Goal: Entertainment & Leisure: Consume media (video, audio)

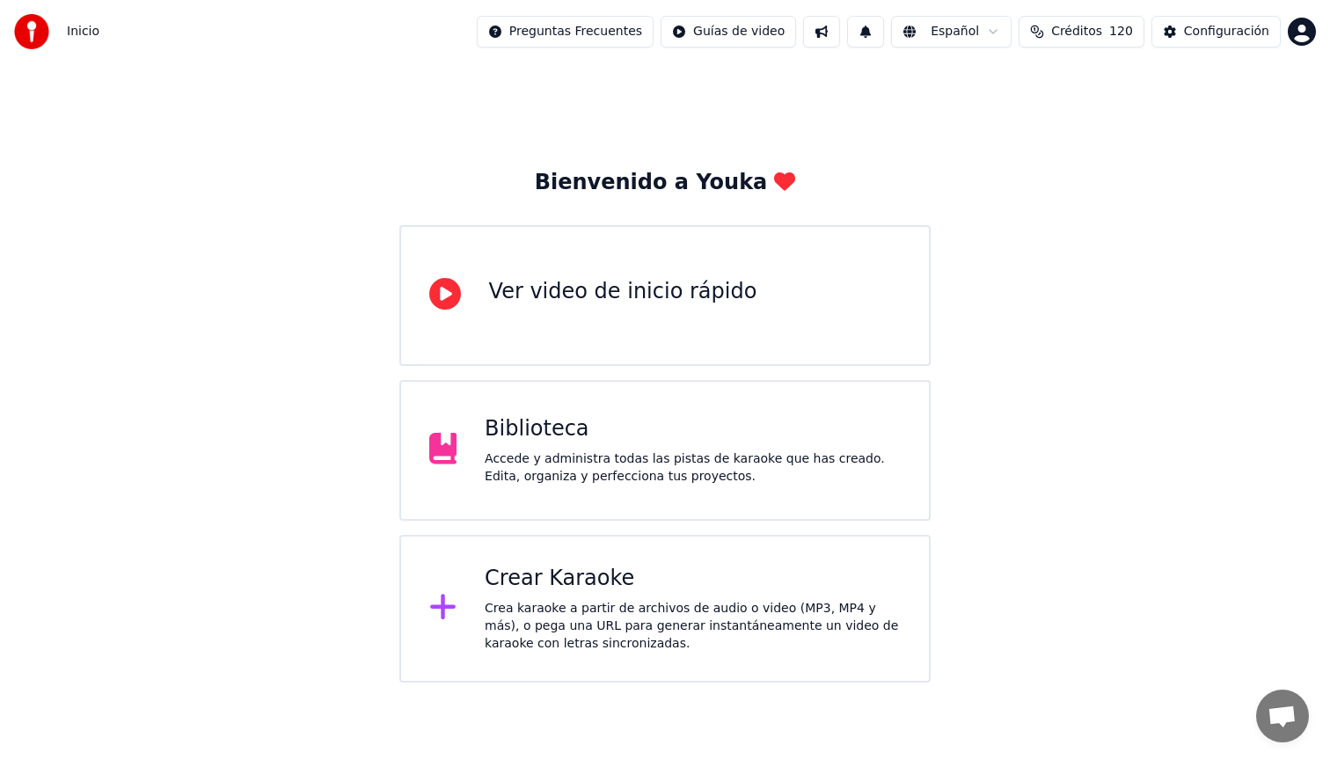
click at [620, 590] on div "Crear Karaoke" at bounding box center [693, 579] width 416 height 28
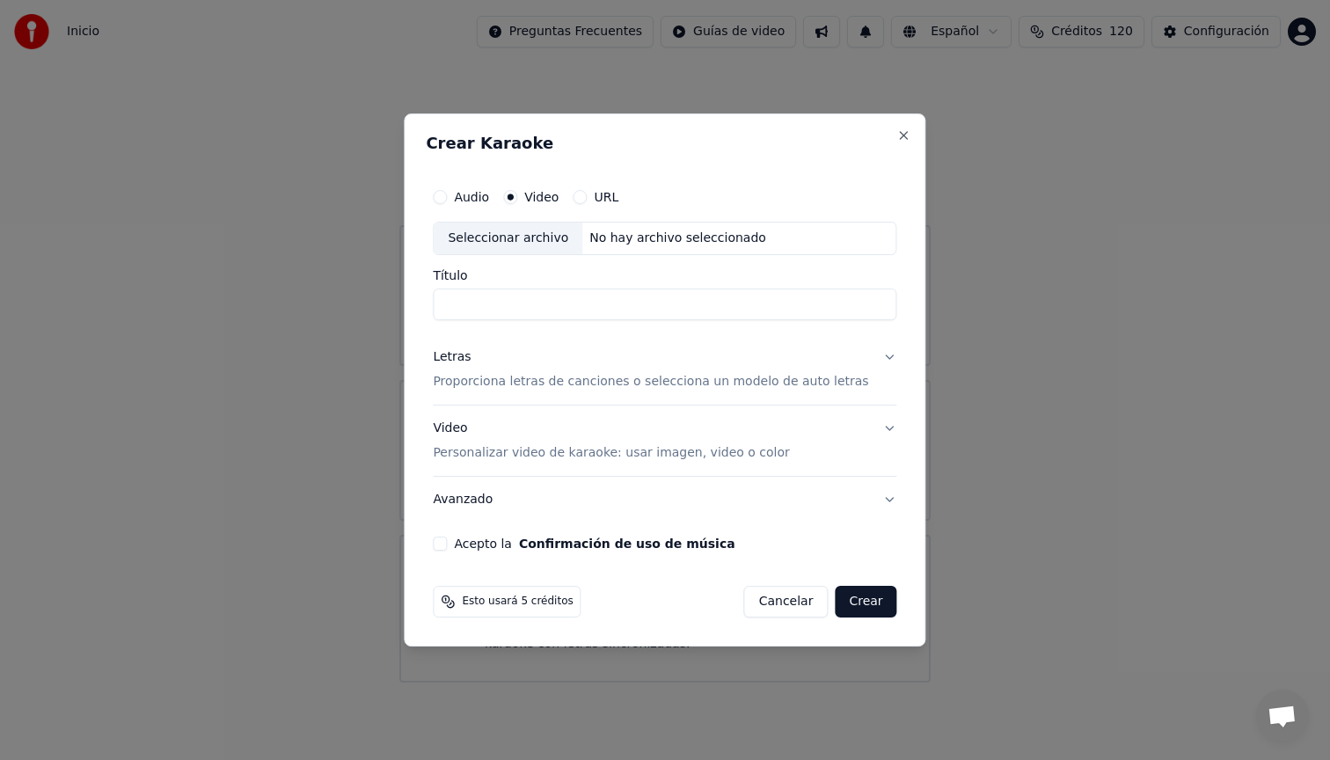
click at [532, 230] on div "Seleccionar archivo" at bounding box center [508, 239] width 149 height 32
type input "**********"
click at [875, 360] on button "Letras Proporciona letras de canciones o selecciona un modelo de auto letras" at bounding box center [665, 369] width 464 height 70
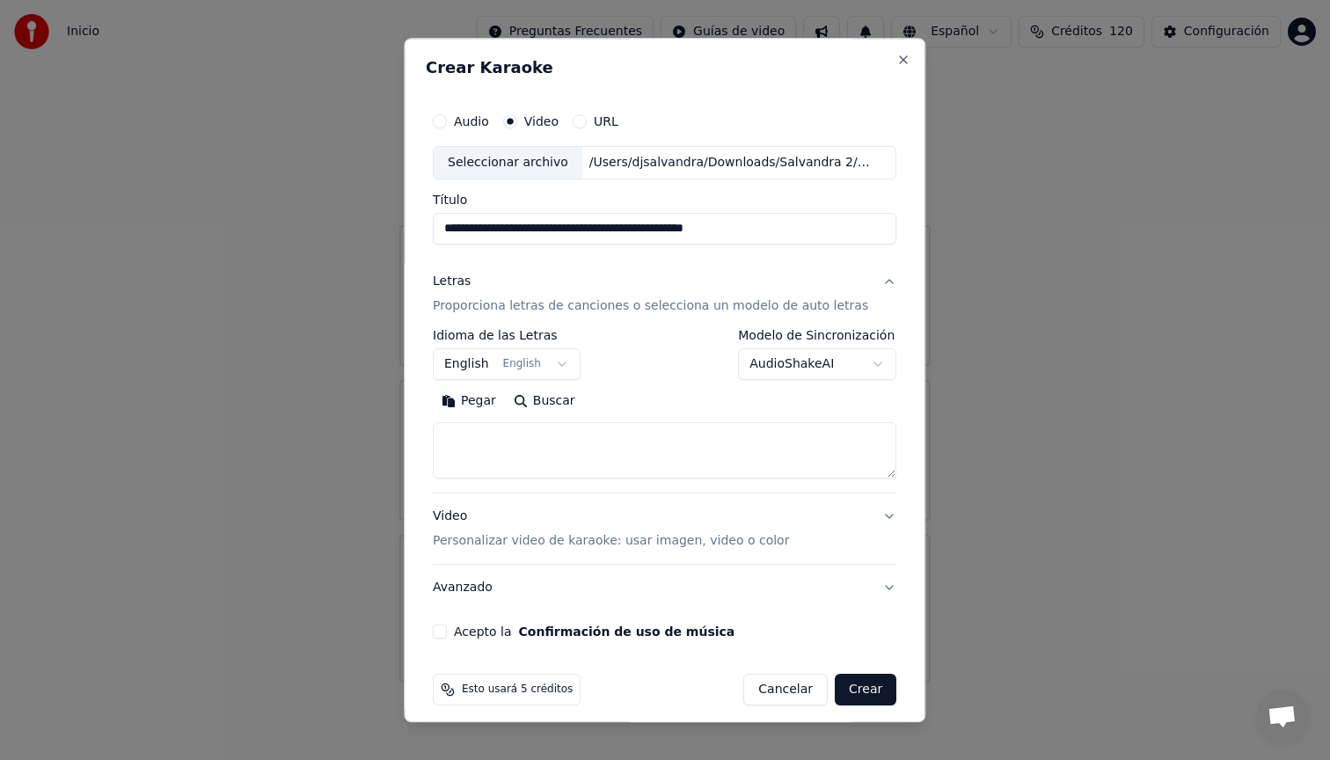
click at [535, 359] on body "**********" at bounding box center [665, 341] width 1330 height 683
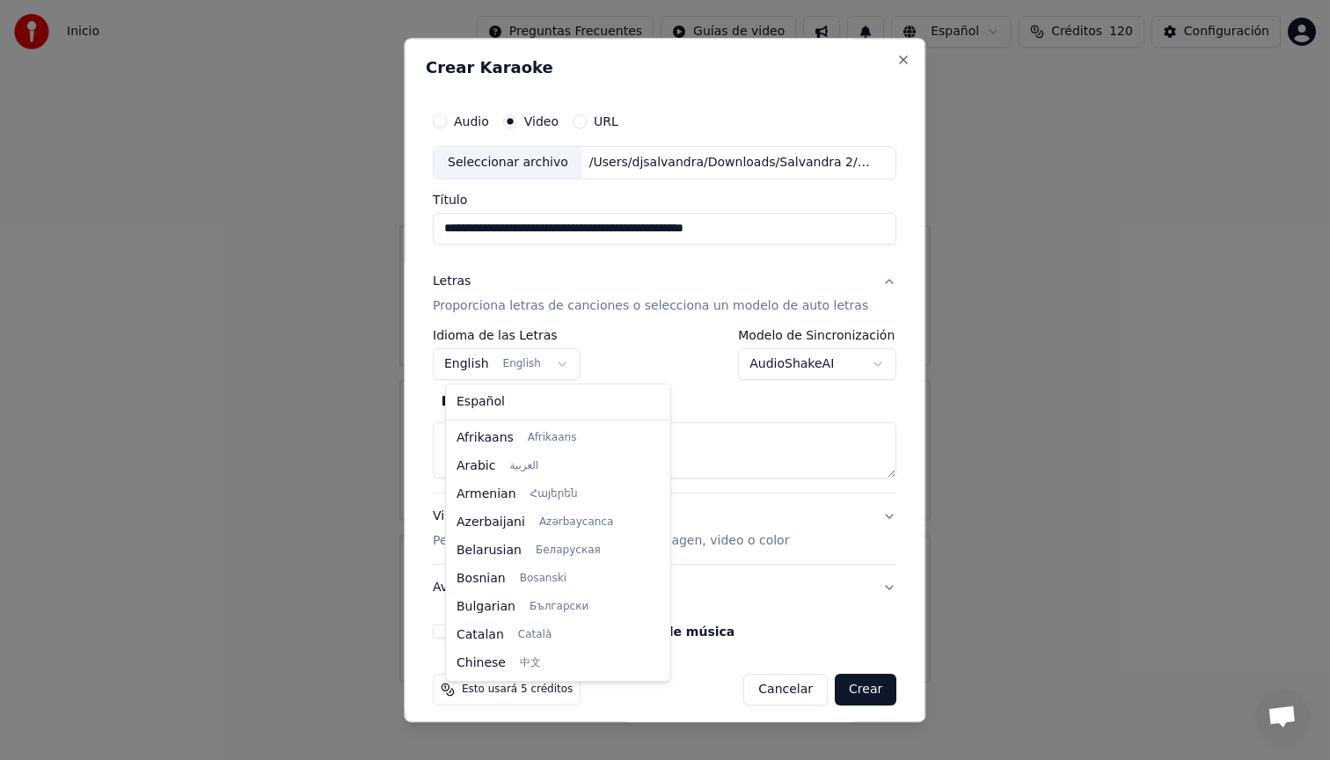
scroll to position [141, 0]
select select "**"
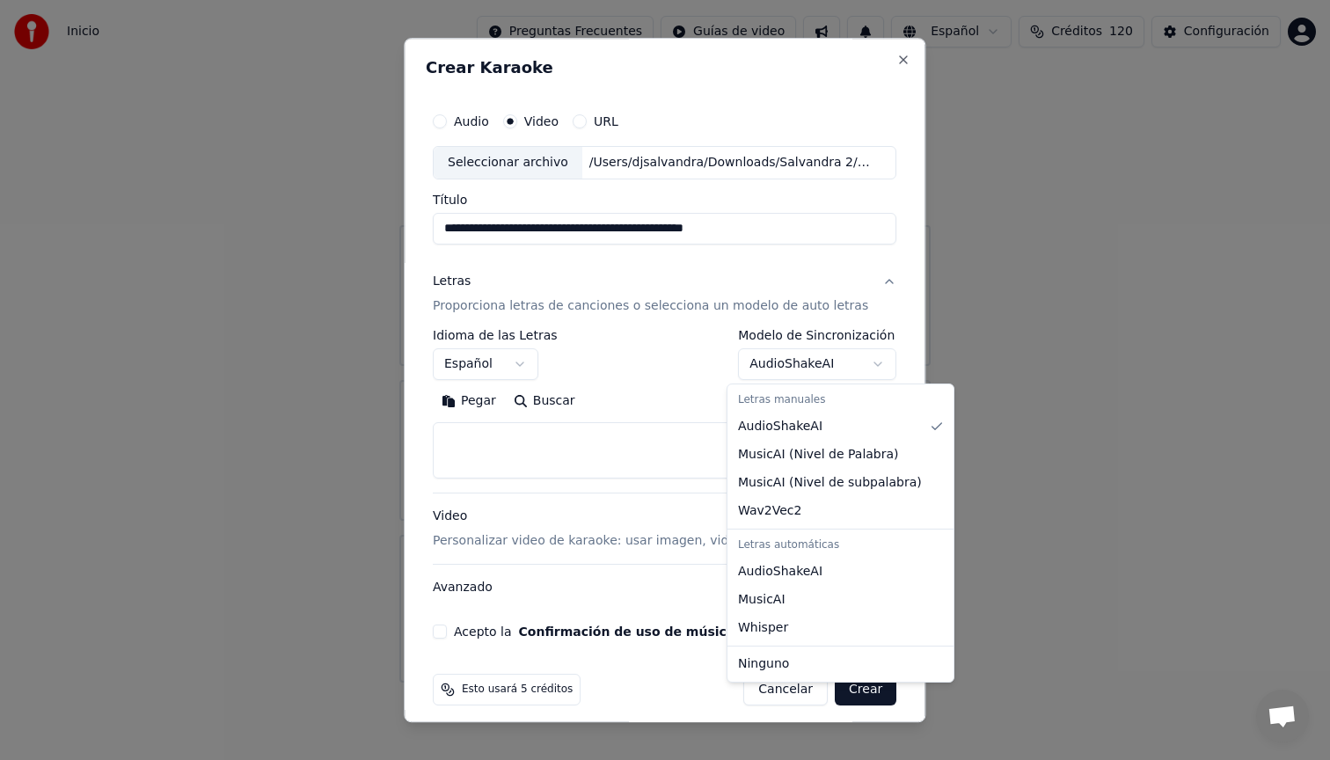
click at [869, 364] on body "**********" at bounding box center [665, 341] width 1330 height 683
select select "**********"
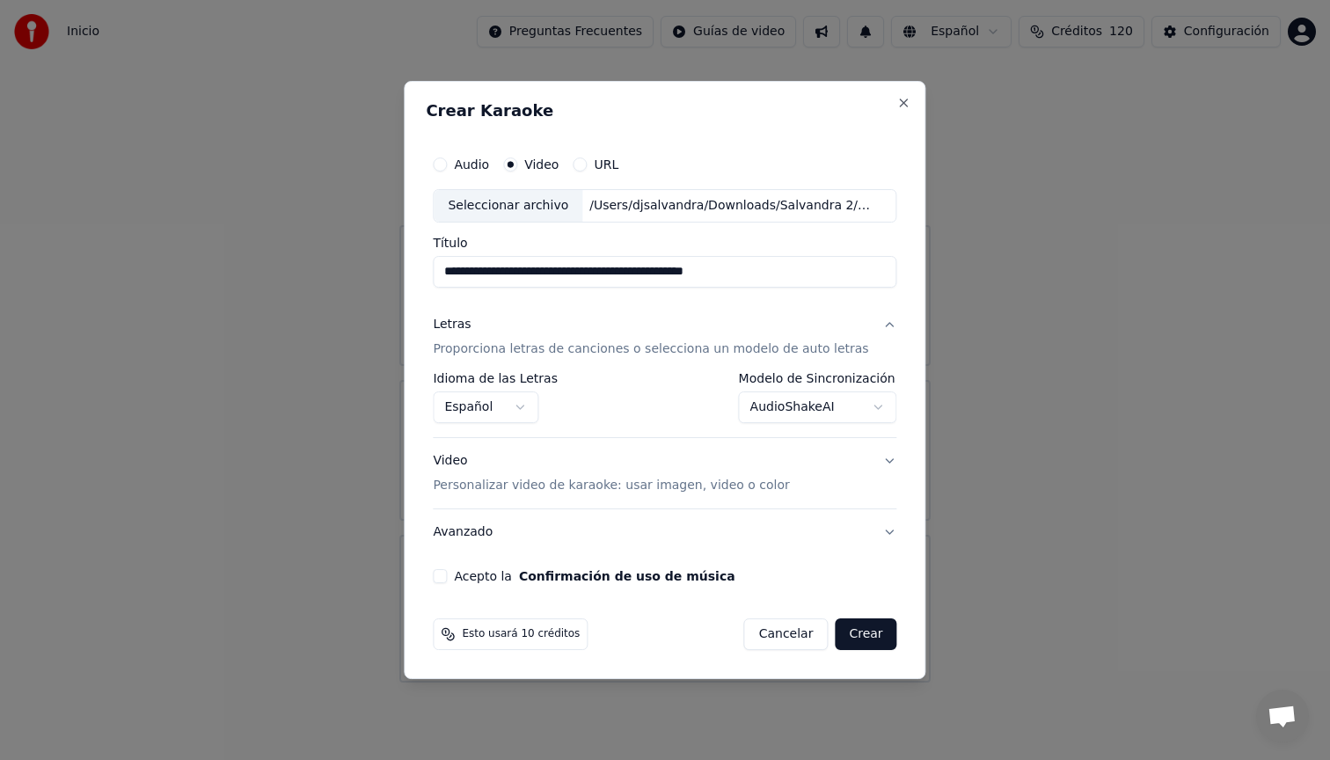
click at [447, 577] on button "Acepto la Confirmación de uso de música" at bounding box center [440, 576] width 14 height 14
click at [860, 636] on button "Crear" at bounding box center [866, 634] width 62 height 32
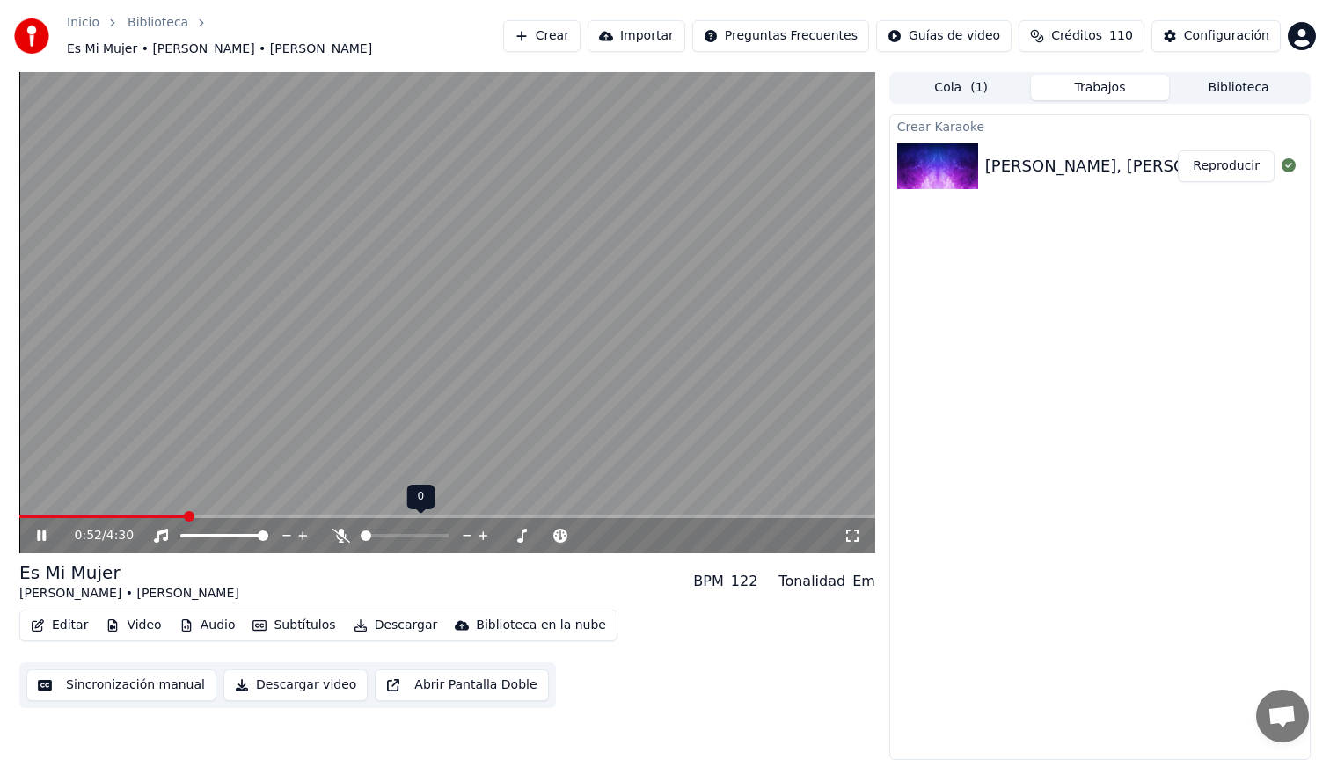
click at [340, 529] on icon at bounding box center [342, 536] width 18 height 14
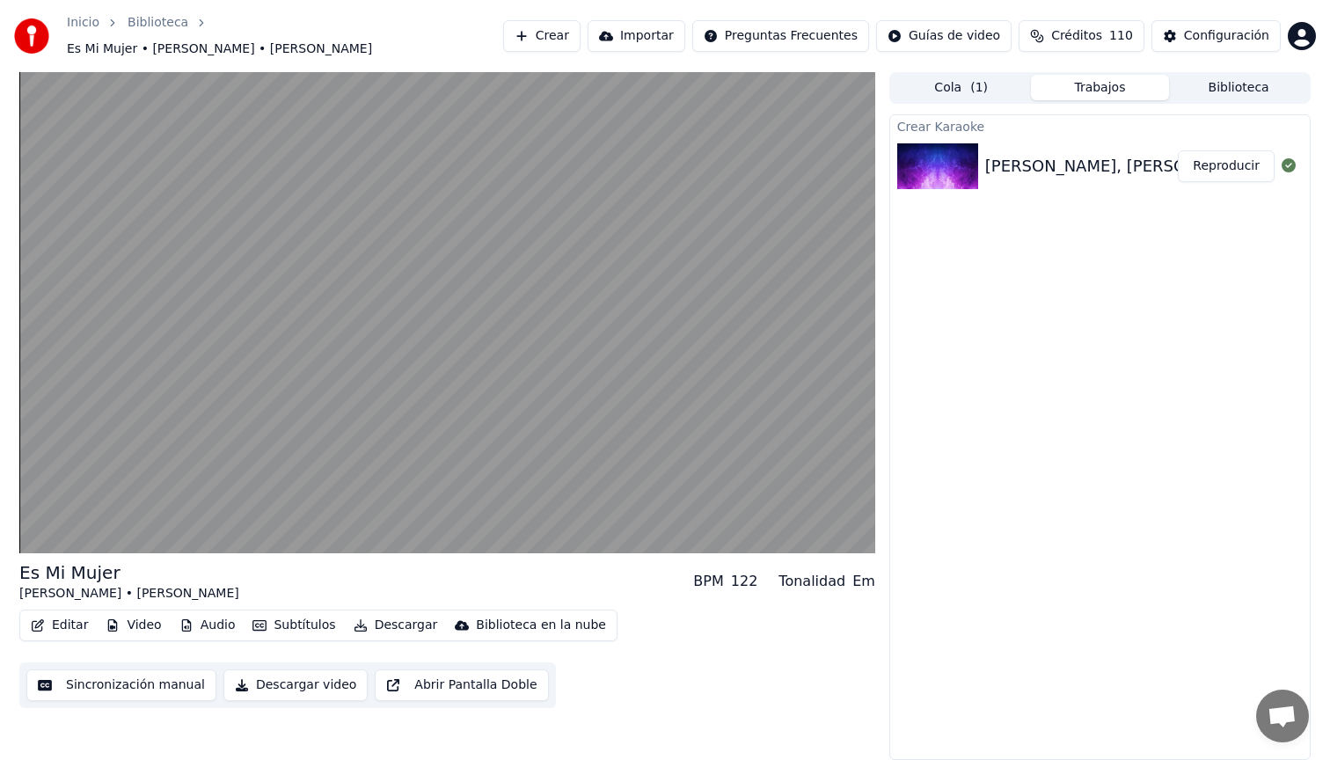
click at [297, 676] on button "Descargar video" at bounding box center [295, 685] width 144 height 32
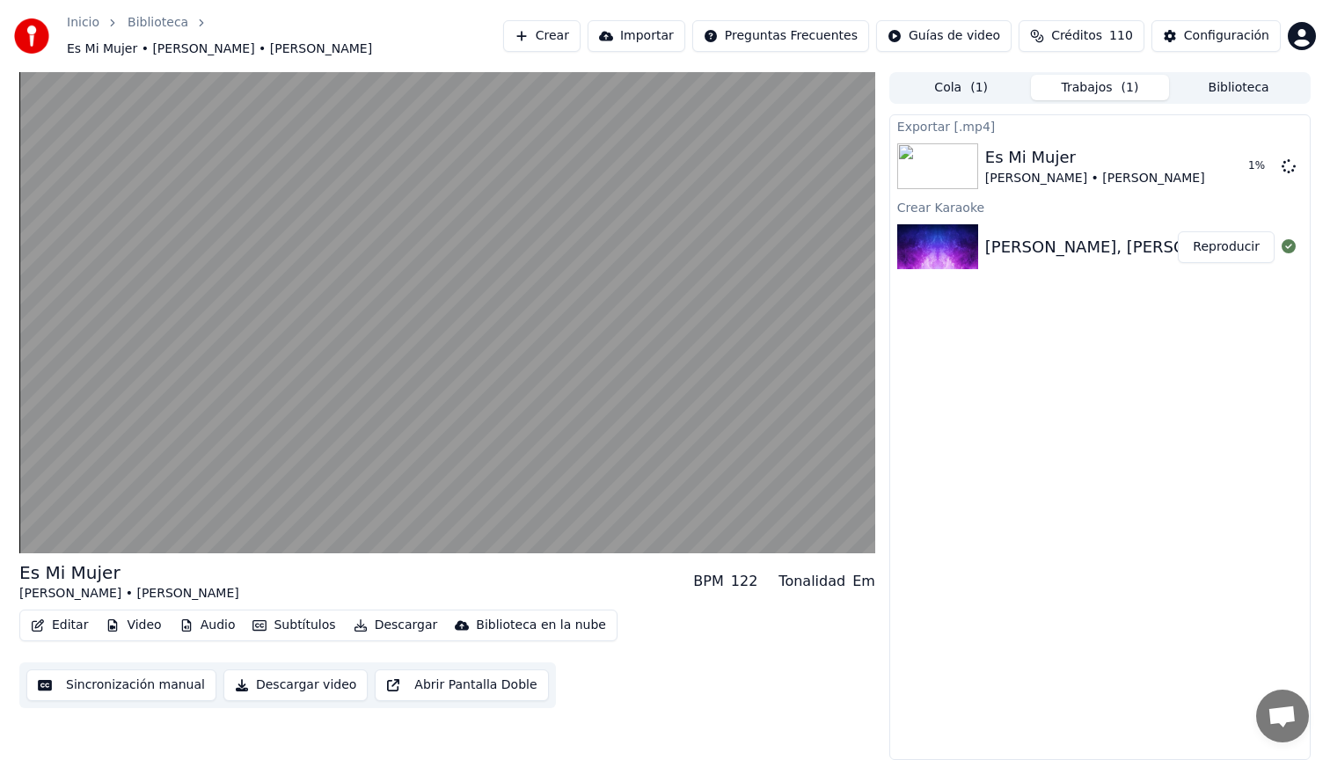
click at [32, 32] on img at bounding box center [31, 35] width 35 height 35
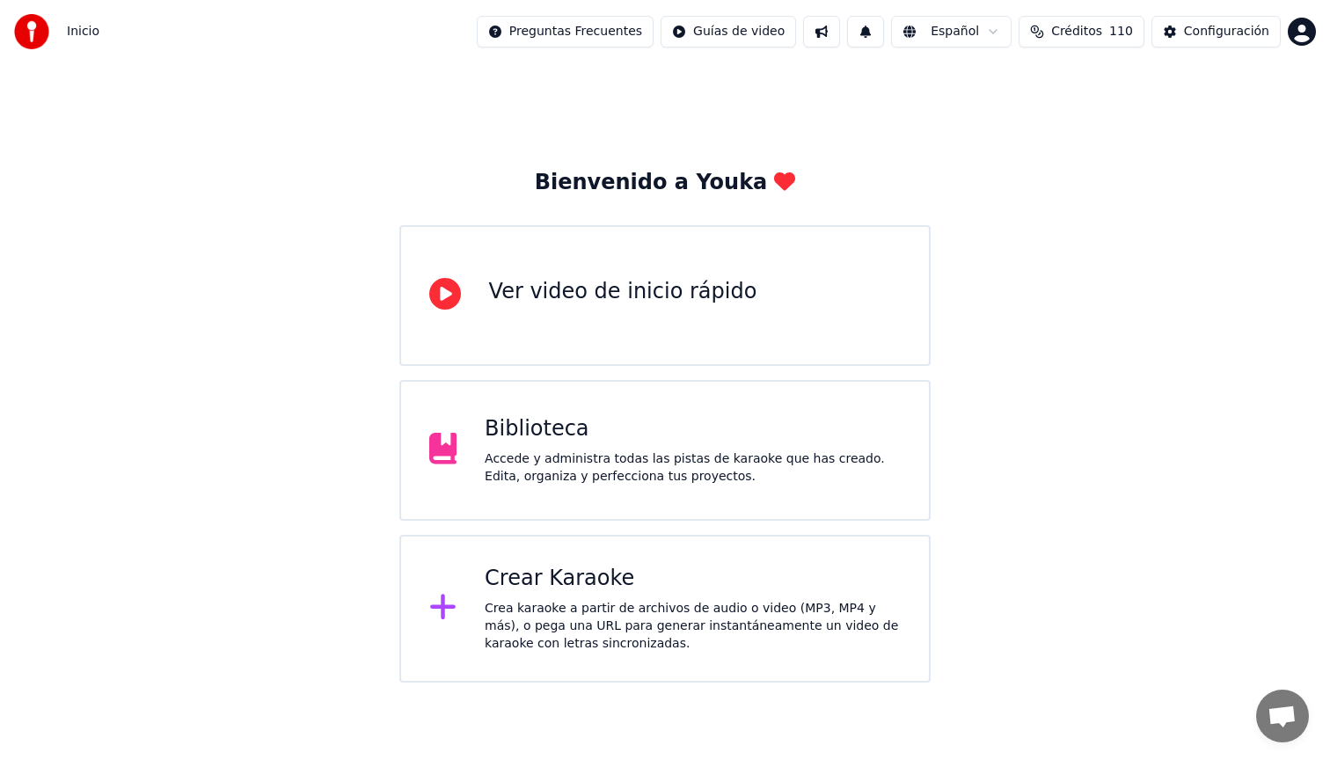
click at [522, 439] on div "Biblioteca" at bounding box center [693, 429] width 416 height 28
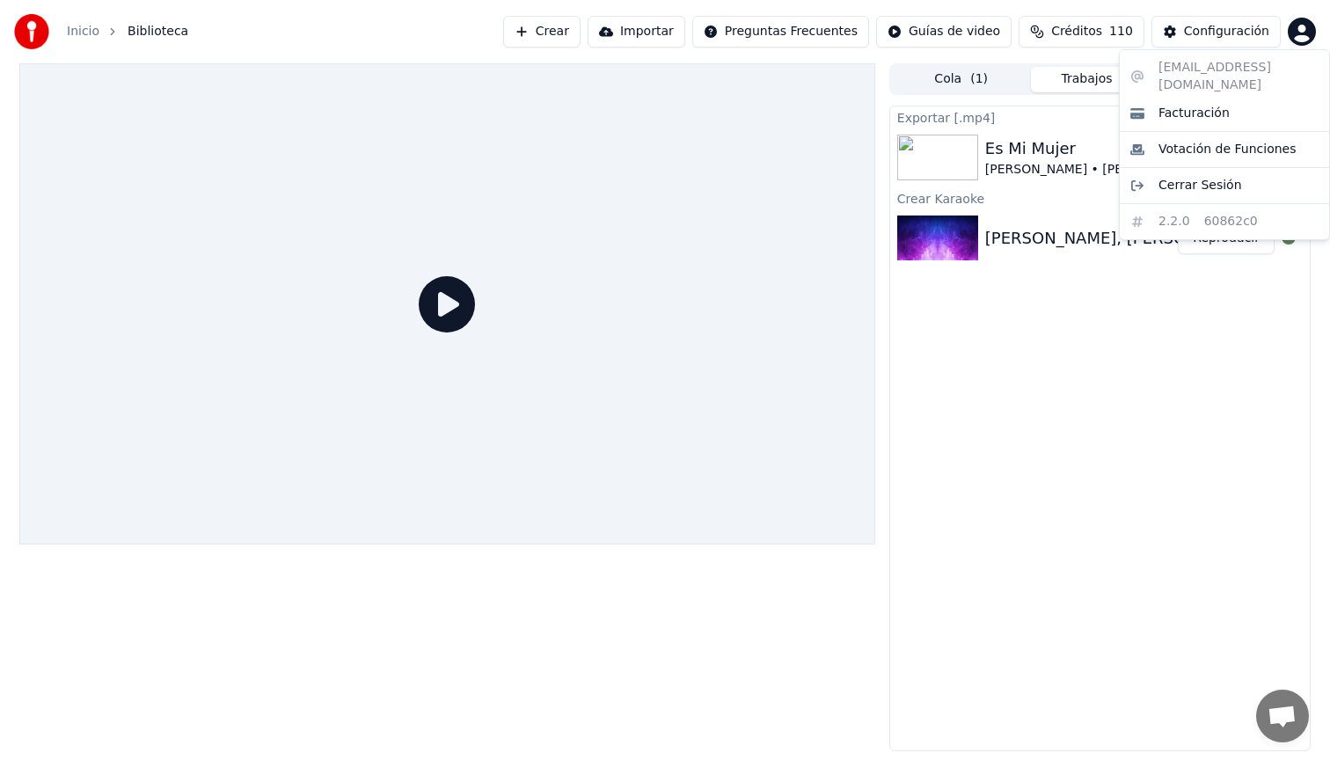
click at [1298, 29] on html "Inicio Biblioteca Crear Importar Preguntas Frecuentes Guías de video Créditos 1…" at bounding box center [665, 380] width 1330 height 760
click at [1038, 369] on html "Inicio Biblioteca Crear Importar Preguntas Frecuentes Guías de video Créditos 1…" at bounding box center [665, 380] width 1330 height 760
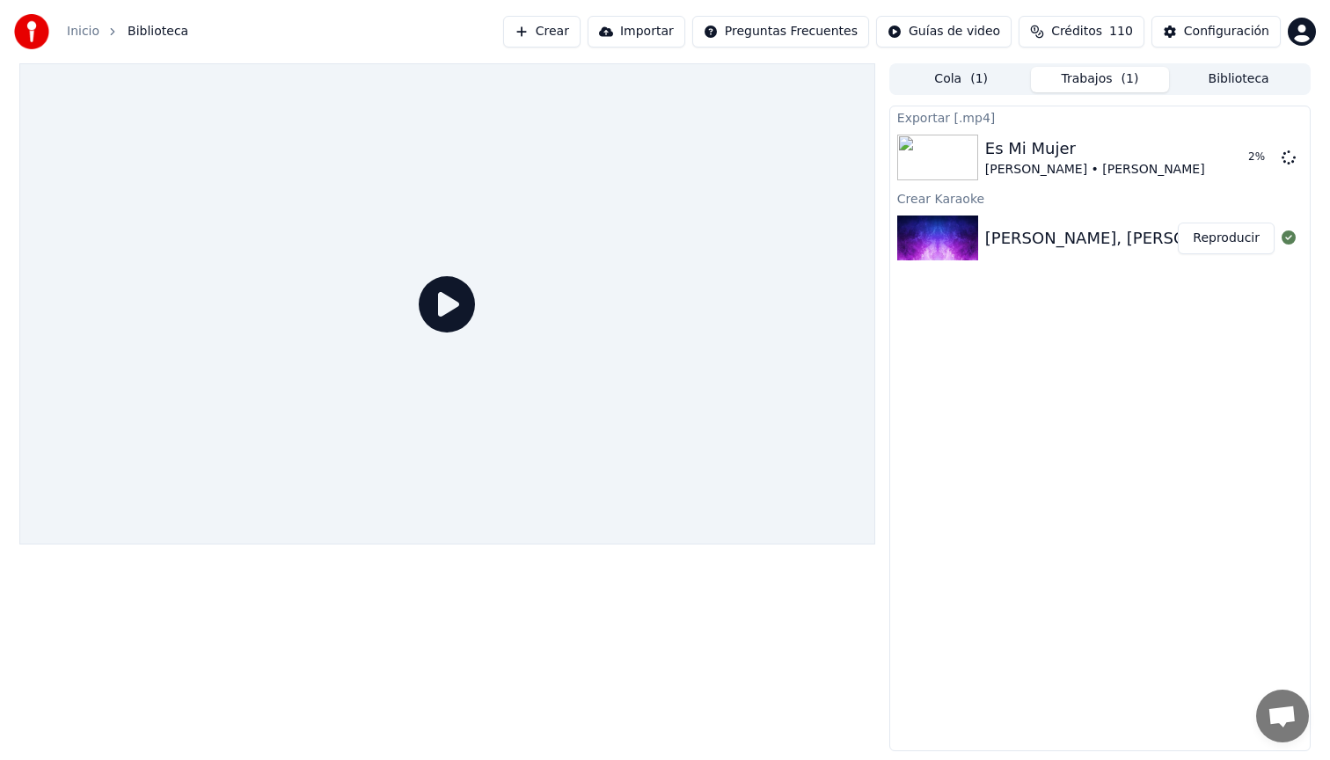
click at [1225, 82] on button "Biblioteca" at bounding box center [1238, 80] width 139 height 26
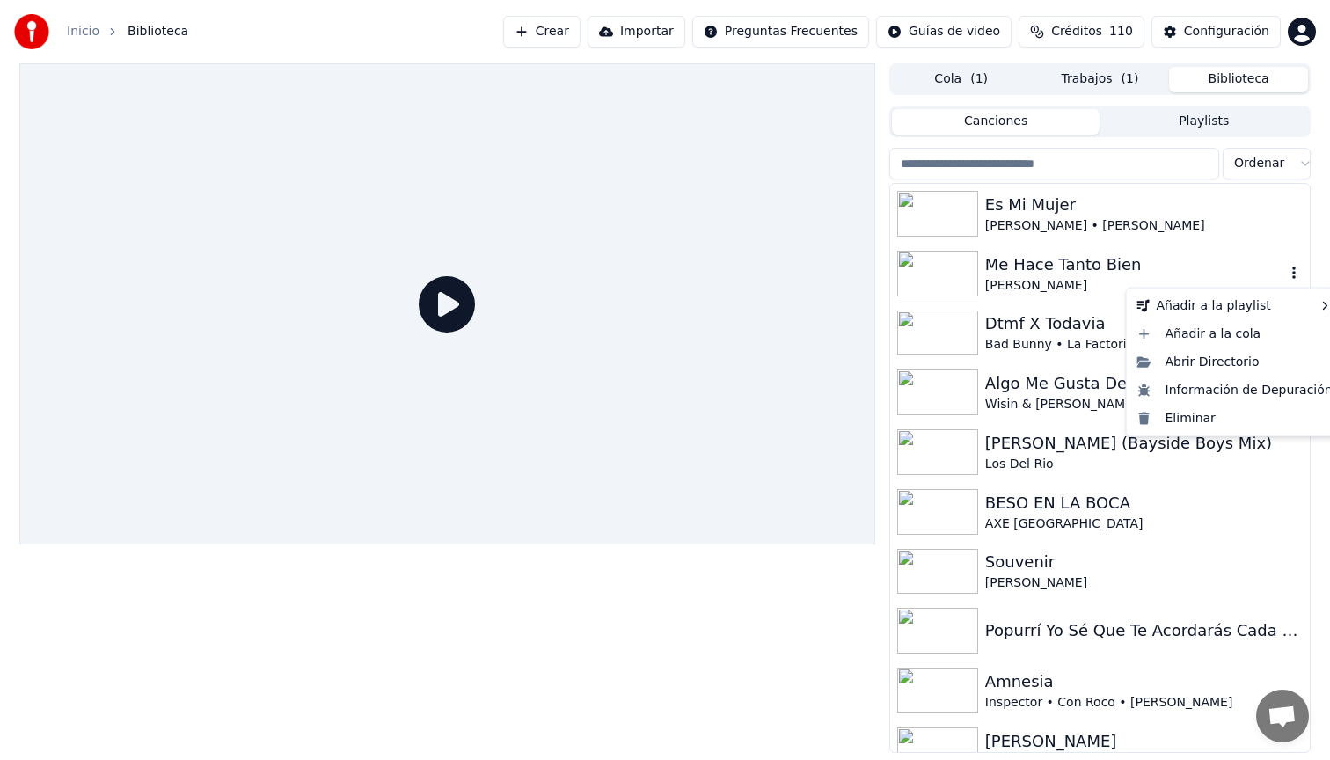
click at [1296, 267] on icon "button" at bounding box center [1294, 273] width 18 height 14
click at [1142, 264] on div "Me Hace Tanto Bien" at bounding box center [1135, 264] width 300 height 25
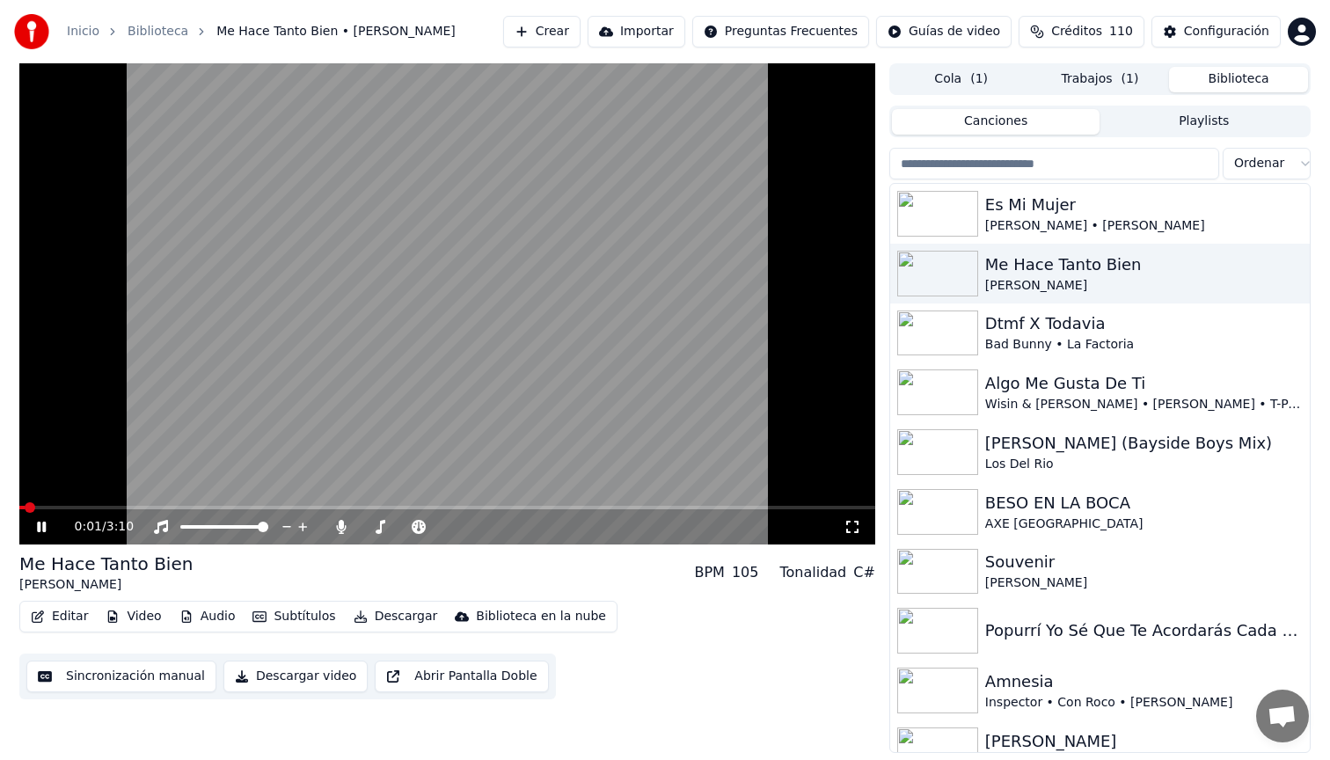
click at [297, 677] on button "Descargar video" at bounding box center [295, 677] width 144 height 32
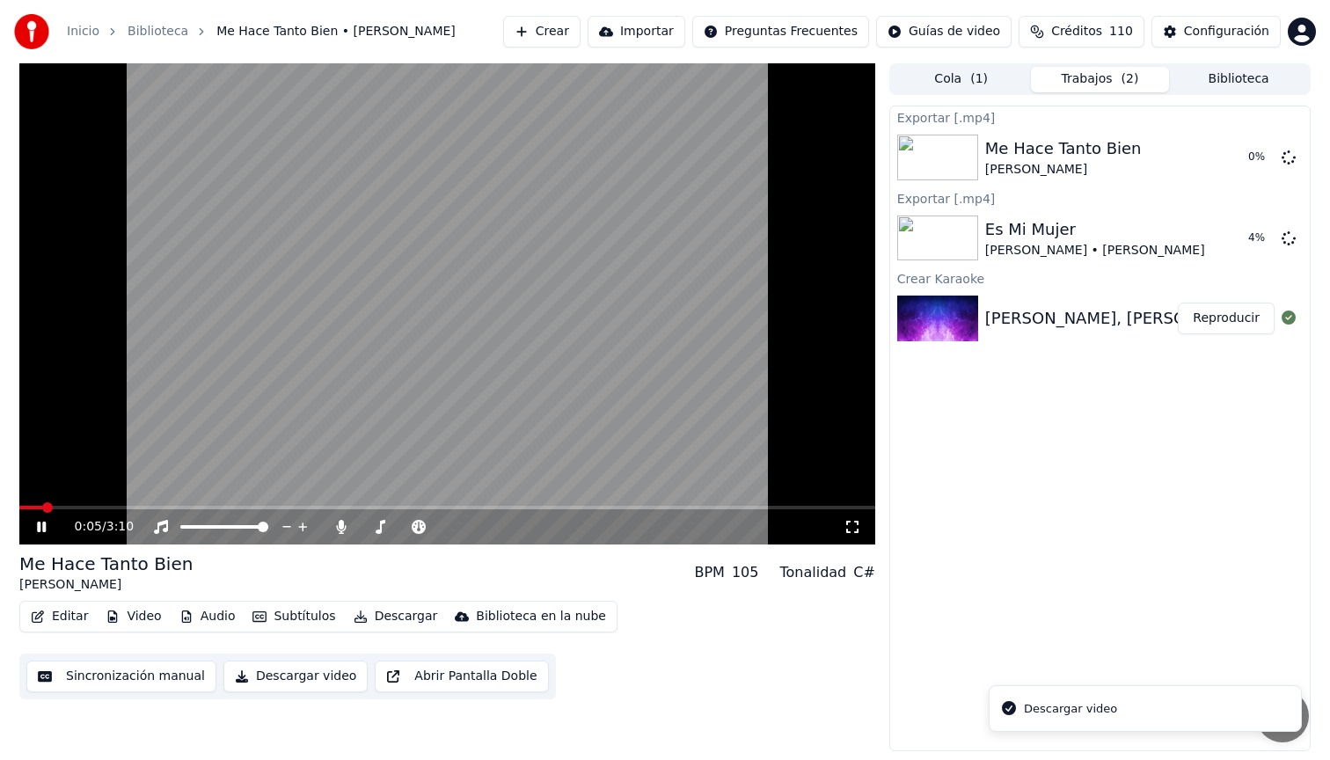
click at [40, 526] on icon at bounding box center [41, 527] width 9 height 11
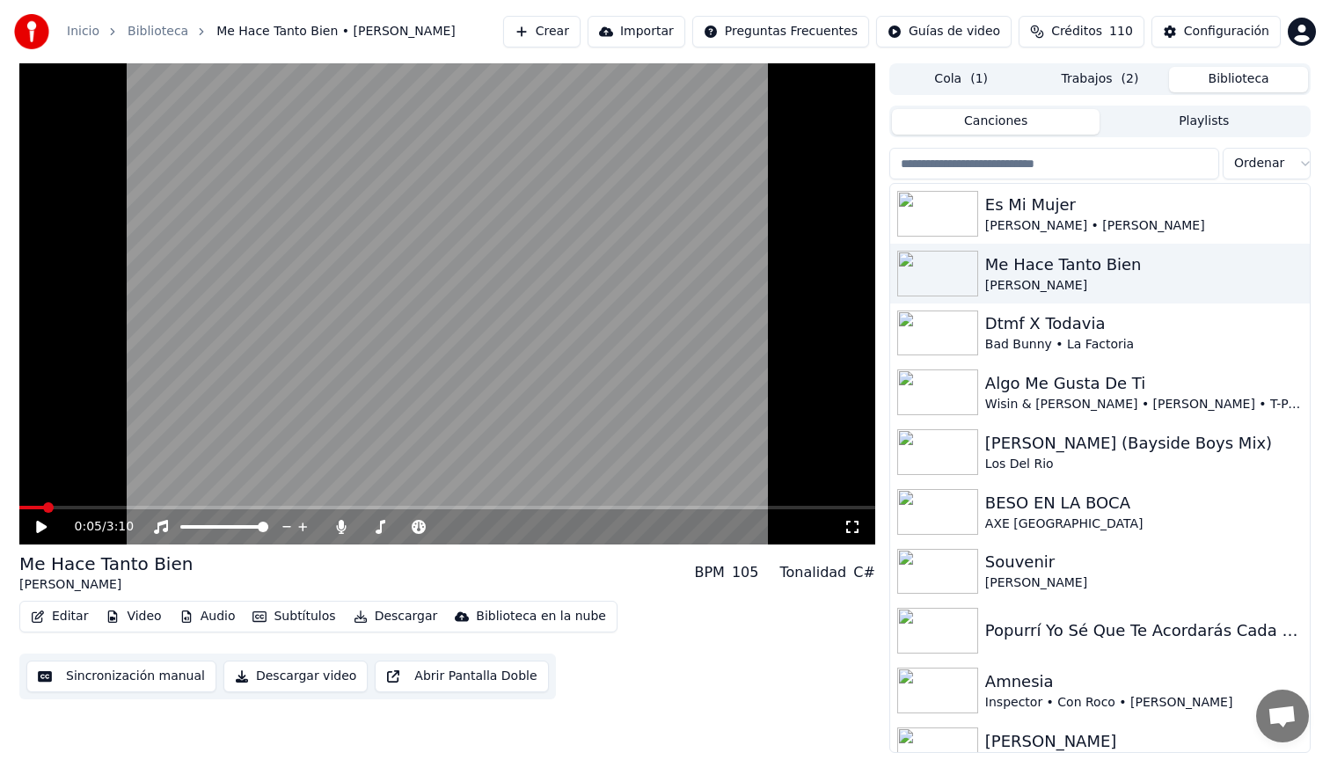
click at [1227, 77] on button "Biblioteca" at bounding box center [1238, 80] width 139 height 26
click at [1117, 323] on div "Dtmf X Todavia" at bounding box center [1135, 323] width 300 height 25
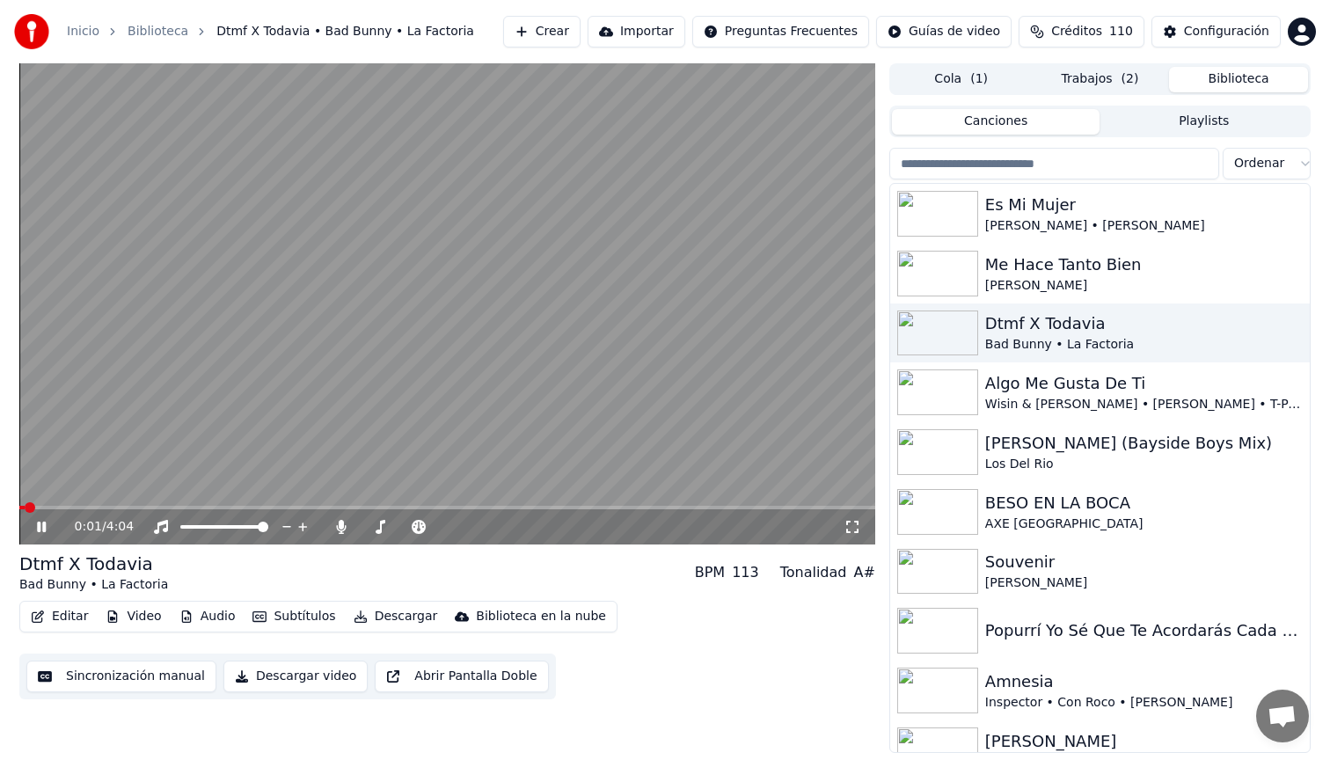
click at [317, 678] on button "Descargar video" at bounding box center [295, 677] width 144 height 32
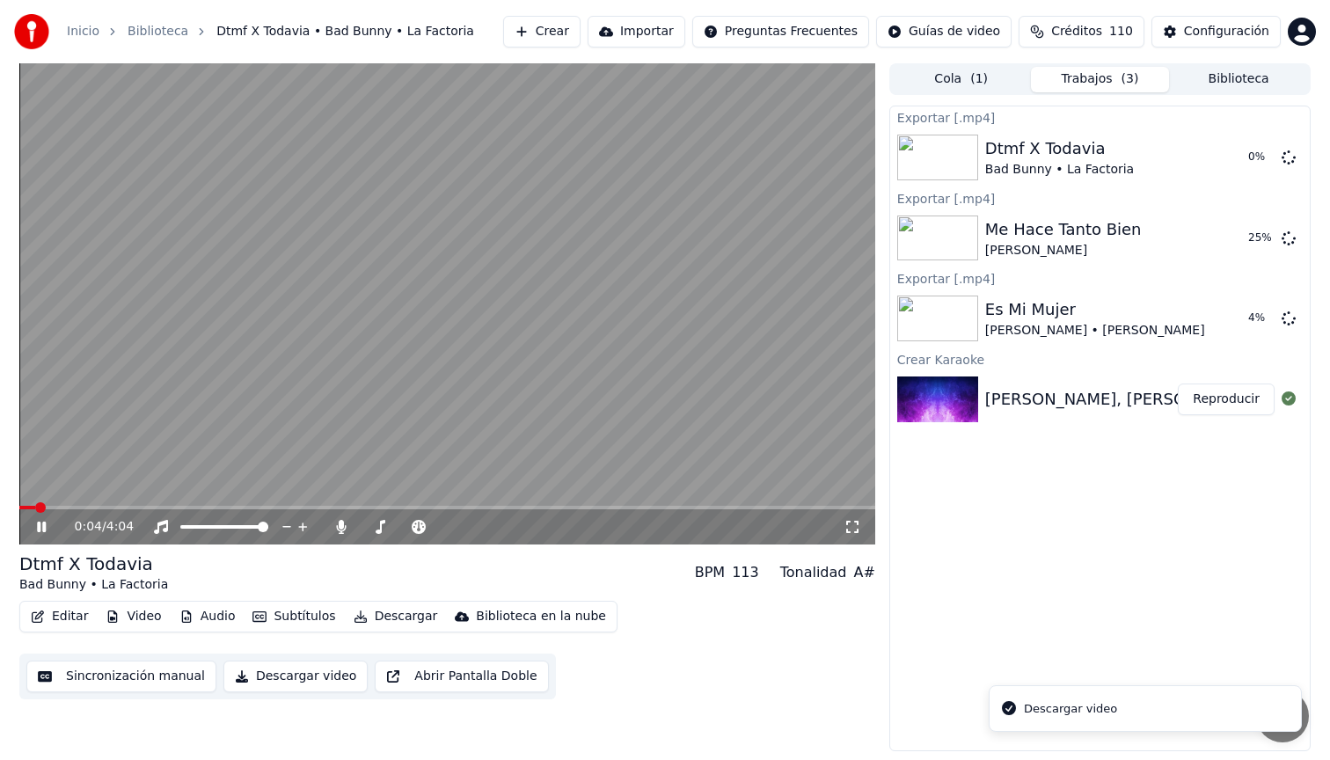
click at [38, 523] on icon at bounding box center [41, 527] width 9 height 11
click at [1259, 77] on button "Biblioteca" at bounding box center [1238, 80] width 139 height 26
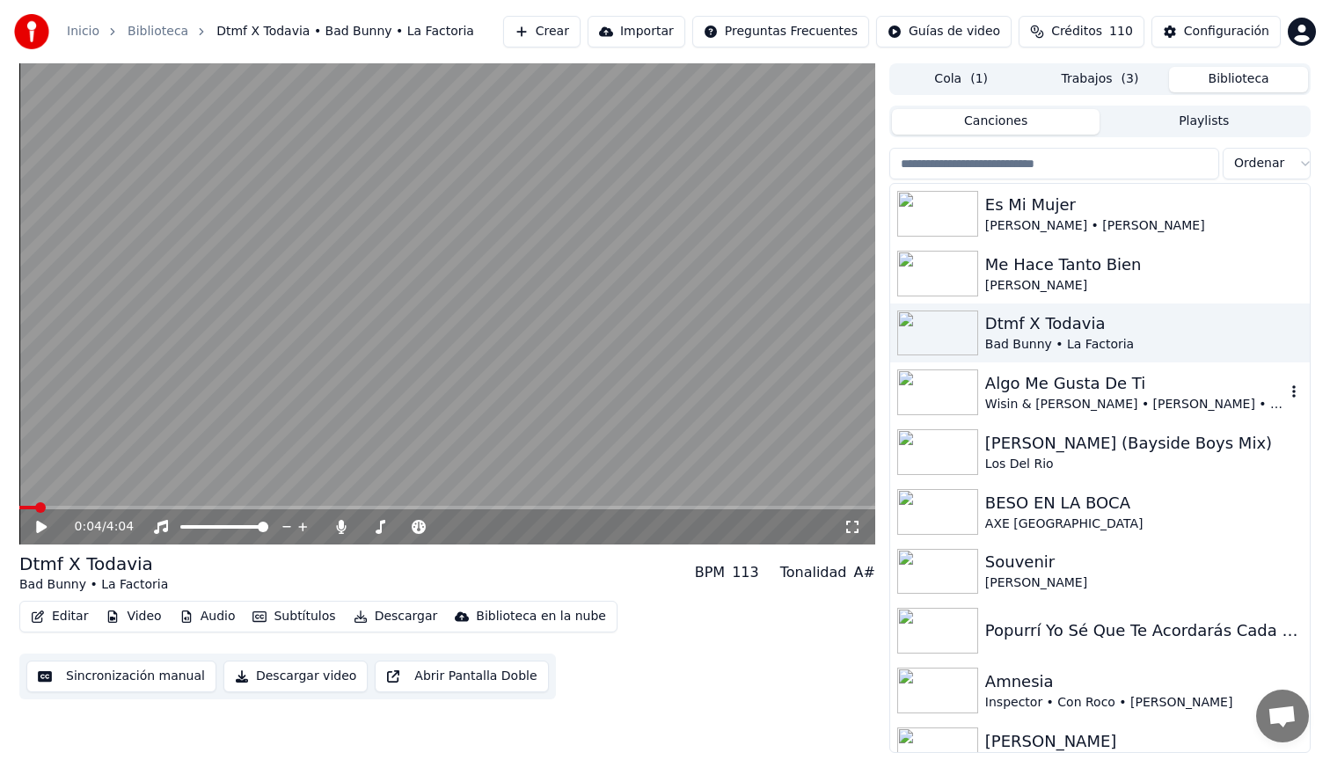
click at [1071, 384] on div "Algo Me Gusta De Ti" at bounding box center [1135, 383] width 300 height 25
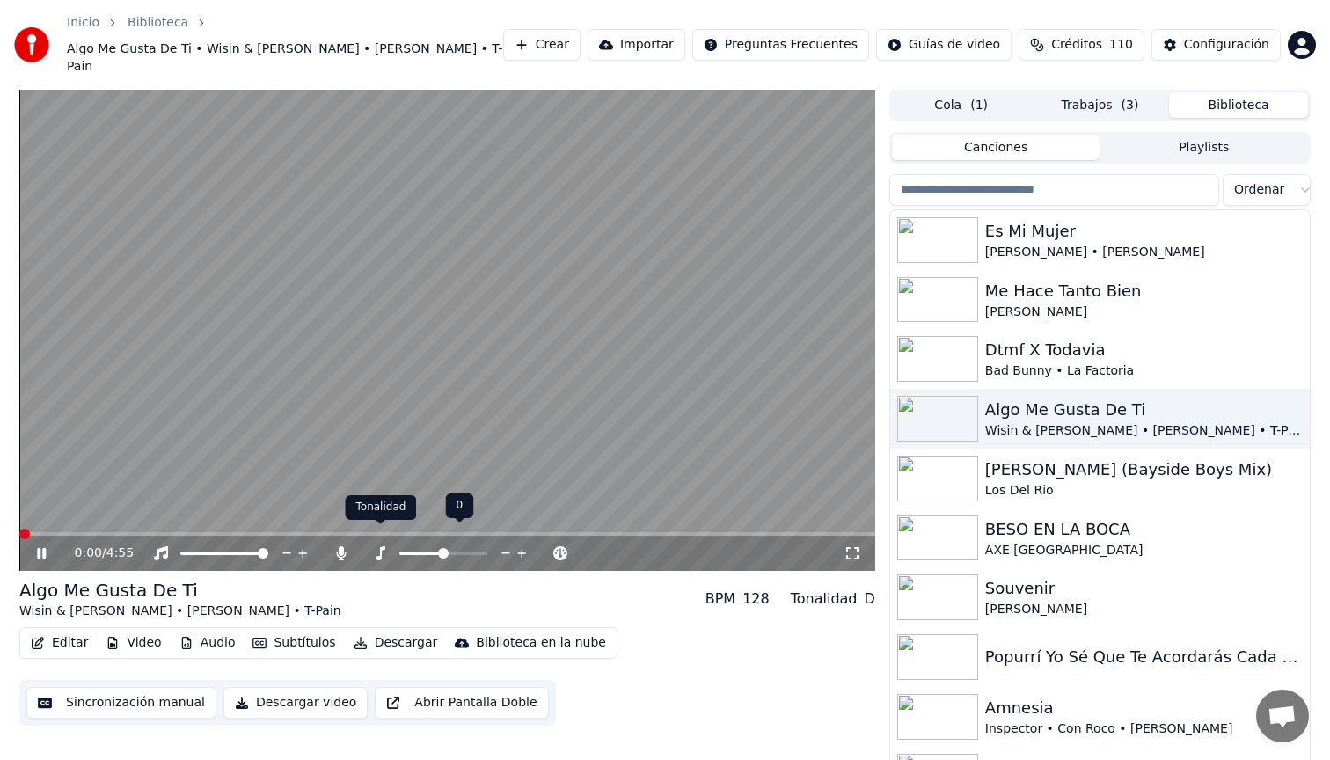
click at [380, 546] on icon at bounding box center [381, 553] width 10 height 14
click at [307, 687] on button "Descargar video" at bounding box center [295, 703] width 144 height 32
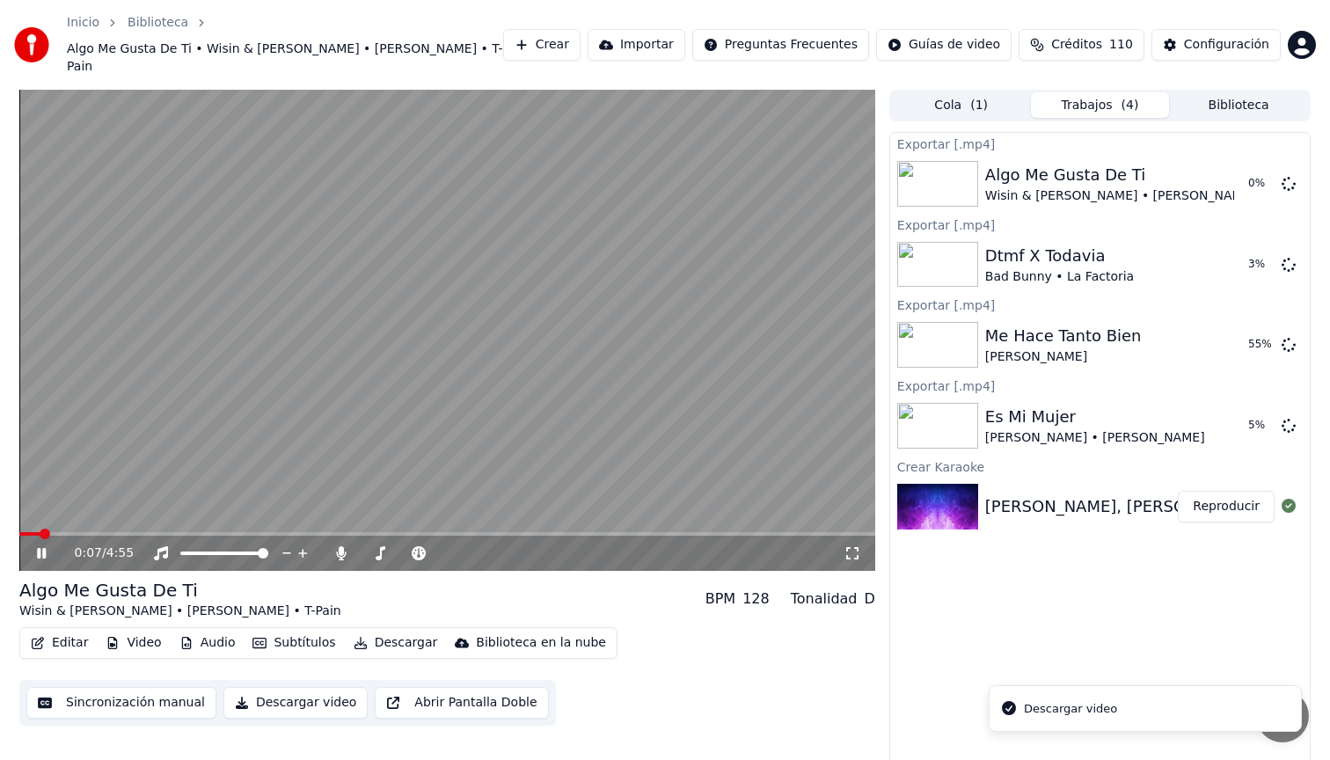
click at [40, 548] on icon at bounding box center [41, 553] width 9 height 11
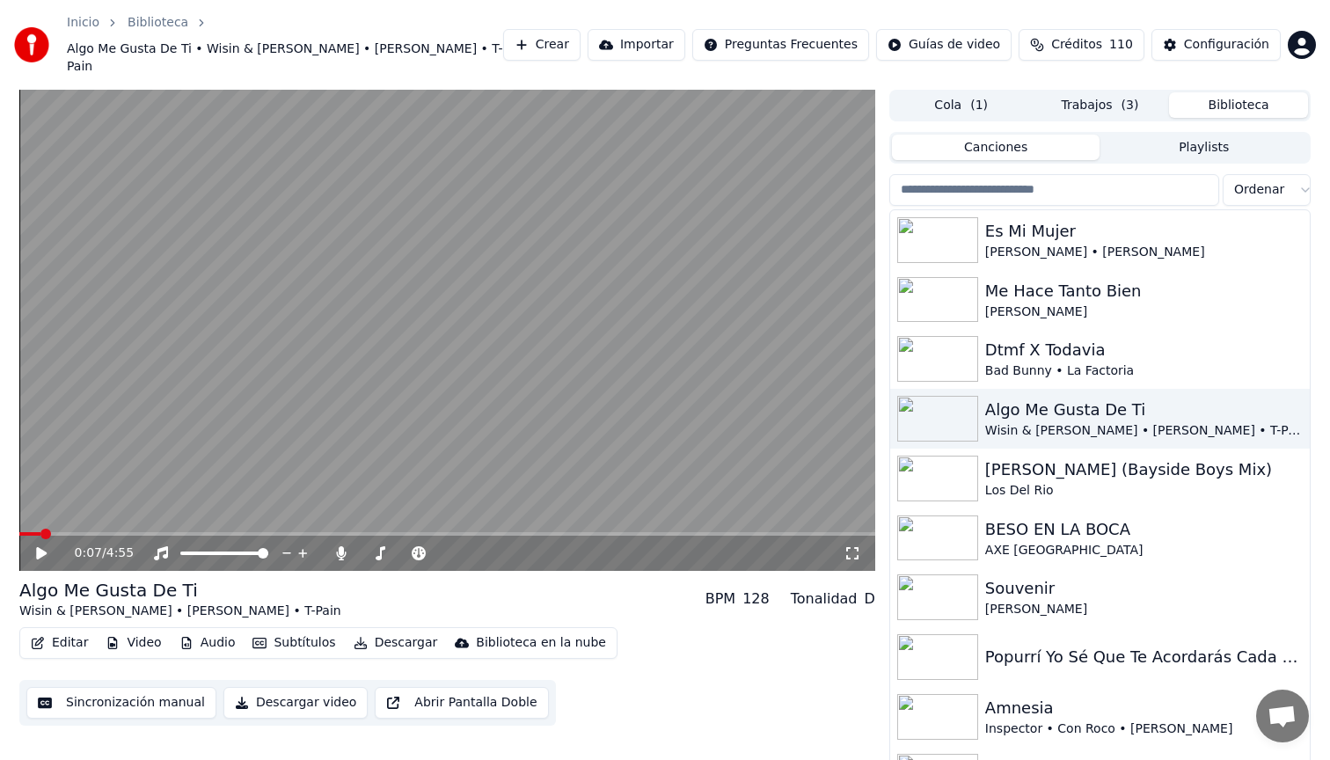
click at [1237, 92] on button "Biblioteca" at bounding box center [1238, 105] width 139 height 26
click at [1262, 457] on div "[PERSON_NAME] (Bayside Boys Mix)" at bounding box center [1135, 469] width 300 height 25
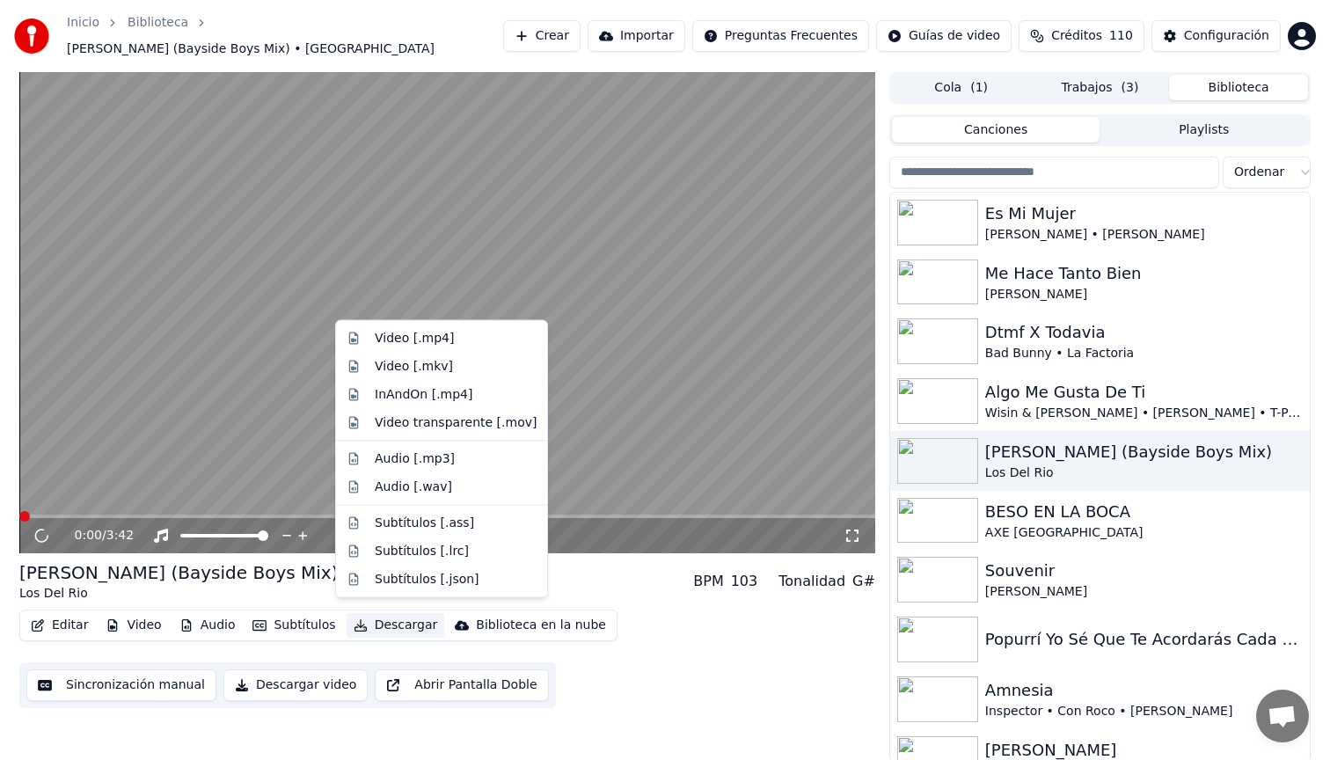
click at [397, 618] on button "Descargar" at bounding box center [396, 625] width 99 height 25
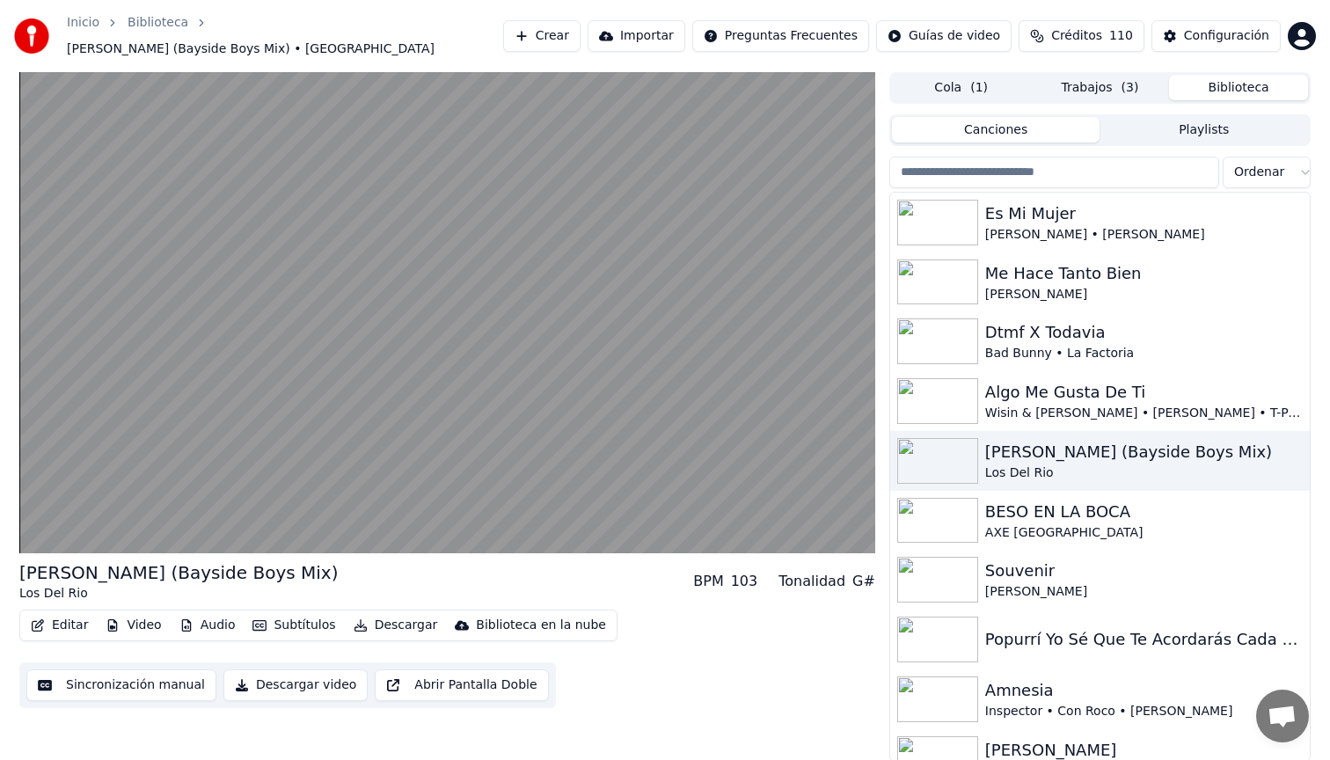
click at [312, 673] on button "Descargar video" at bounding box center [295, 685] width 144 height 32
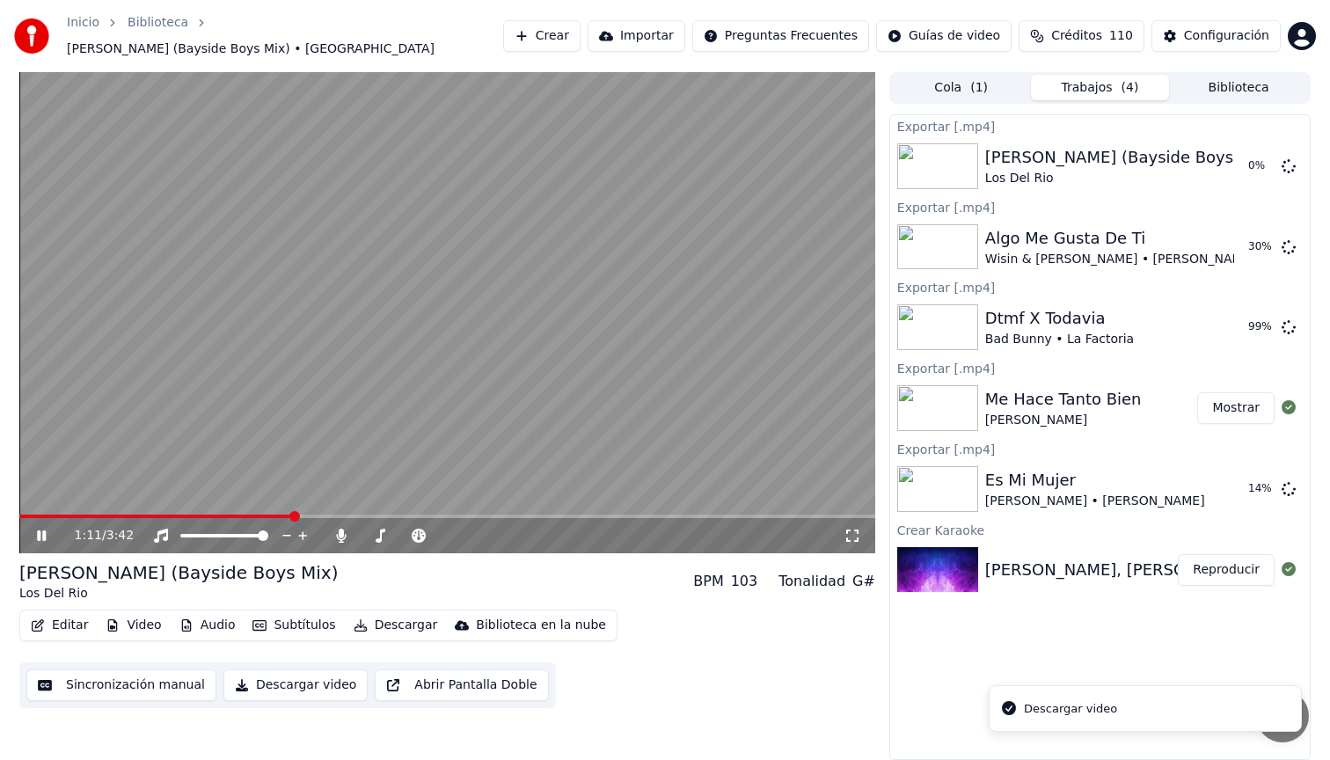
click at [291, 515] on span at bounding box center [447, 517] width 856 height 4
click at [38, 530] on icon at bounding box center [41, 535] width 9 height 11
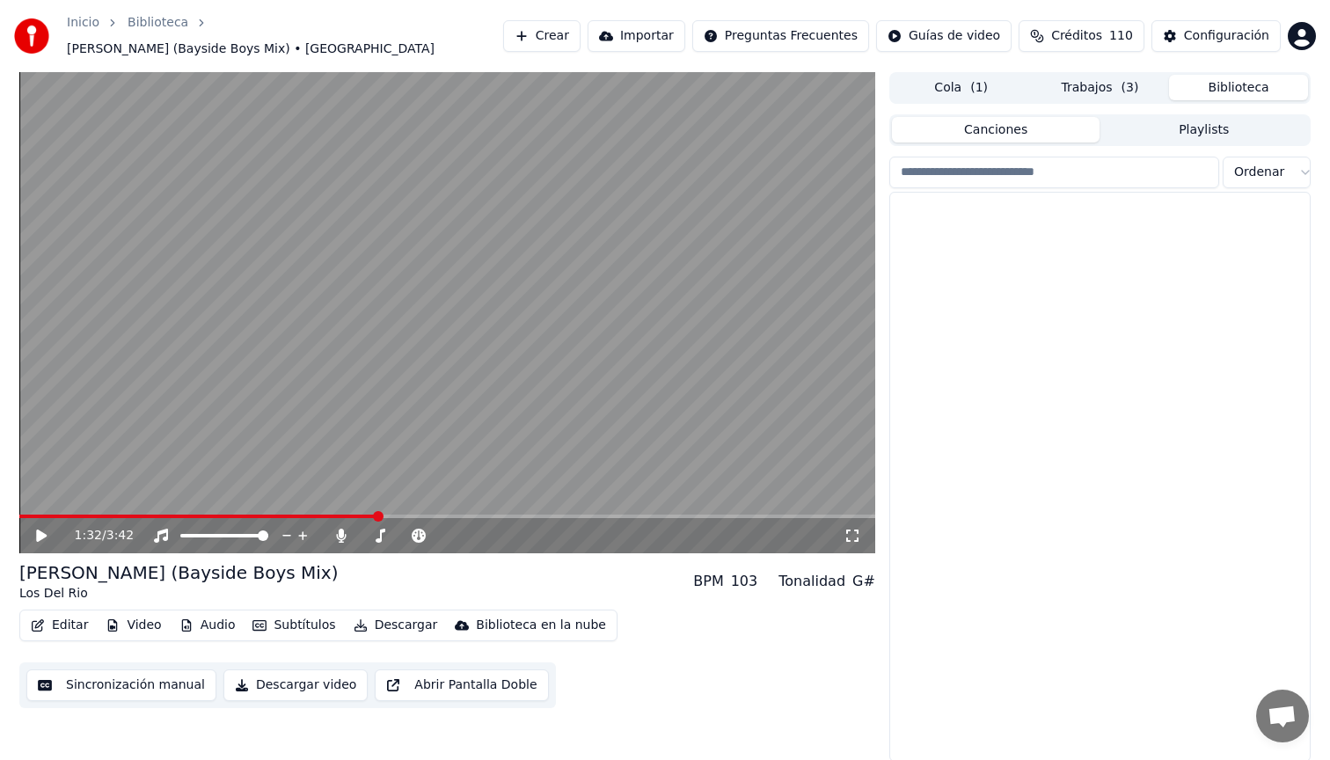
click at [1239, 75] on button "Biblioteca" at bounding box center [1238, 88] width 139 height 26
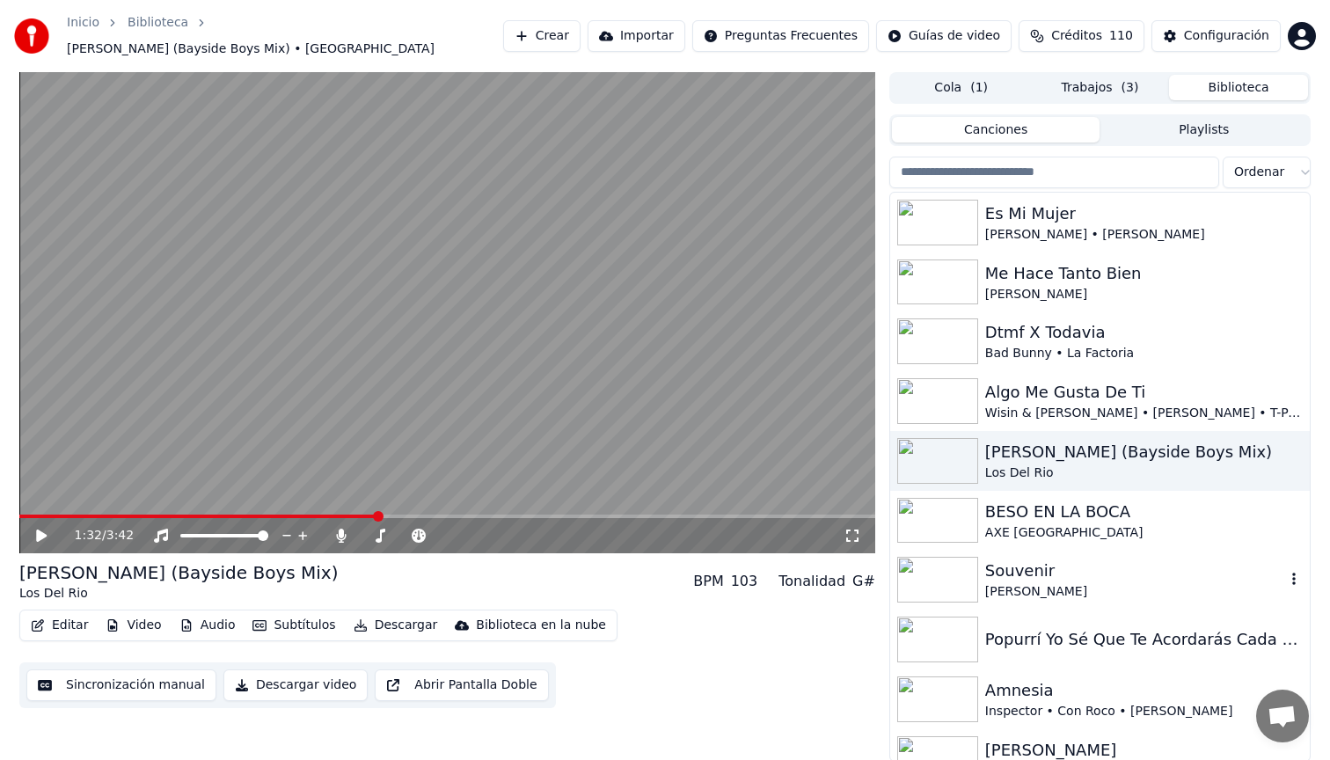
click at [1248, 567] on div "Souvenir" at bounding box center [1135, 571] width 300 height 25
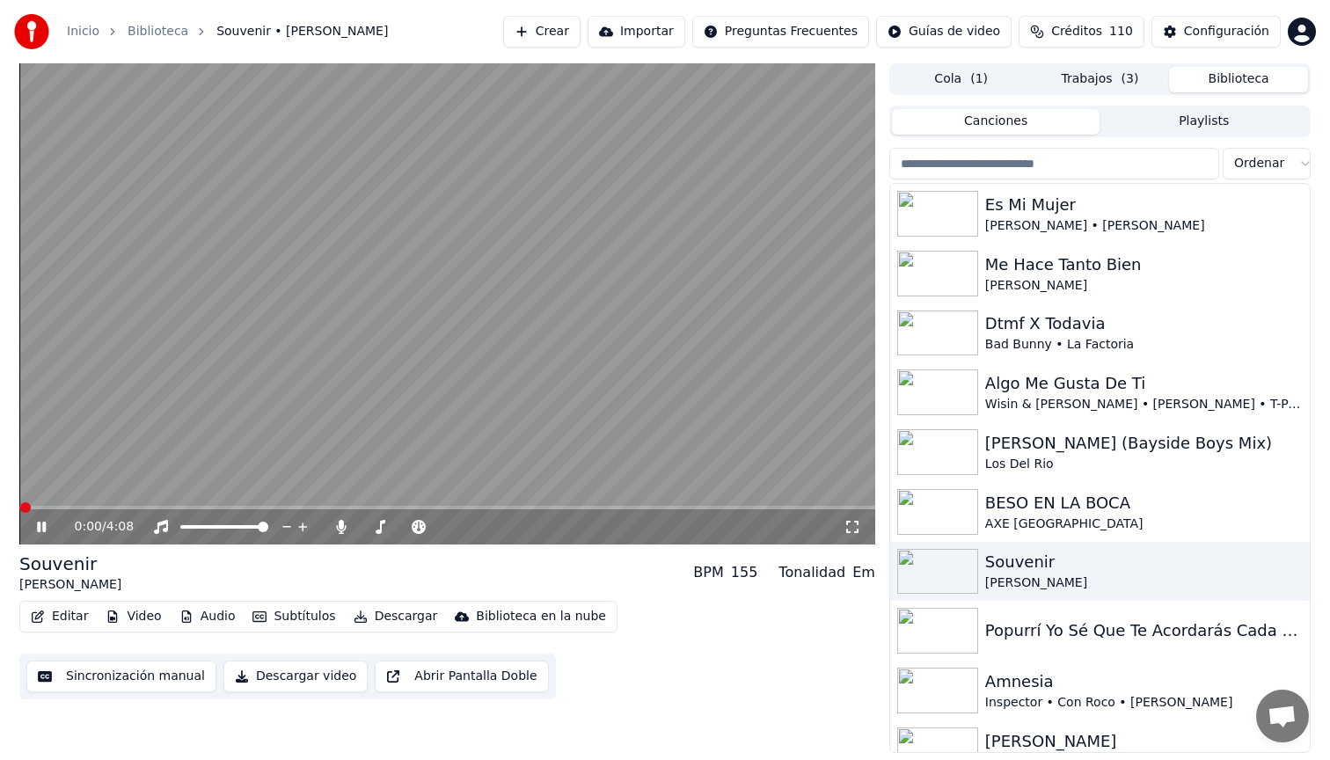
click at [297, 668] on button "Descargar video" at bounding box center [295, 677] width 144 height 32
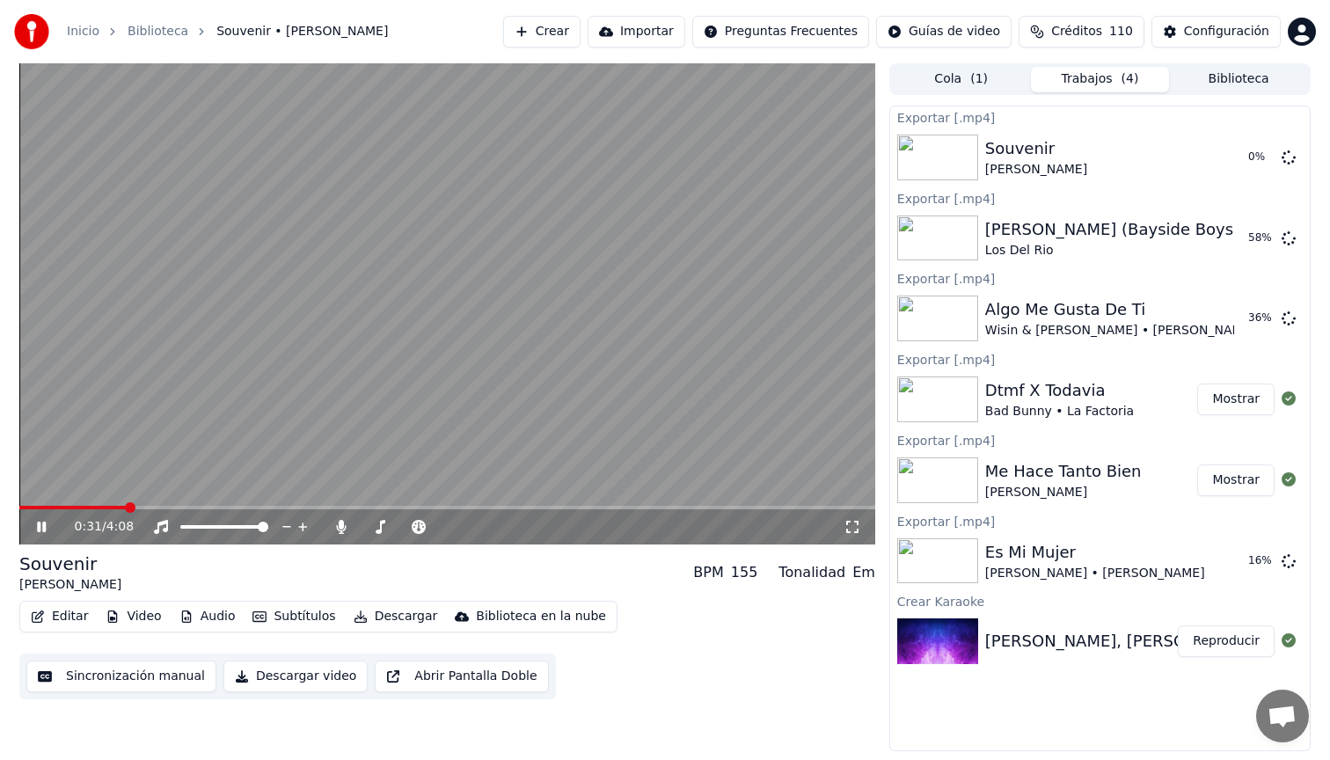
click at [125, 508] on span at bounding box center [447, 508] width 856 height 4
click at [39, 527] on icon at bounding box center [41, 527] width 9 height 11
click at [1239, 80] on button "Biblioteca" at bounding box center [1238, 80] width 139 height 26
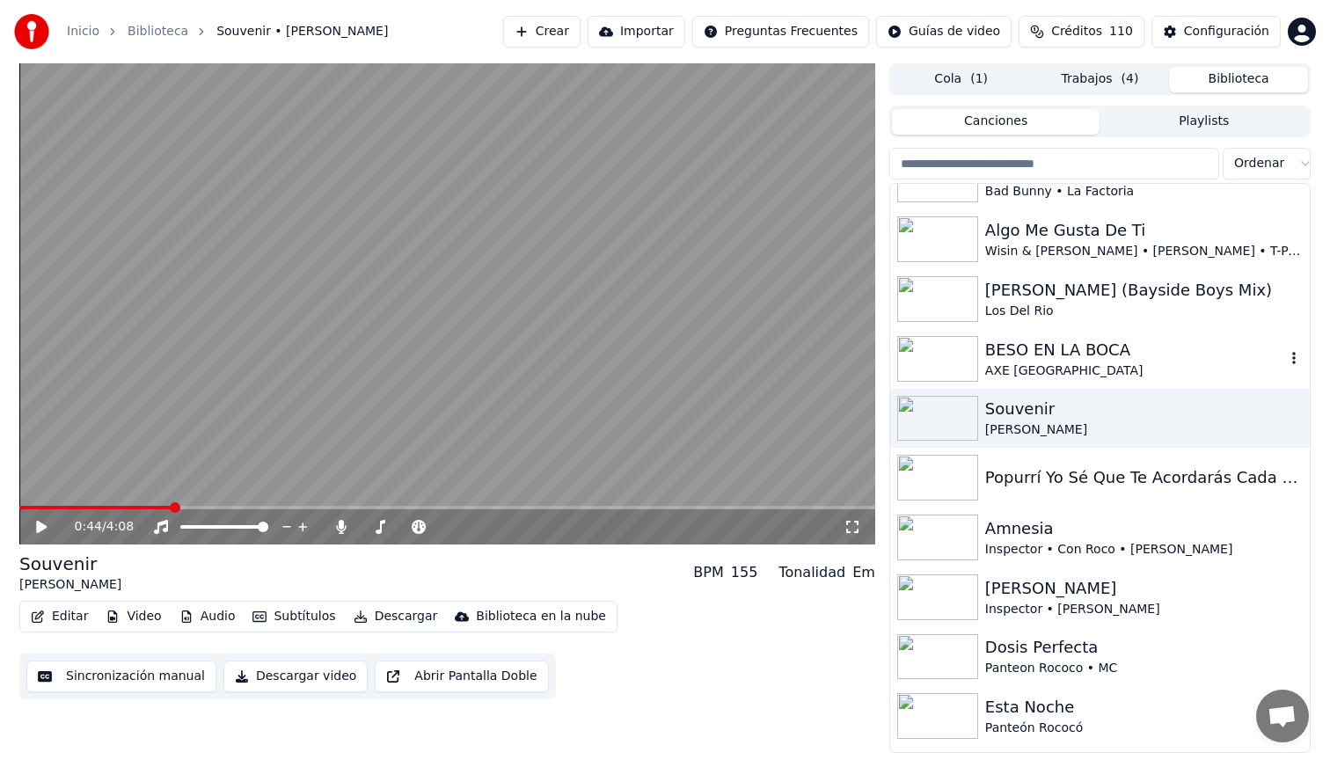
scroll to position [159, 0]
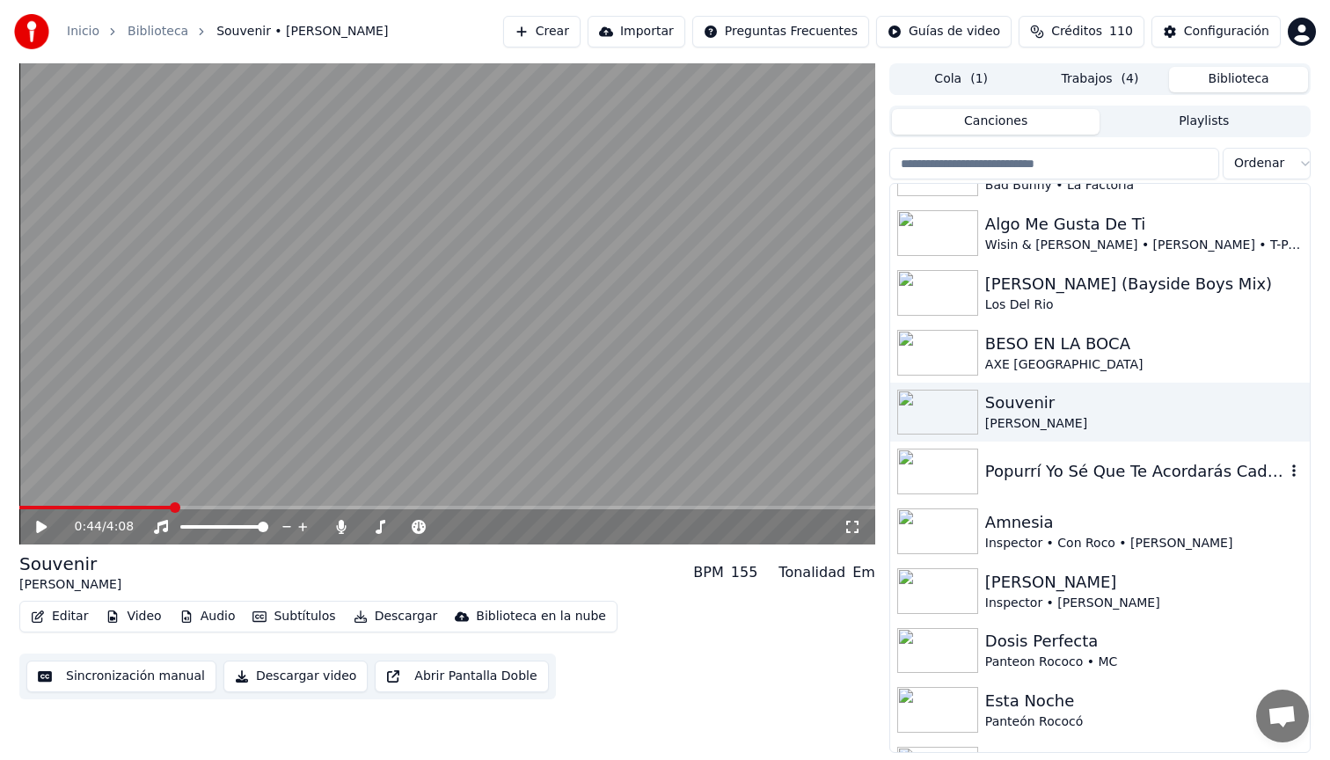
click at [1121, 484] on div "Popurrí Yo Sé Que Te Acordarás Cada Vez Te Extraño Más Acá Entre Nos" at bounding box center [1100, 472] width 420 height 60
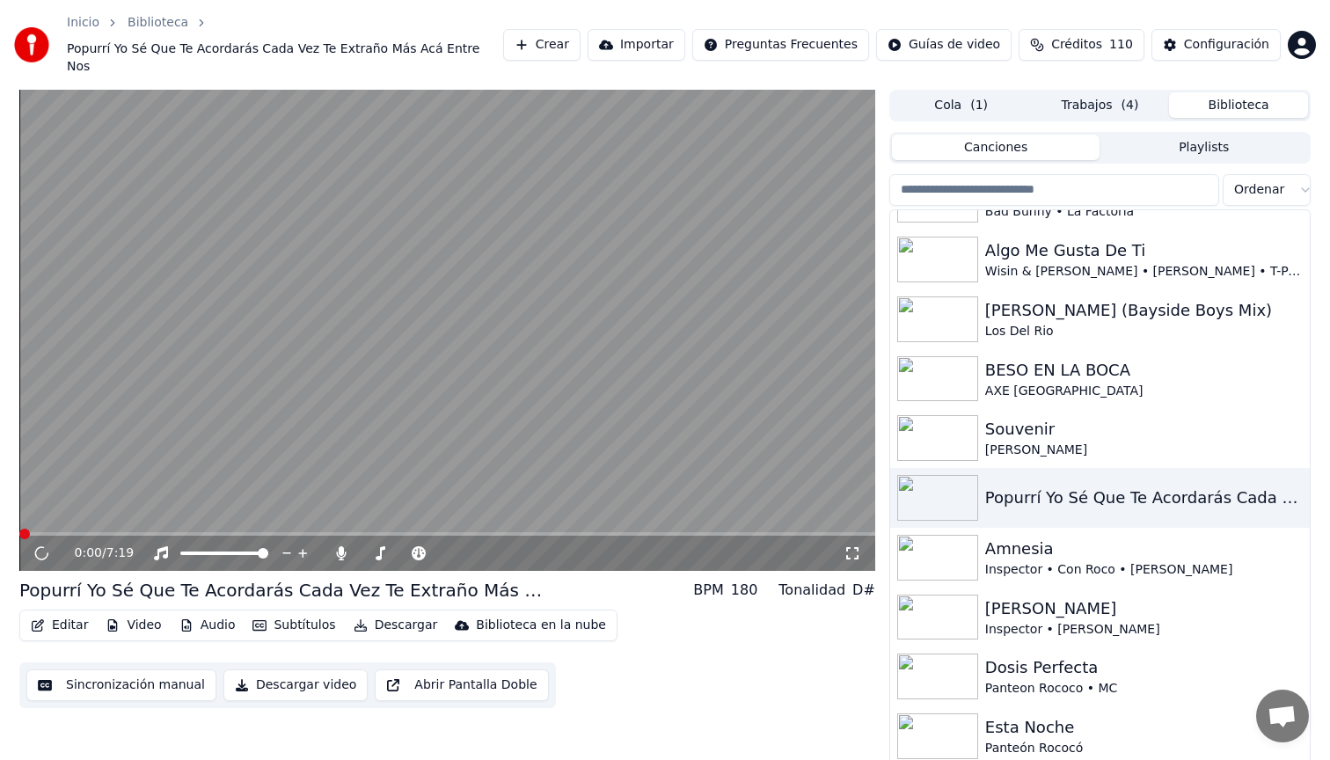
click at [302, 672] on button "Descargar video" at bounding box center [295, 685] width 144 height 32
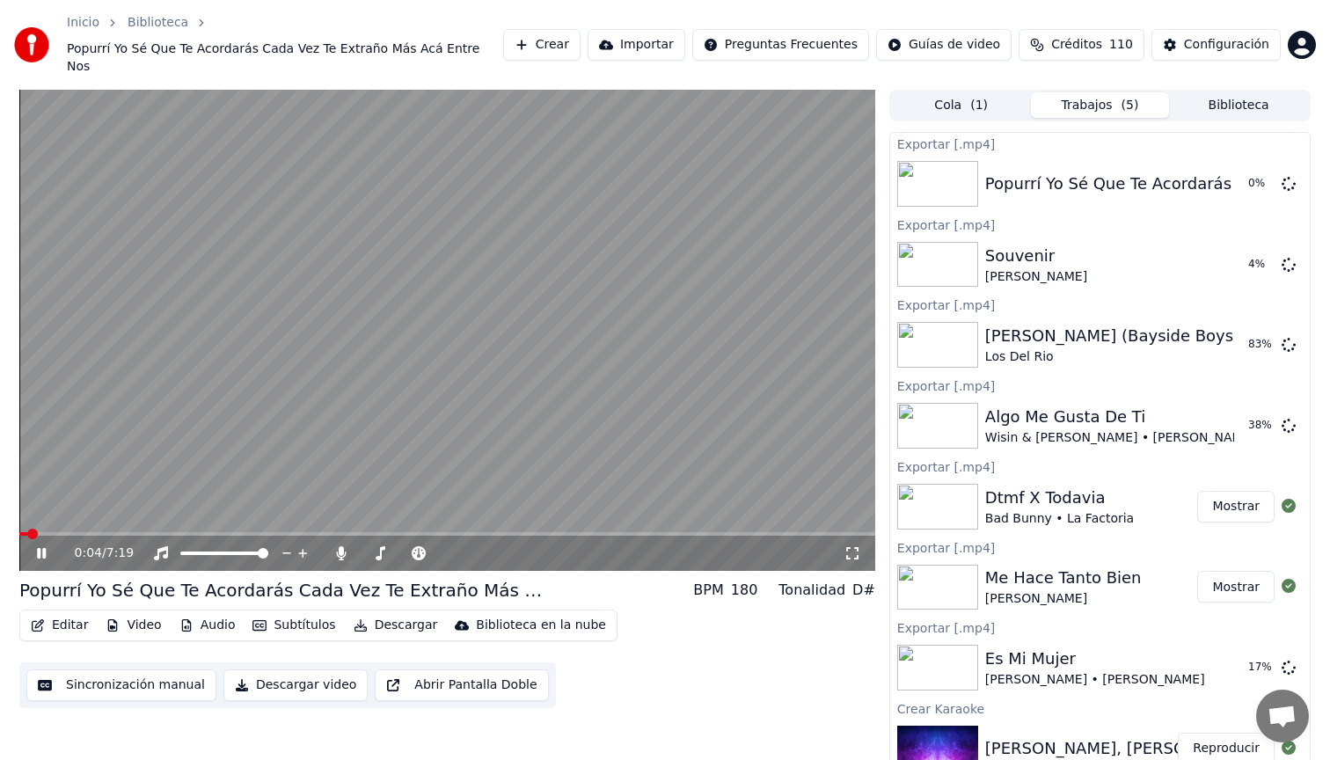
click at [44, 546] on icon at bounding box center [53, 553] width 41 height 14
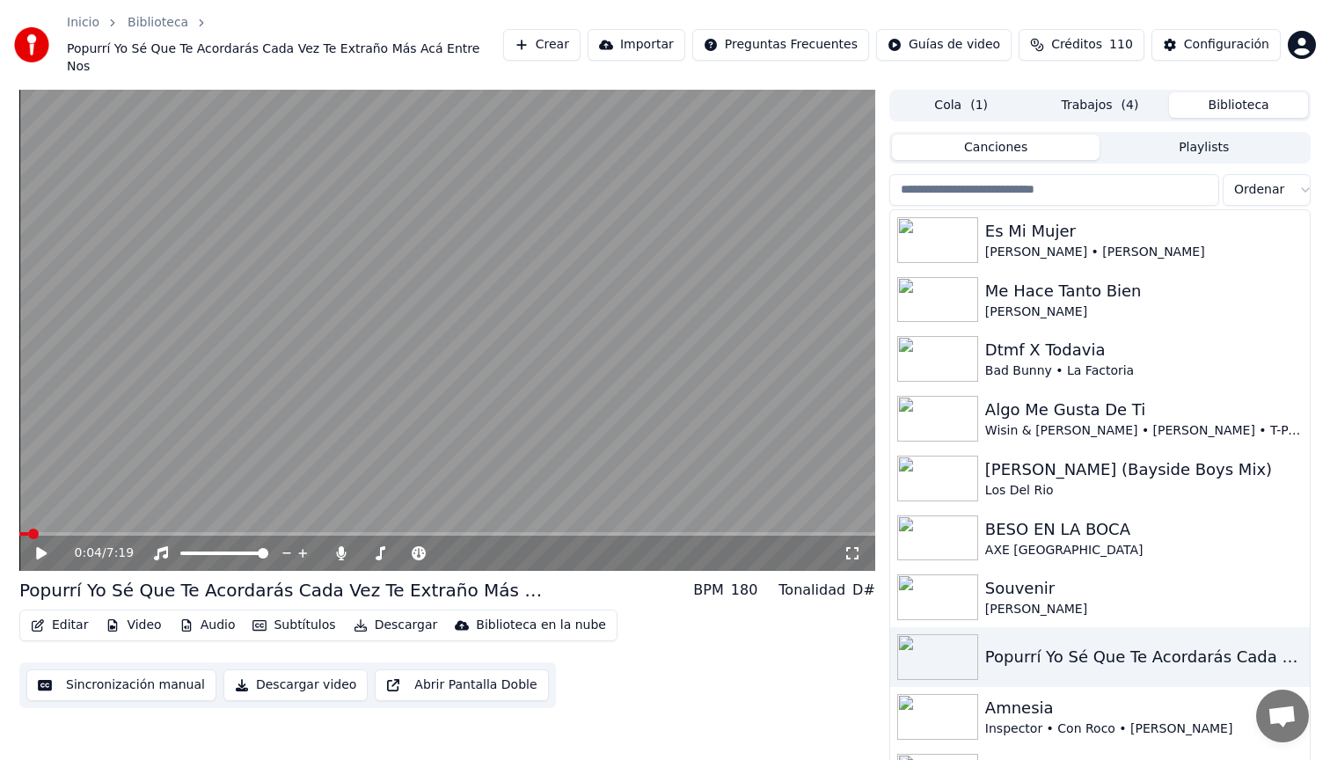
click at [1223, 92] on button "Biblioteca" at bounding box center [1238, 105] width 139 height 26
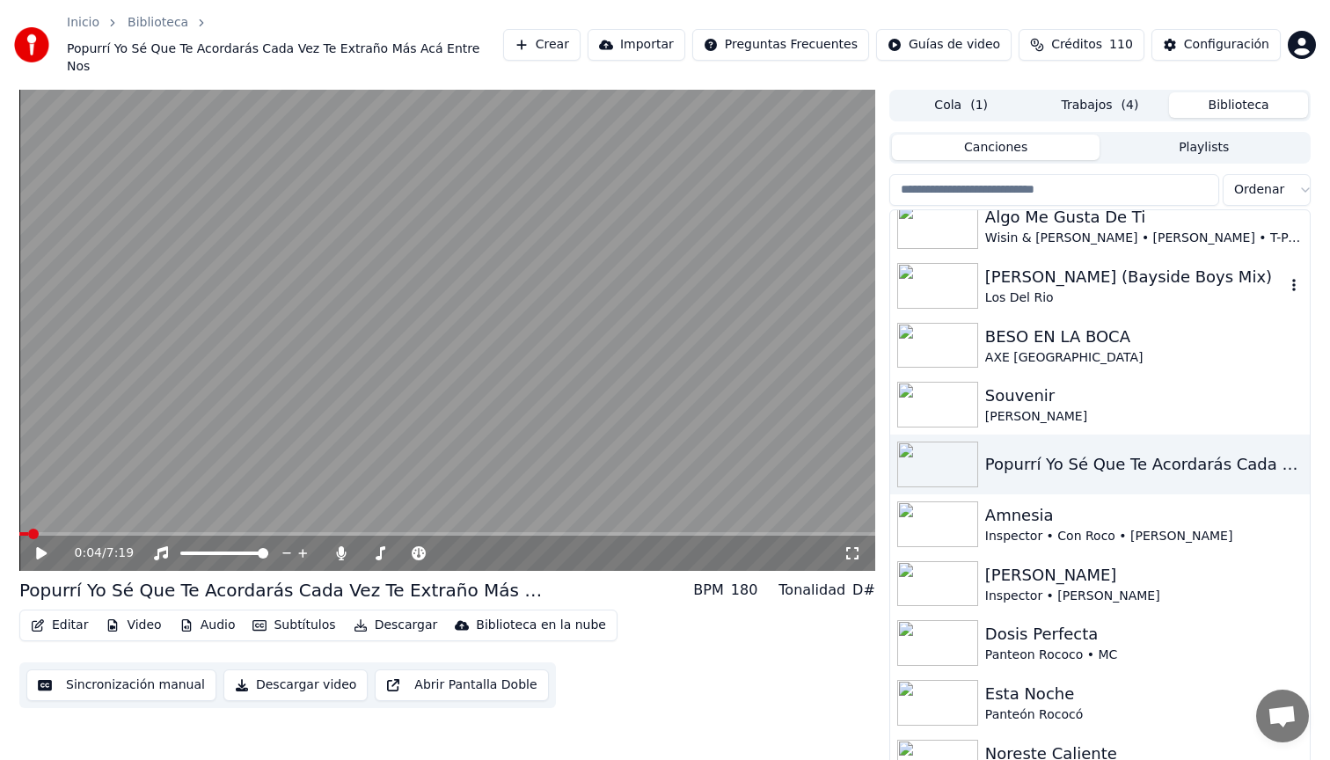
scroll to position [194, 0]
click at [1133, 501] on div "Amnesia" at bounding box center [1135, 513] width 300 height 25
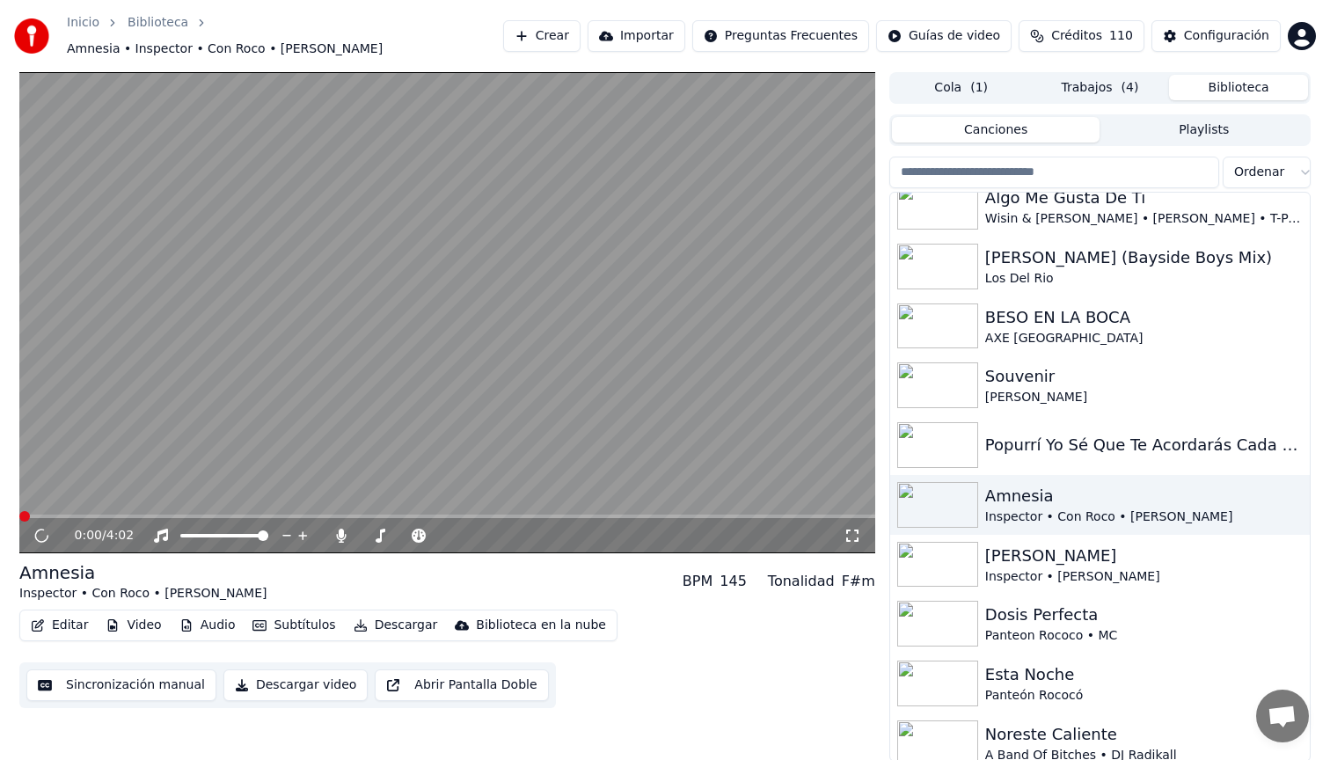
click at [303, 679] on button "Descargar video" at bounding box center [295, 685] width 144 height 32
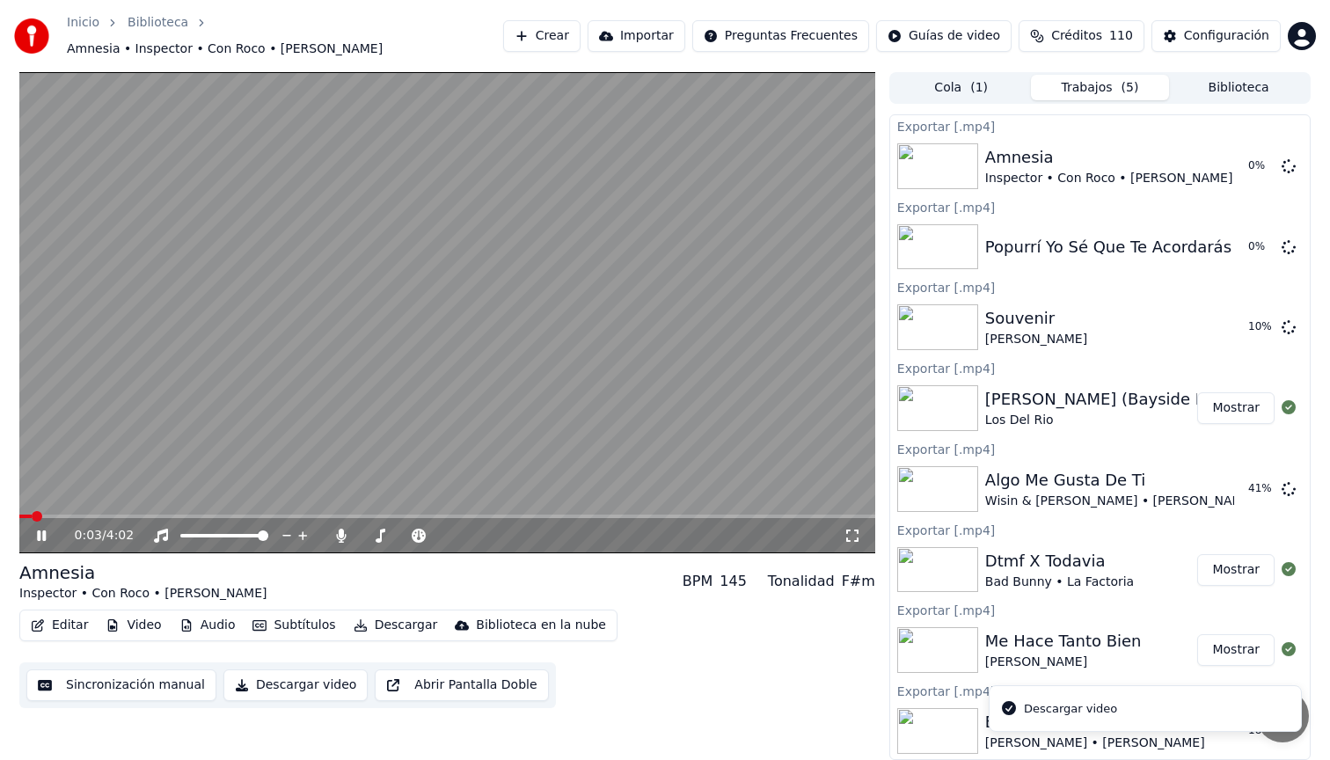
click at [39, 530] on icon at bounding box center [41, 535] width 9 height 11
click at [1249, 77] on button "Biblioteca" at bounding box center [1238, 88] width 139 height 26
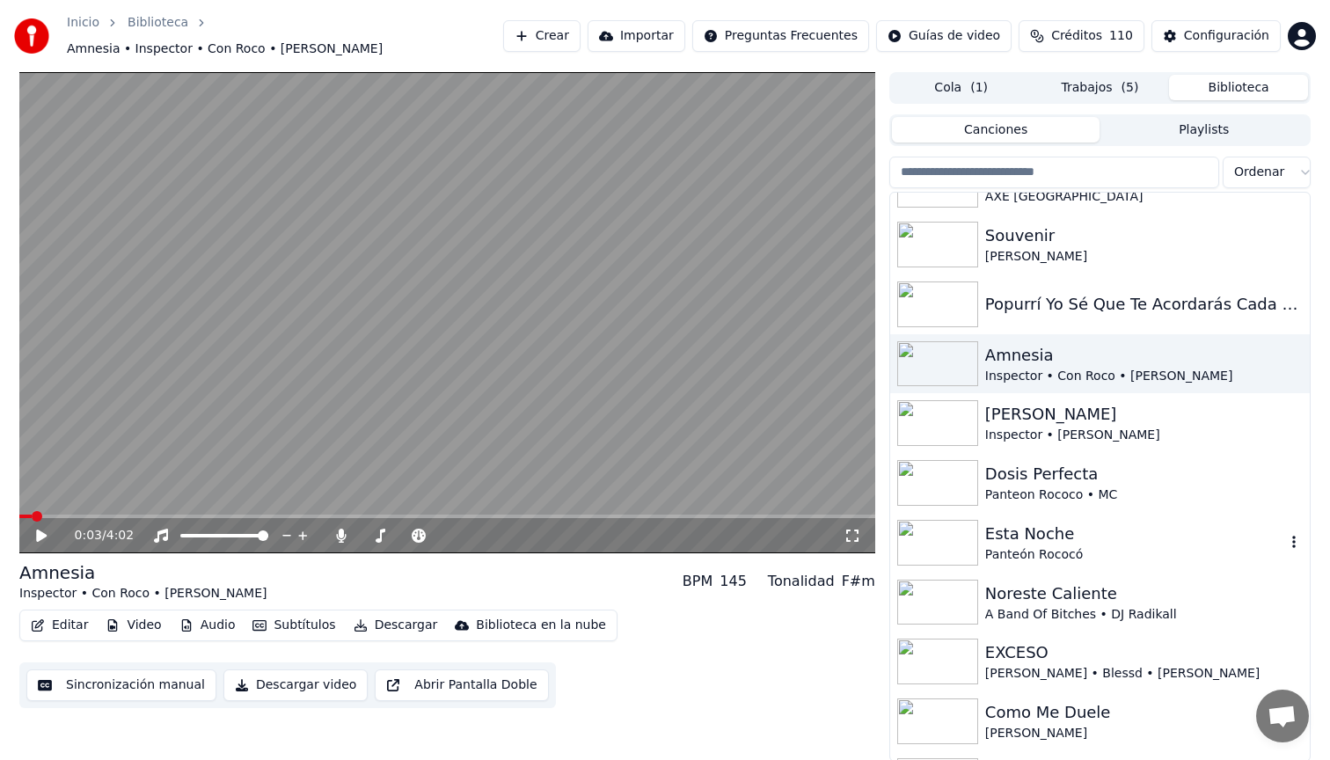
scroll to position [331, 0]
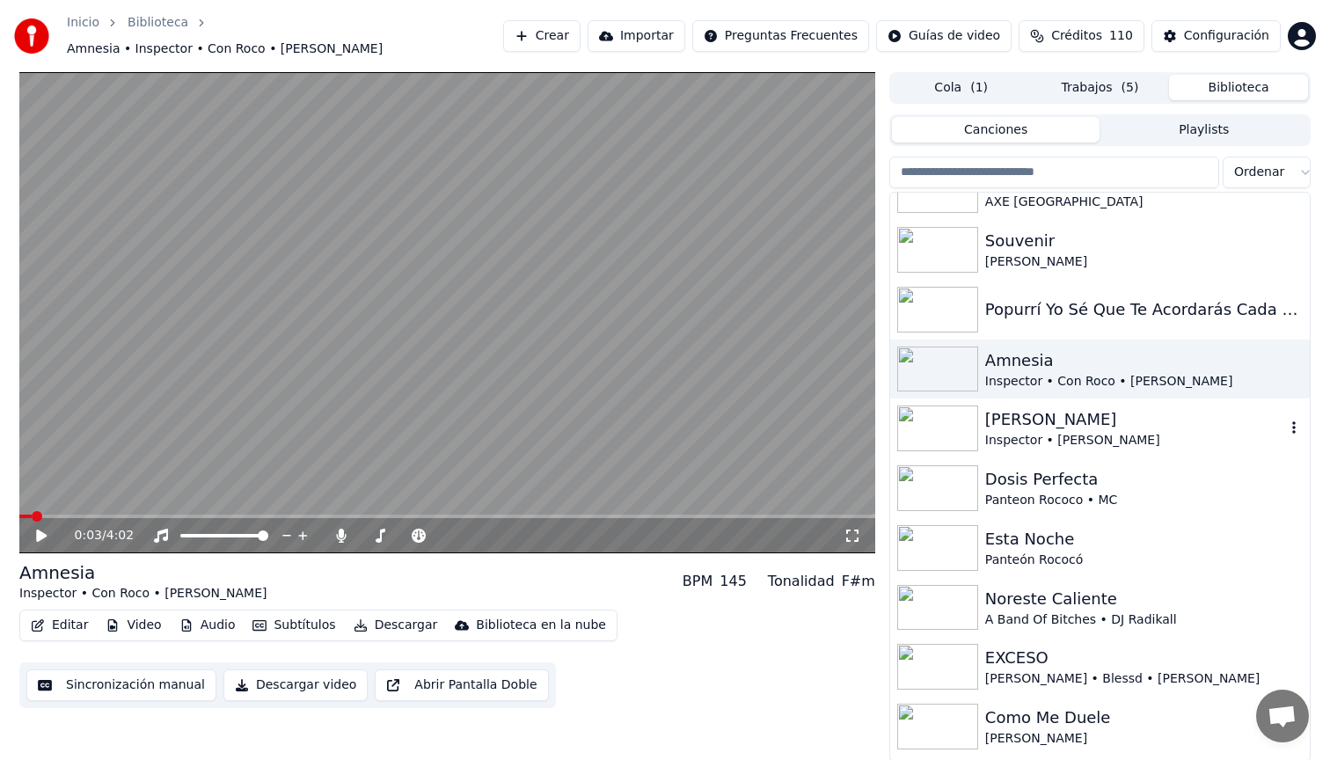
click at [1134, 432] on div "Inspector • [PERSON_NAME]" at bounding box center [1135, 441] width 300 height 18
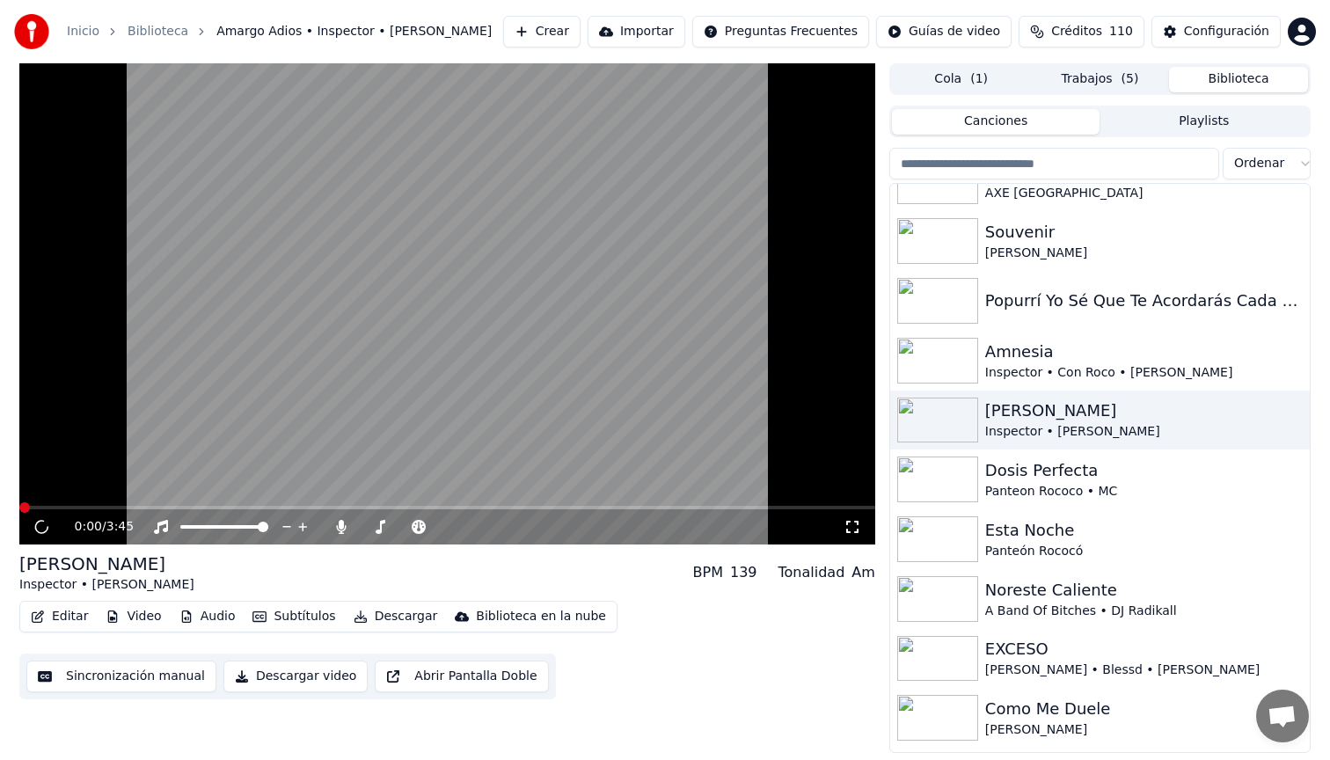
click at [295, 674] on button "Descargar video" at bounding box center [295, 677] width 144 height 32
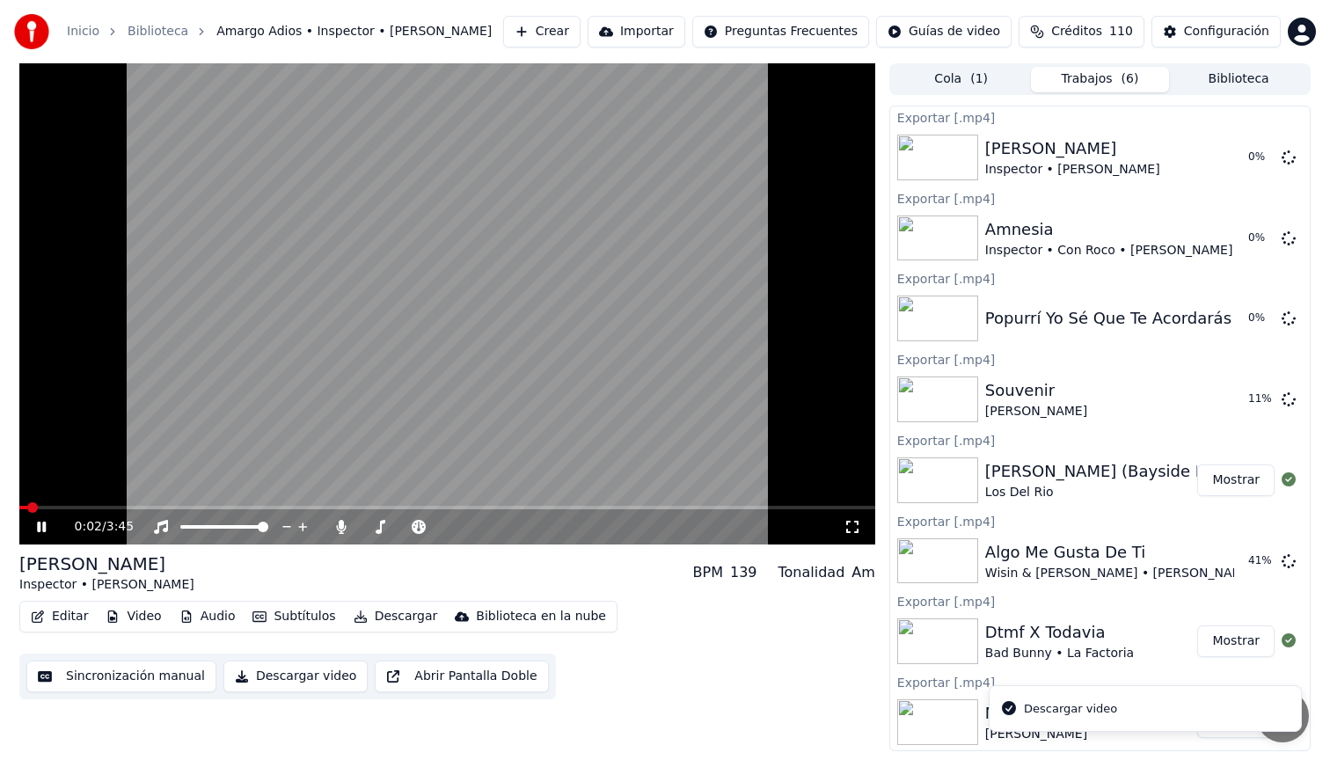
click at [40, 527] on icon at bounding box center [41, 527] width 9 height 11
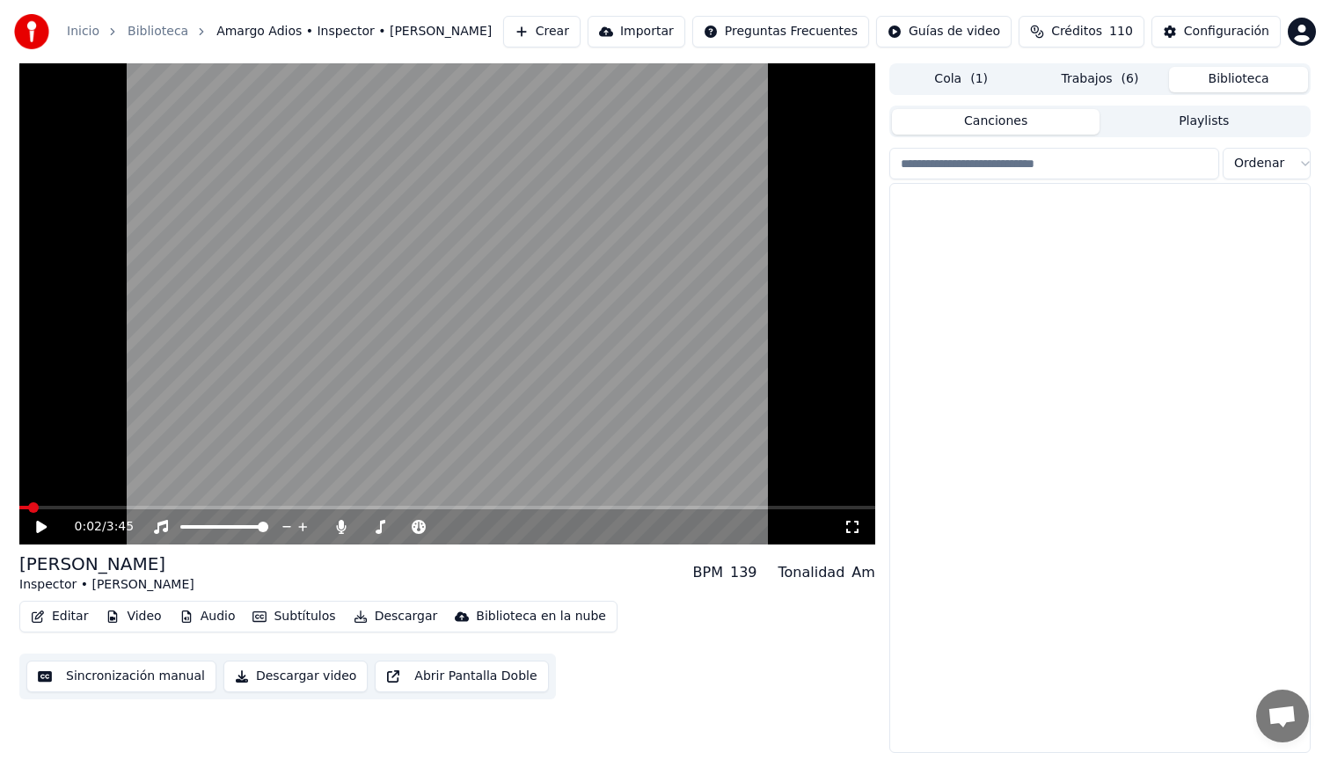
click at [1245, 80] on button "Biblioteca" at bounding box center [1238, 80] width 139 height 26
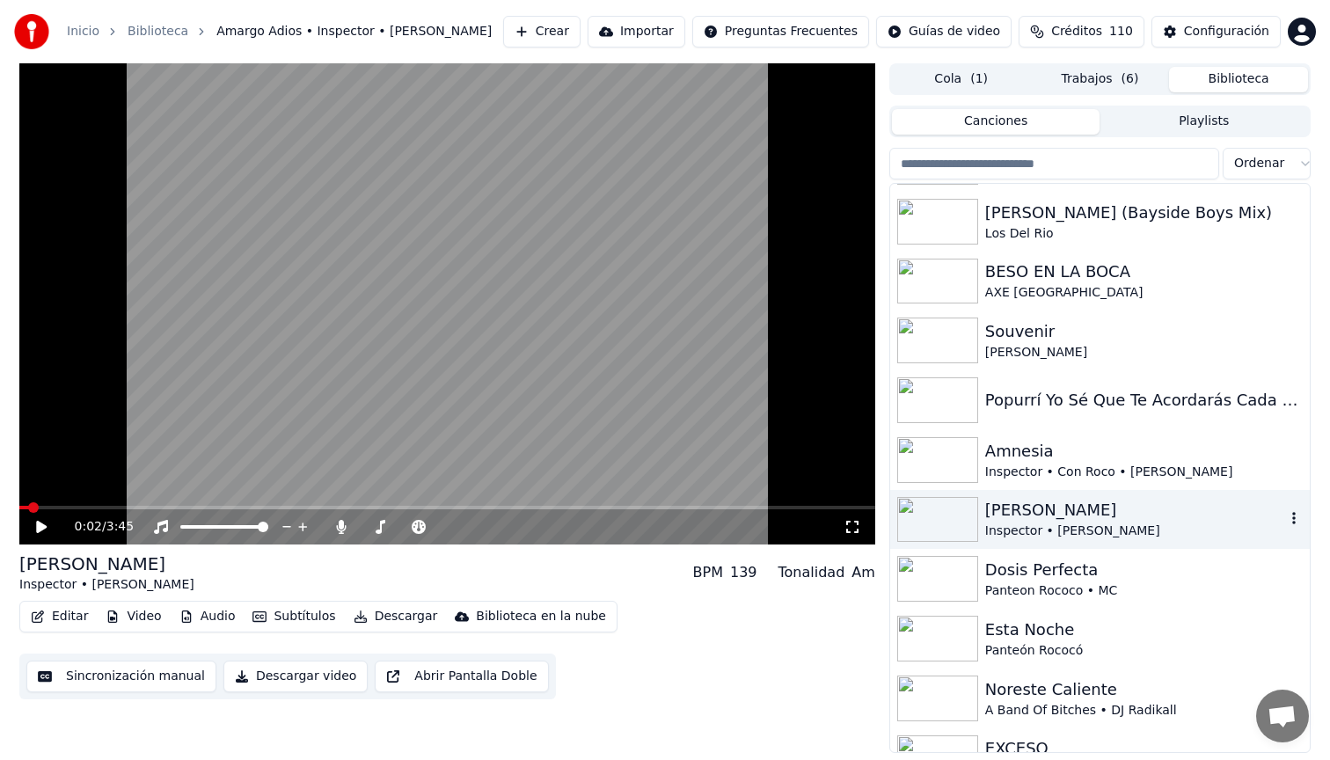
scroll to position [238, 0]
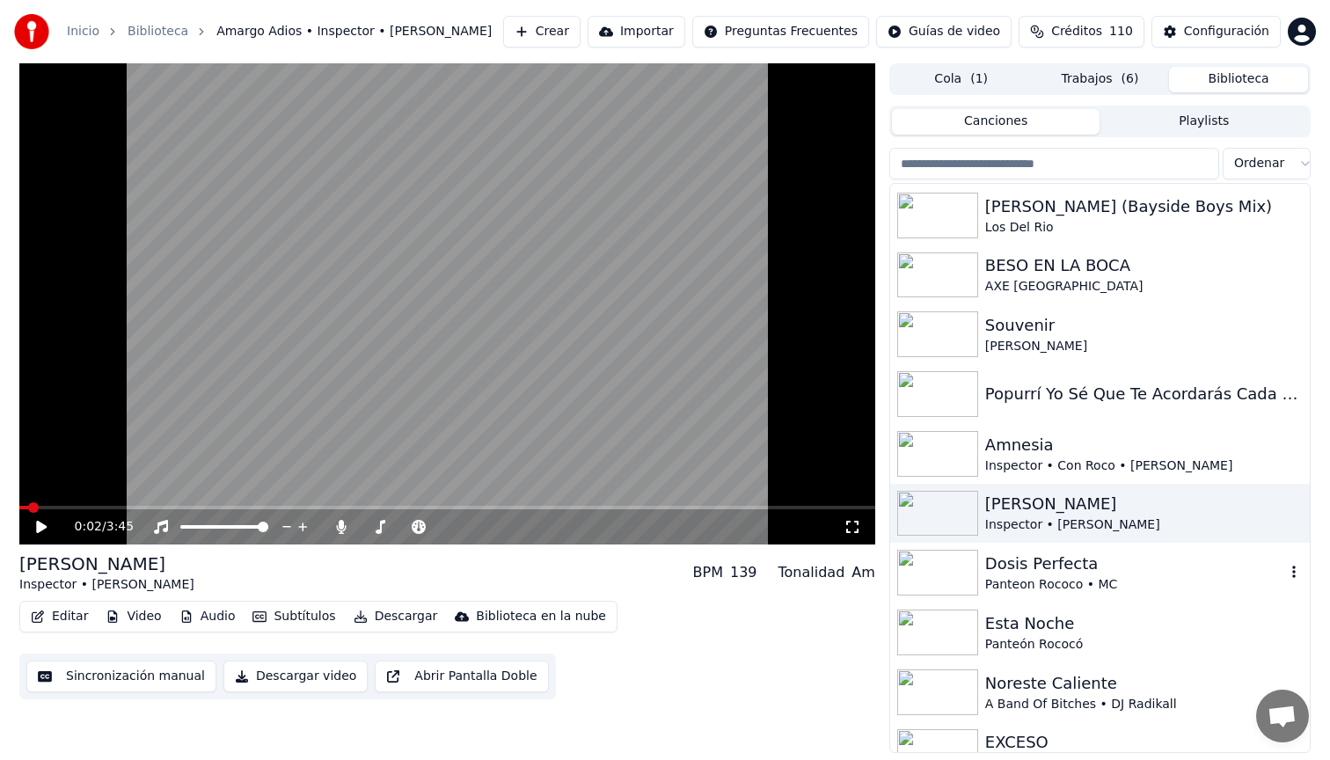
click at [1155, 567] on div "Dosis Perfecta" at bounding box center [1135, 564] width 300 height 25
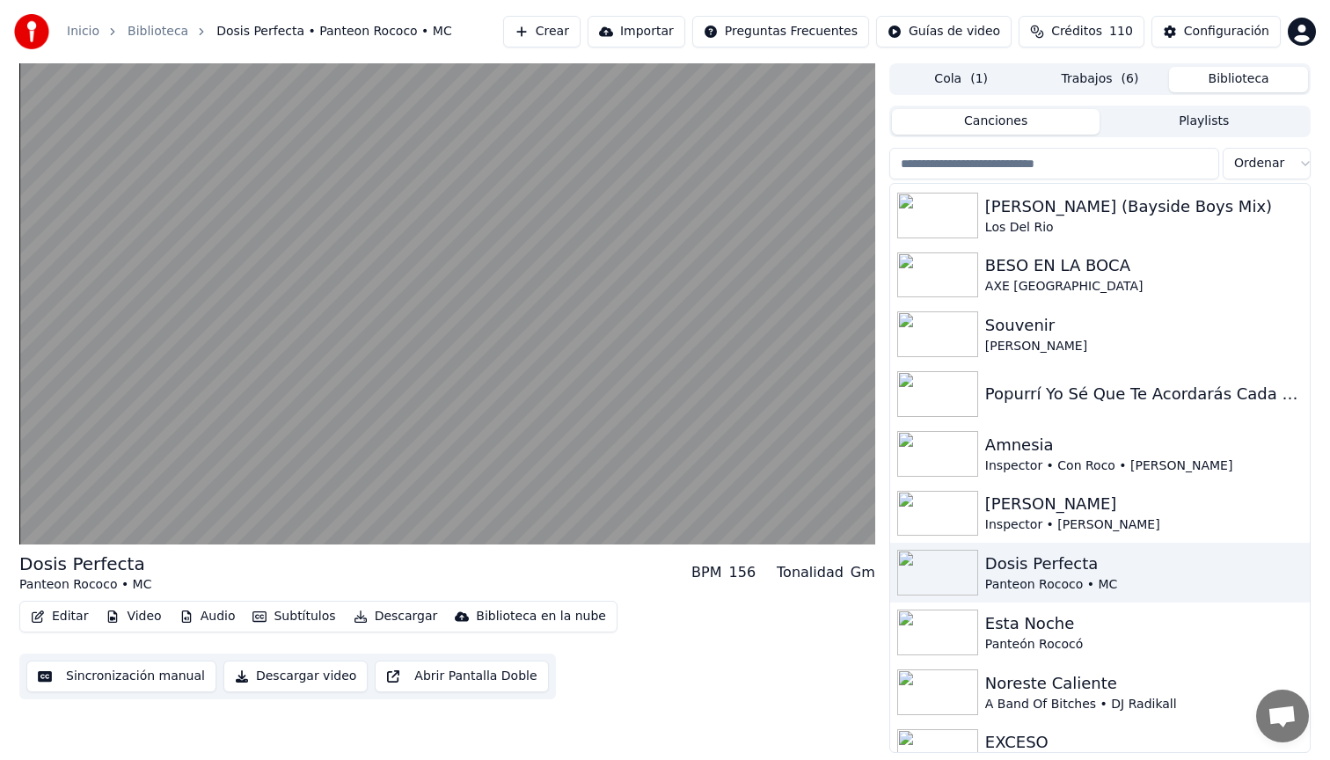
click at [303, 677] on button "Descargar video" at bounding box center [295, 677] width 144 height 32
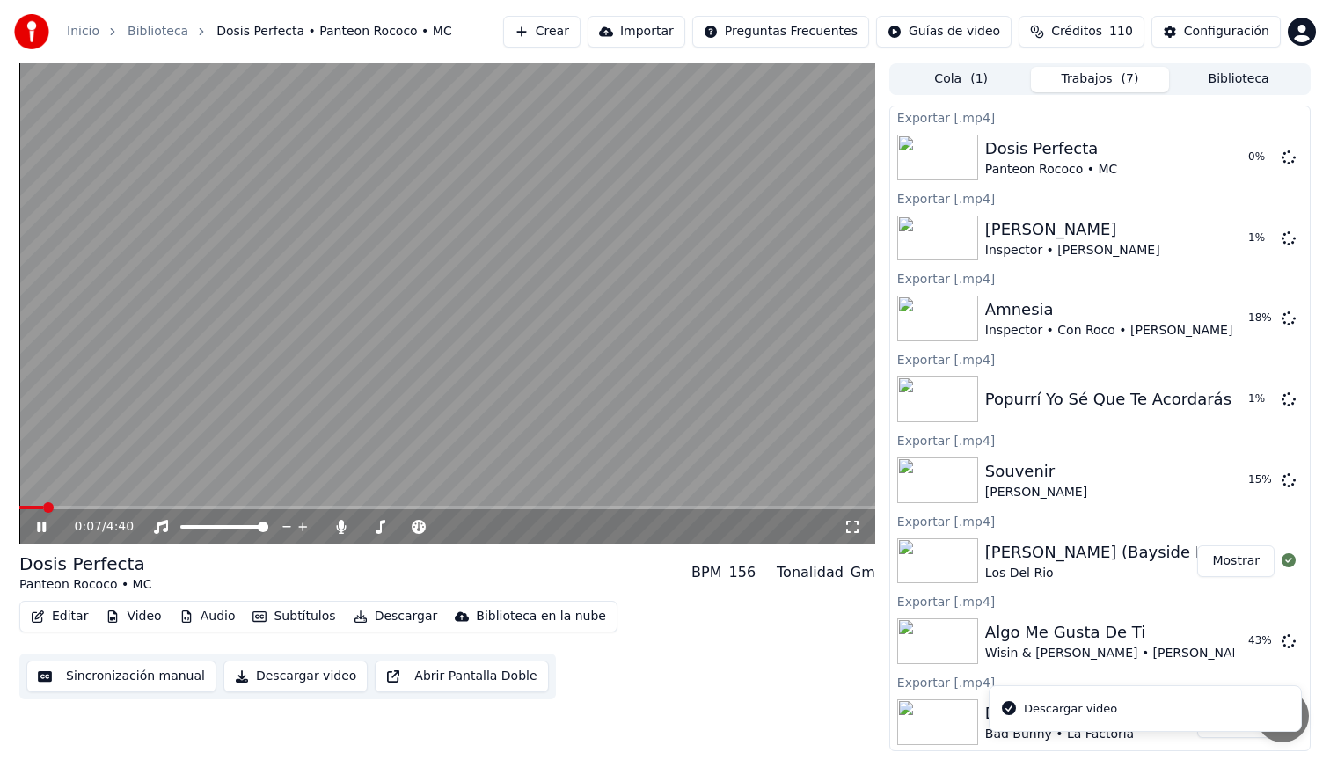
click at [41, 526] on icon at bounding box center [53, 527] width 41 height 14
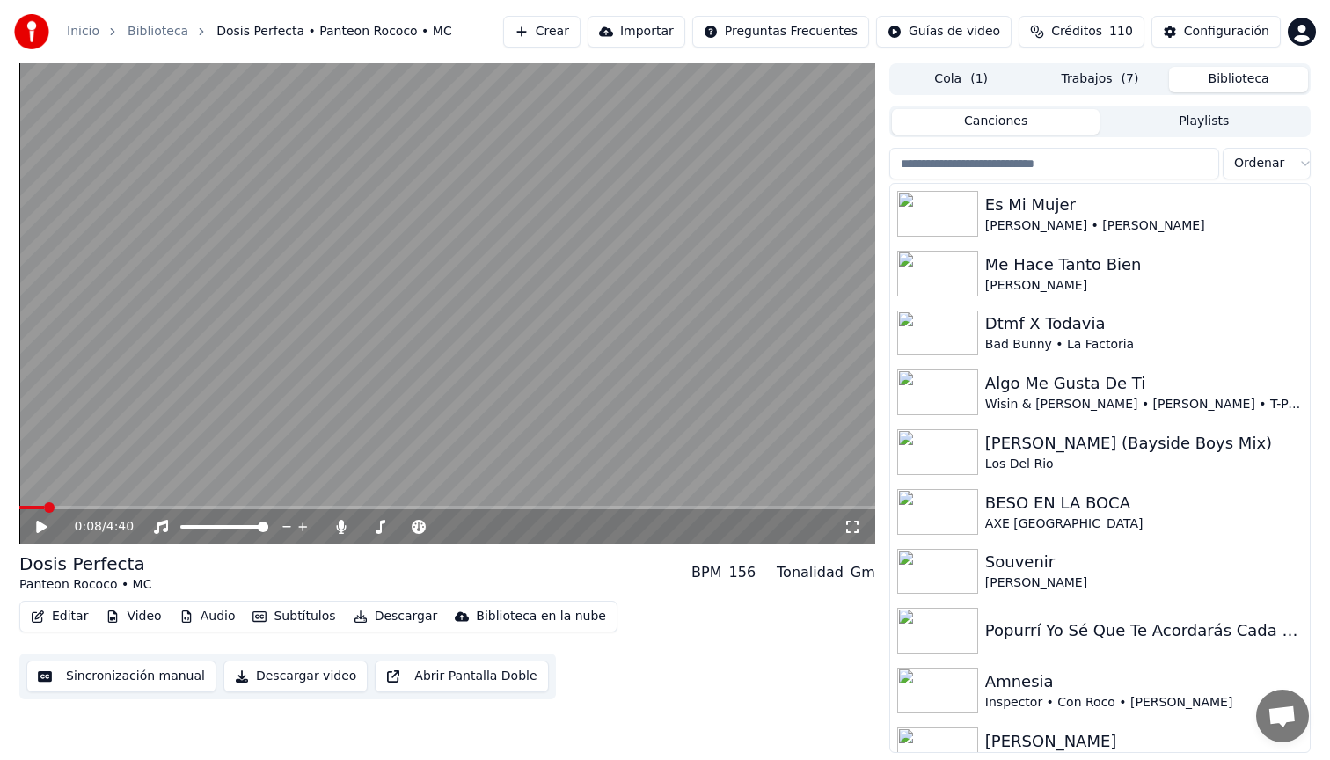
click at [1257, 73] on button "Biblioteca" at bounding box center [1238, 80] width 139 height 26
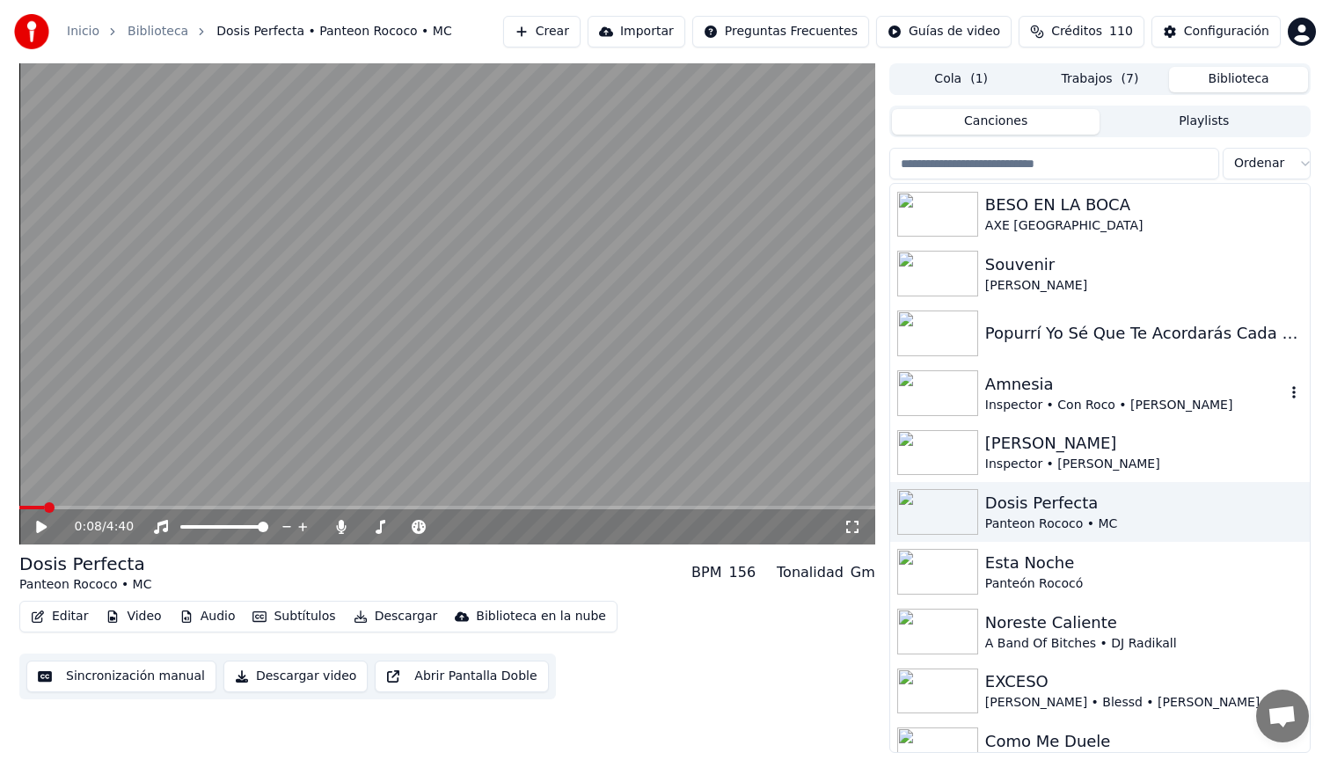
scroll to position [307, 0]
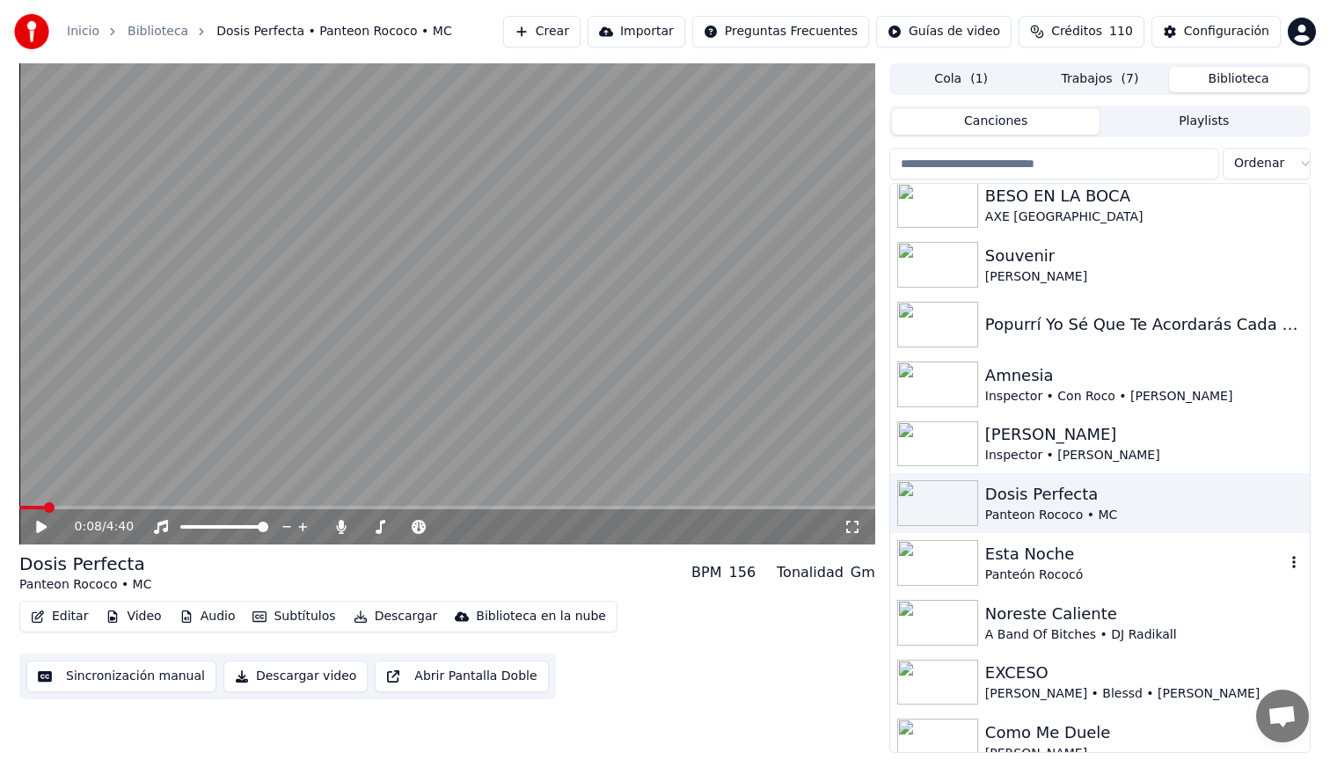
click at [1109, 567] on div "Panteón Rococó" at bounding box center [1135, 576] width 300 height 18
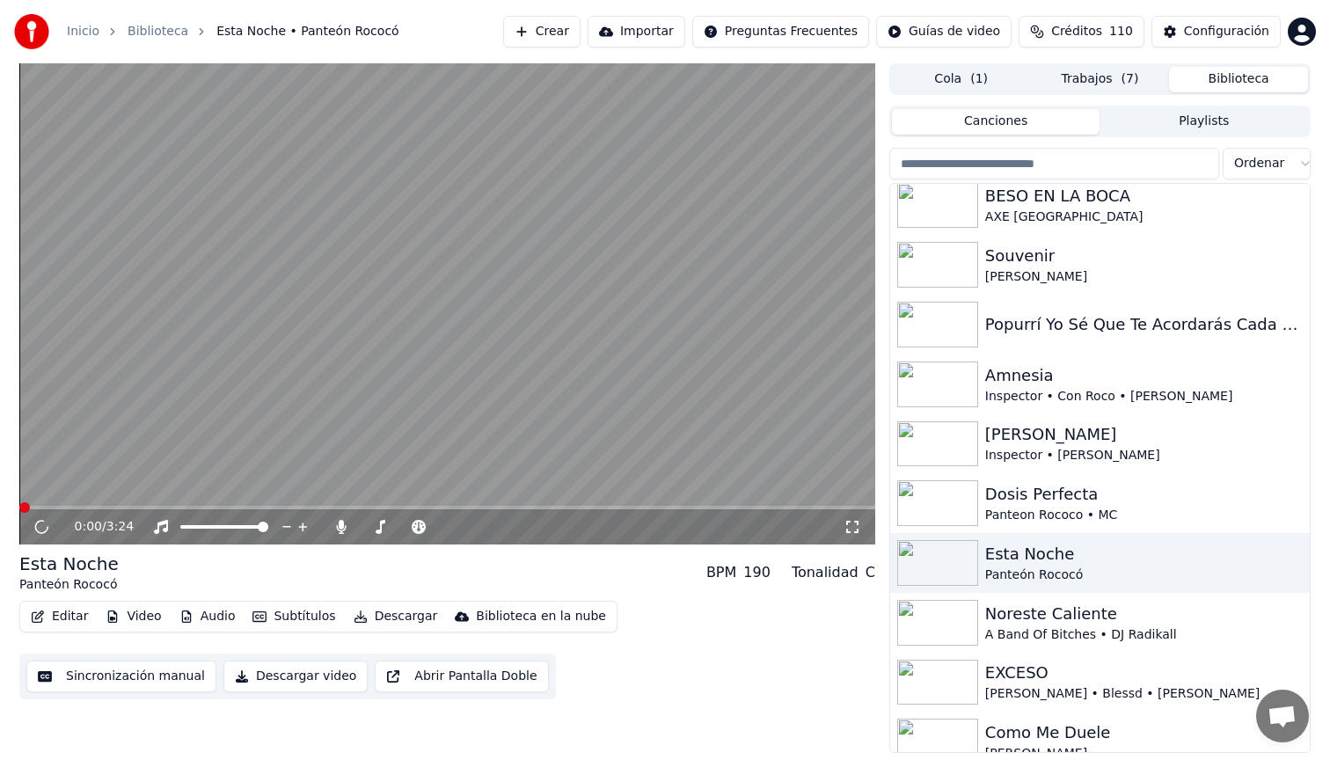
click at [283, 679] on button "Descargar video" at bounding box center [295, 677] width 144 height 32
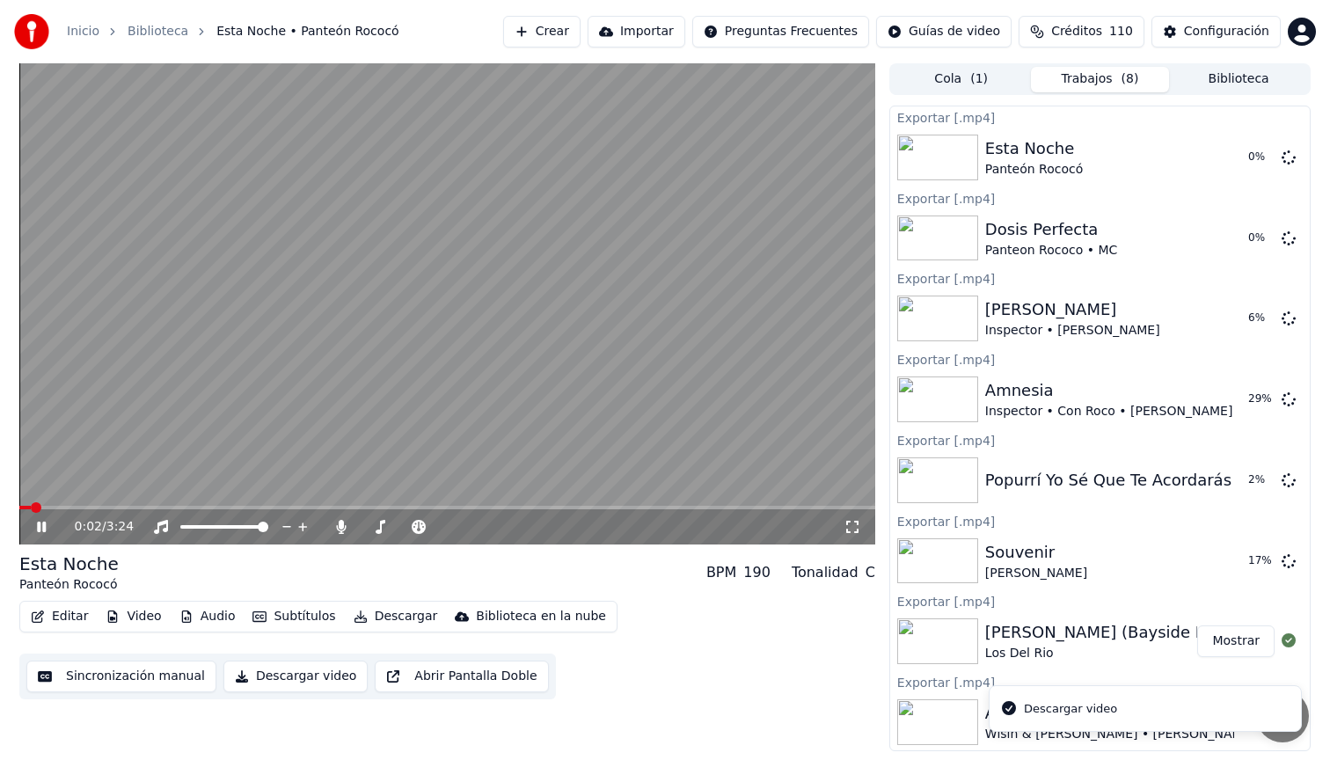
click at [40, 527] on icon at bounding box center [41, 527] width 9 height 11
click at [1226, 80] on button "Biblioteca" at bounding box center [1238, 80] width 139 height 26
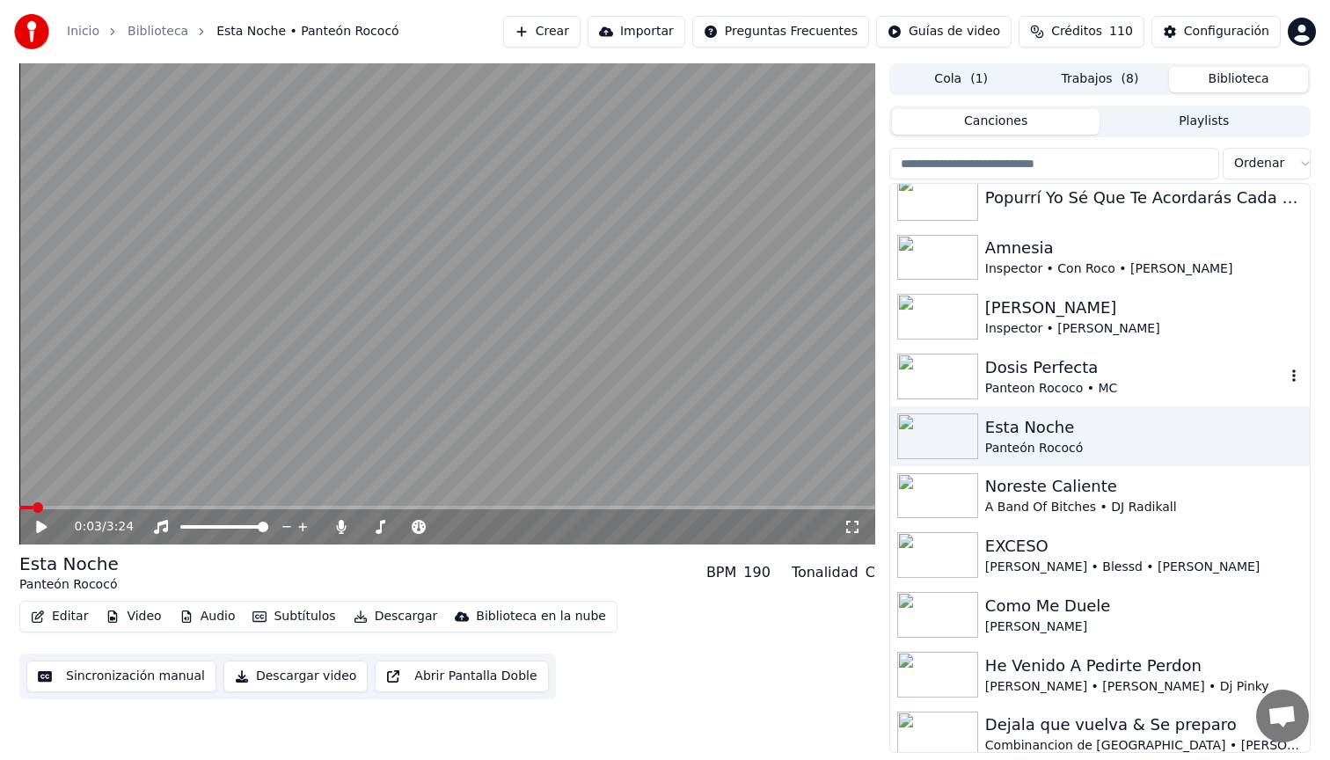
scroll to position [446, 0]
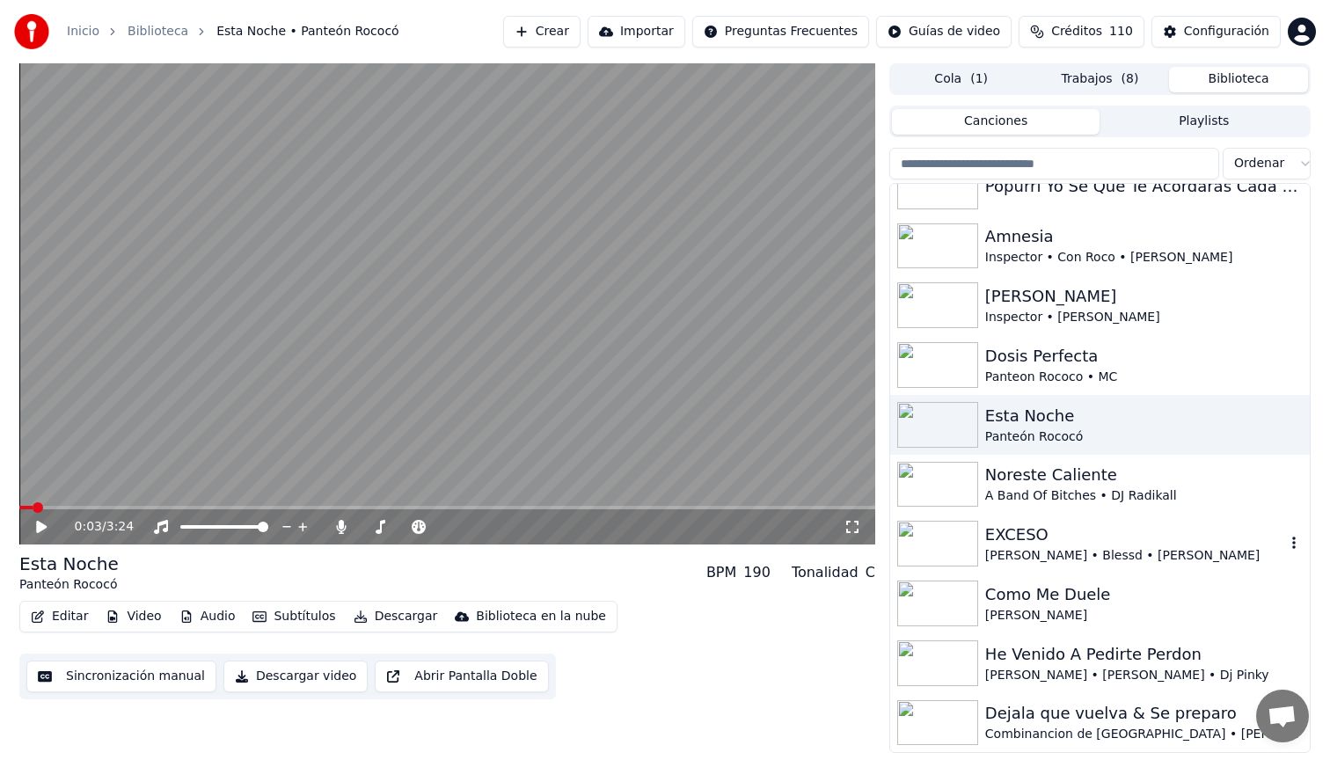
click at [1116, 523] on div "EXCESO" at bounding box center [1135, 535] width 300 height 25
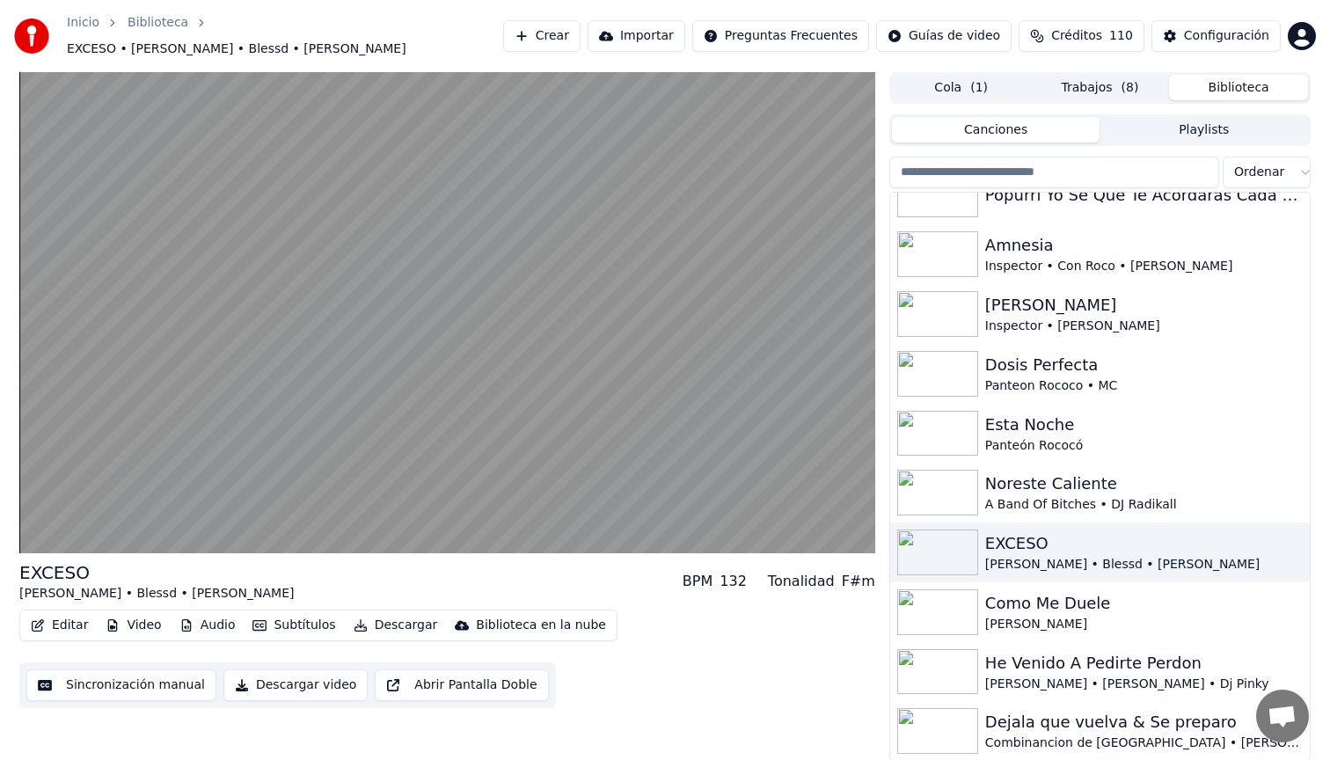
click at [321, 677] on button "Descargar video" at bounding box center [295, 685] width 144 height 32
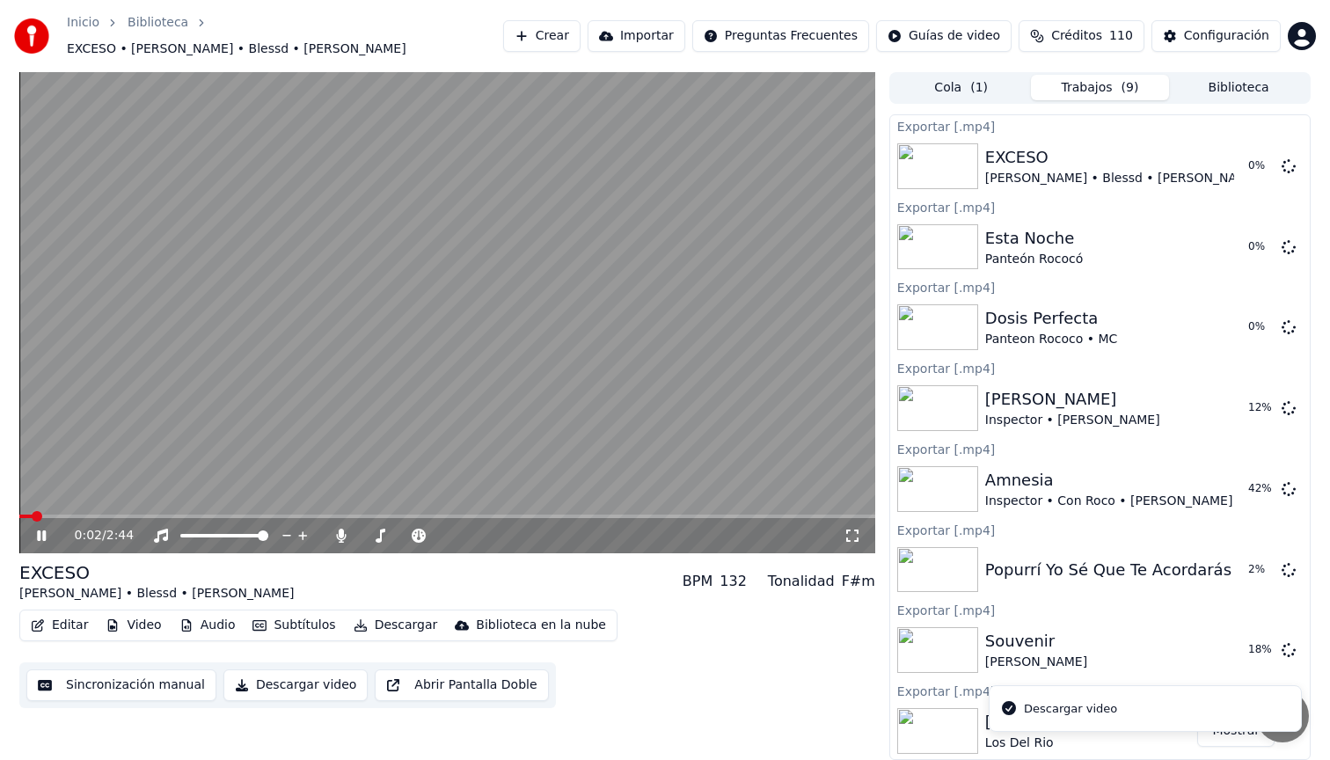
click at [42, 530] on icon at bounding box center [41, 535] width 9 height 11
click at [1236, 80] on button "Biblioteca" at bounding box center [1238, 88] width 139 height 26
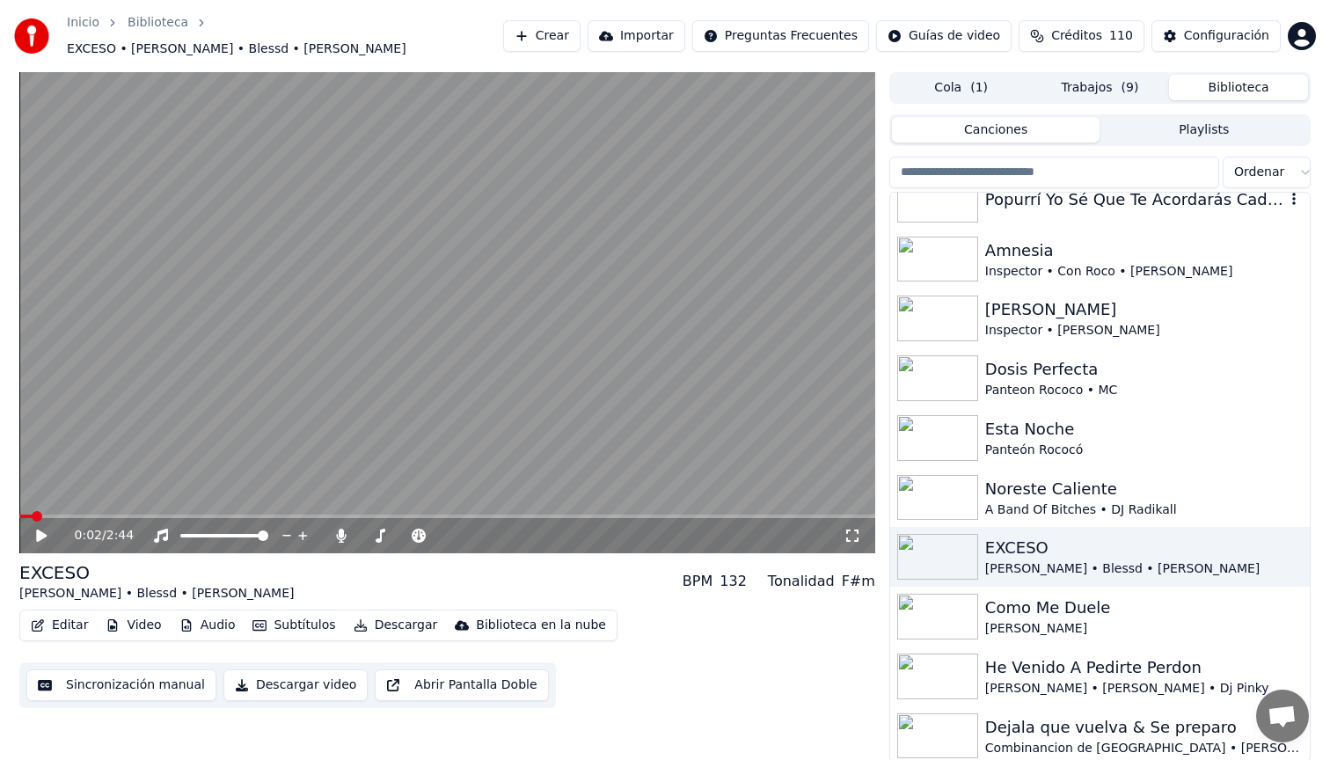
scroll to position [445, 0]
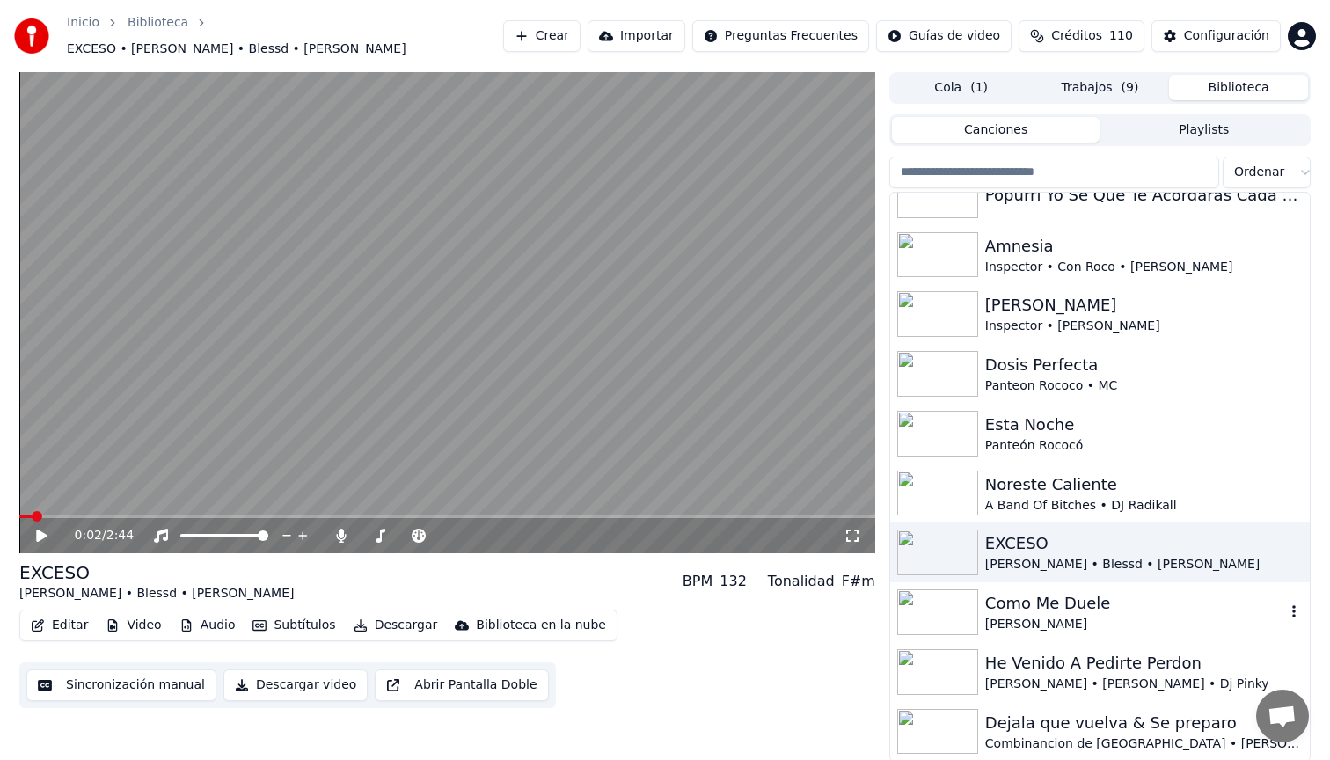
click at [1131, 599] on div "Como Me Duele" at bounding box center [1135, 603] width 300 height 25
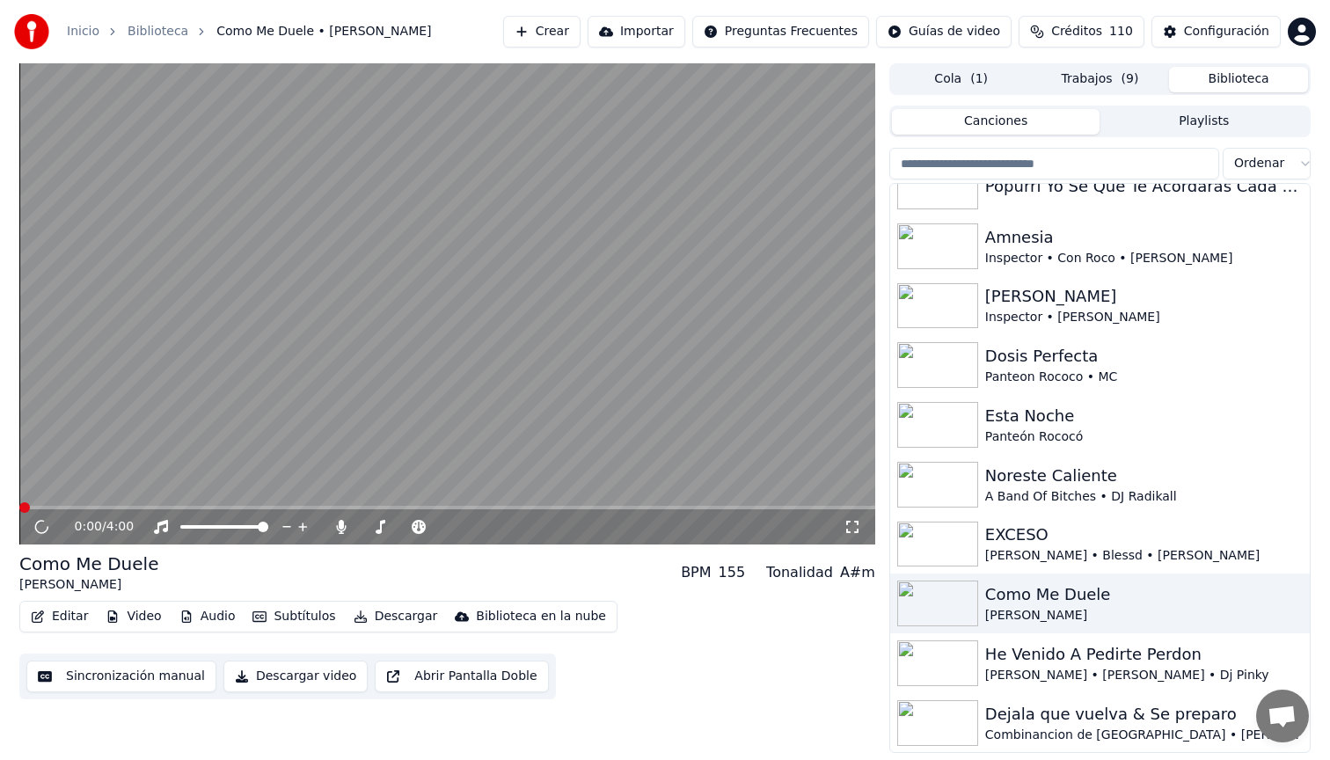
click at [312, 673] on button "Descargar video" at bounding box center [295, 677] width 144 height 32
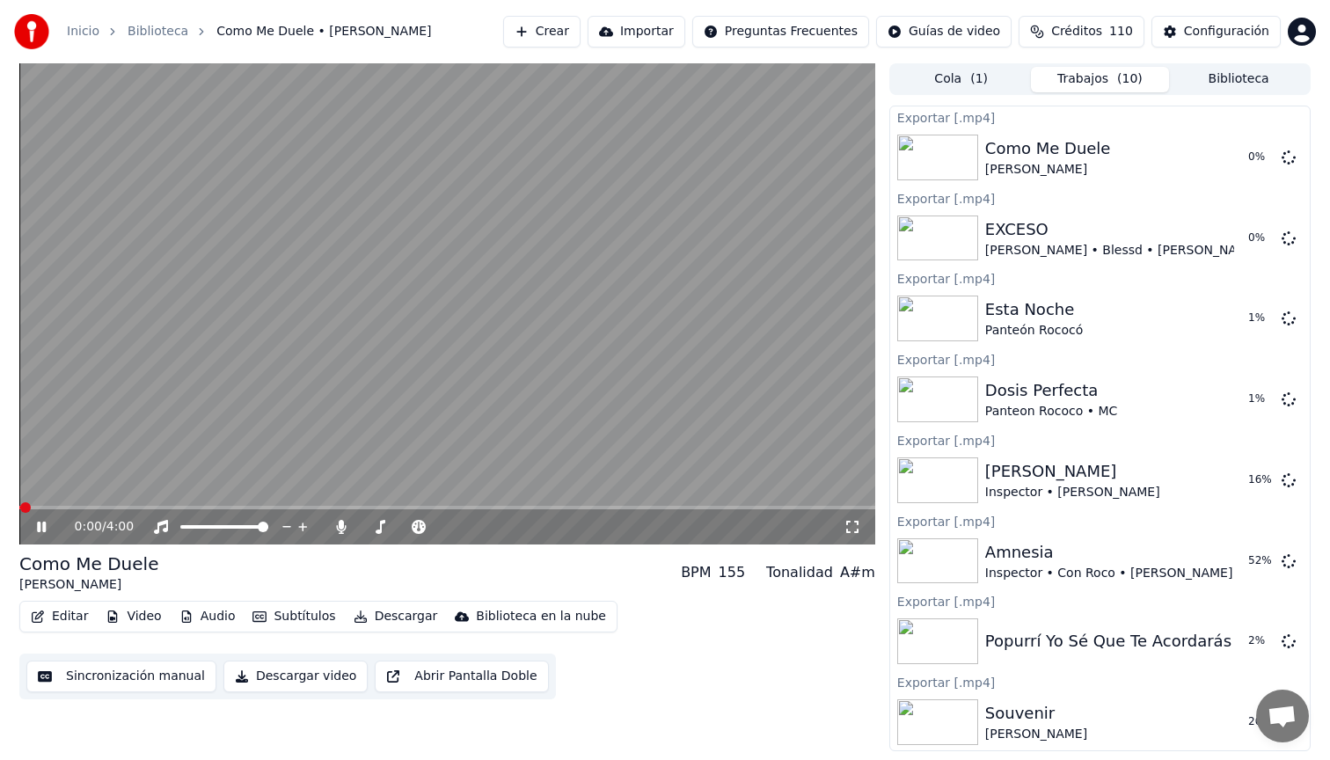
click at [44, 529] on icon at bounding box center [41, 527] width 9 height 11
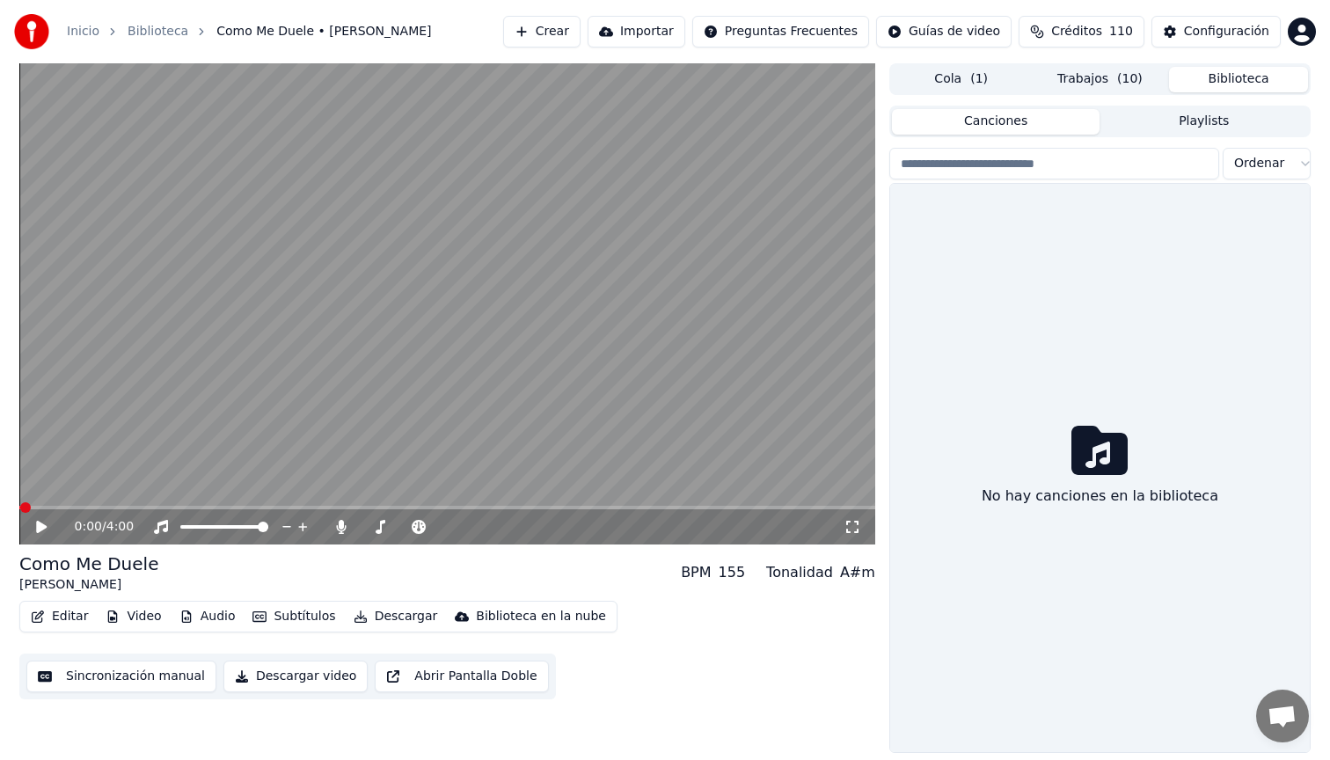
click at [1267, 82] on button "Biblioteca" at bounding box center [1238, 80] width 139 height 26
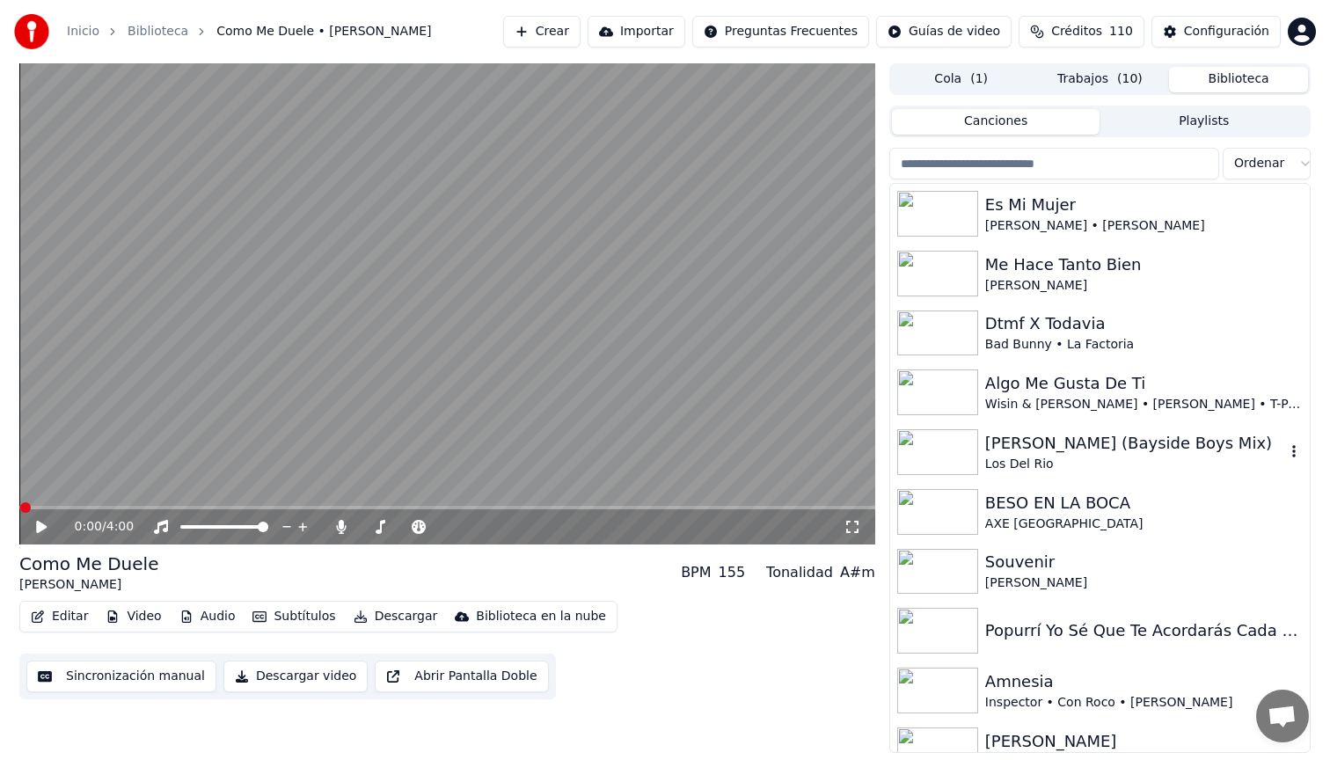
drag, startPoint x: 997, startPoint y: 458, endPoint x: 1097, endPoint y: 179, distance: 297.2
click at [997, 428] on div "[PERSON_NAME] (Bayside Boys Mix) [GEOGRAPHIC_DATA]" at bounding box center [1100, 452] width 420 height 60
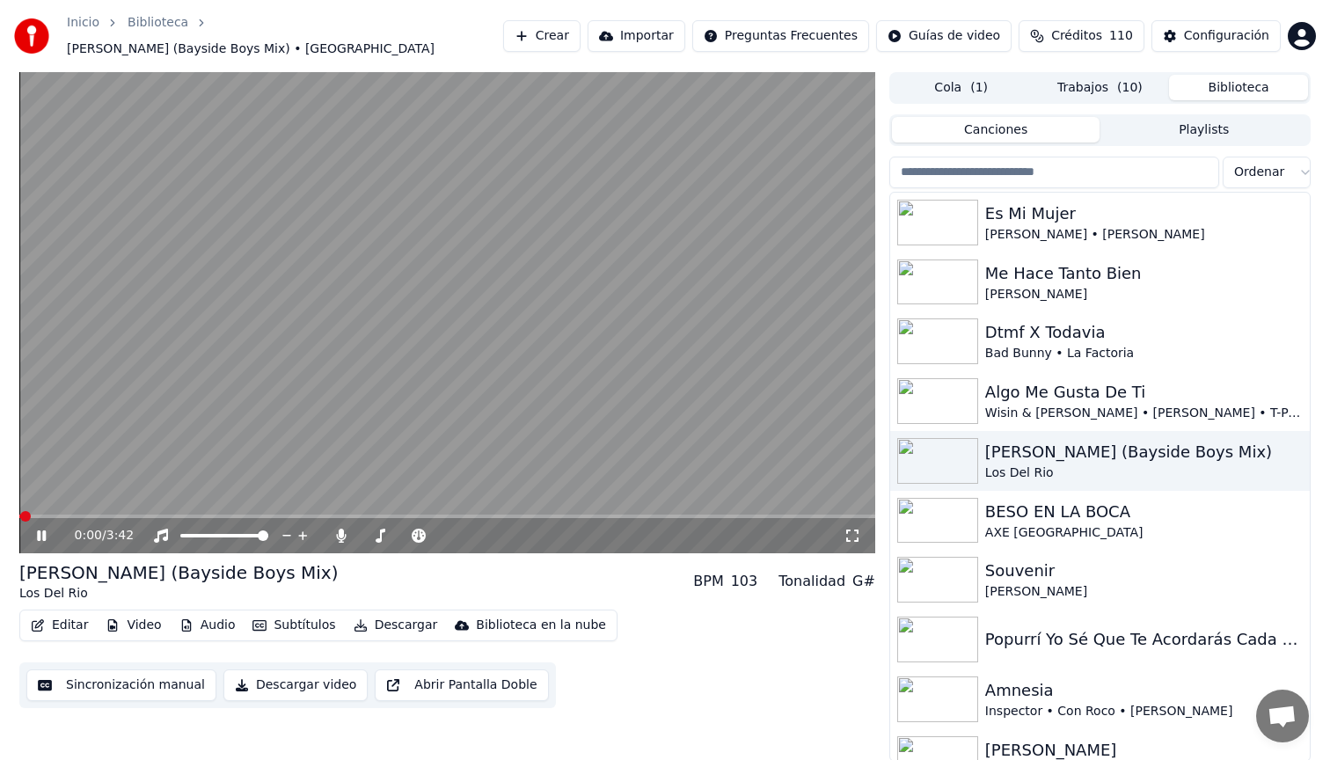
click at [48, 529] on icon at bounding box center [53, 536] width 41 height 14
click at [1094, 77] on button "Trabajos ( 10 )" at bounding box center [1100, 88] width 139 height 26
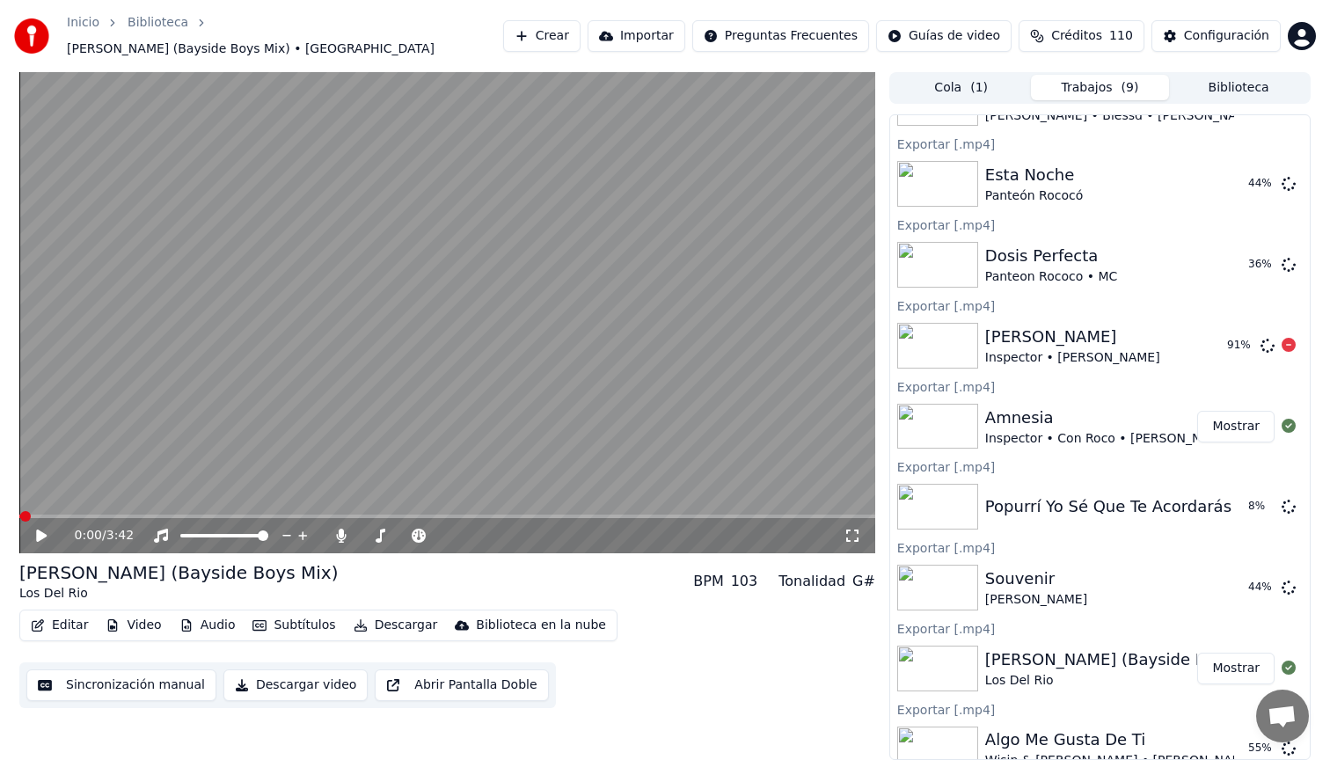
scroll to position [486, 0]
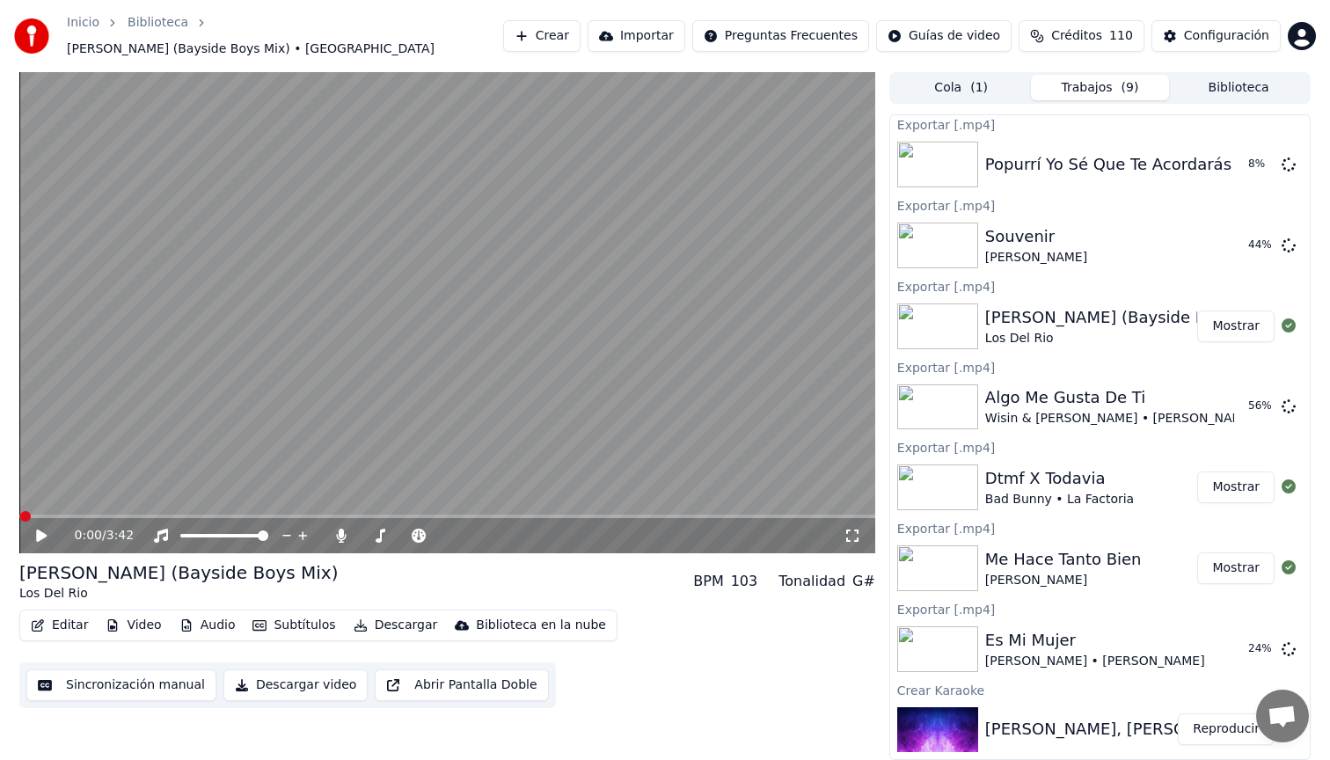
click at [1128, 561] on div "Me Hace Tanto Bien [PERSON_NAME]" at bounding box center [1091, 568] width 213 height 42
click at [1240, 78] on button "Biblioteca" at bounding box center [1238, 88] width 139 height 26
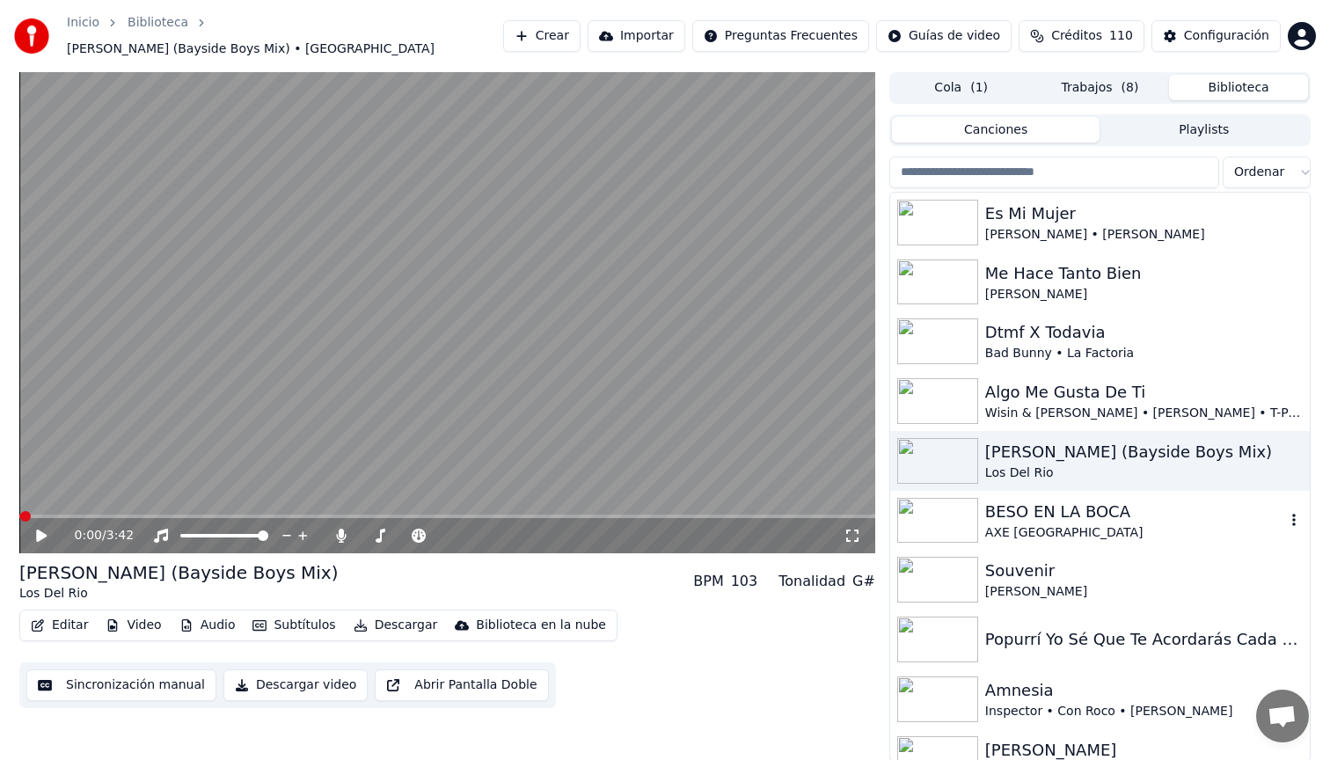
click at [1129, 524] on div "AXE [GEOGRAPHIC_DATA]" at bounding box center [1135, 533] width 300 height 18
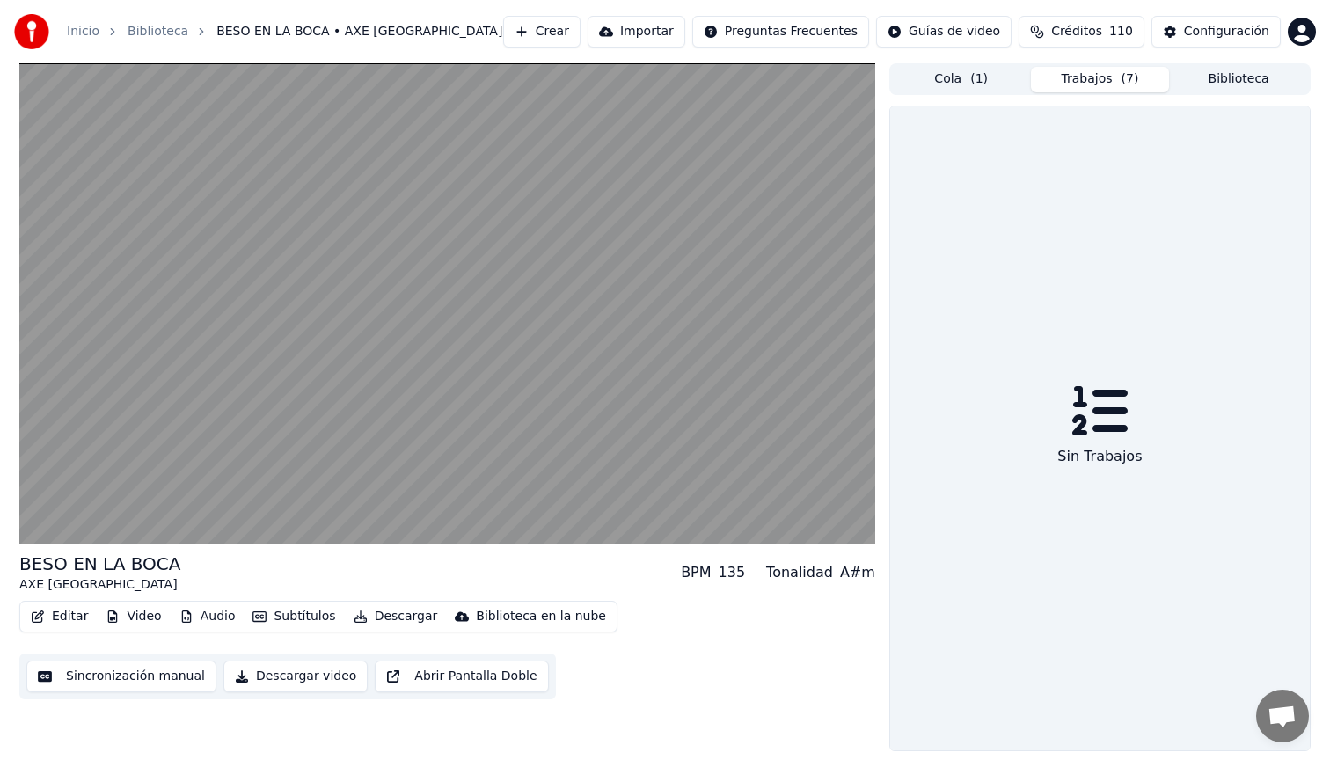
click at [1115, 75] on button "Trabajos ( 7 )" at bounding box center [1100, 80] width 139 height 26
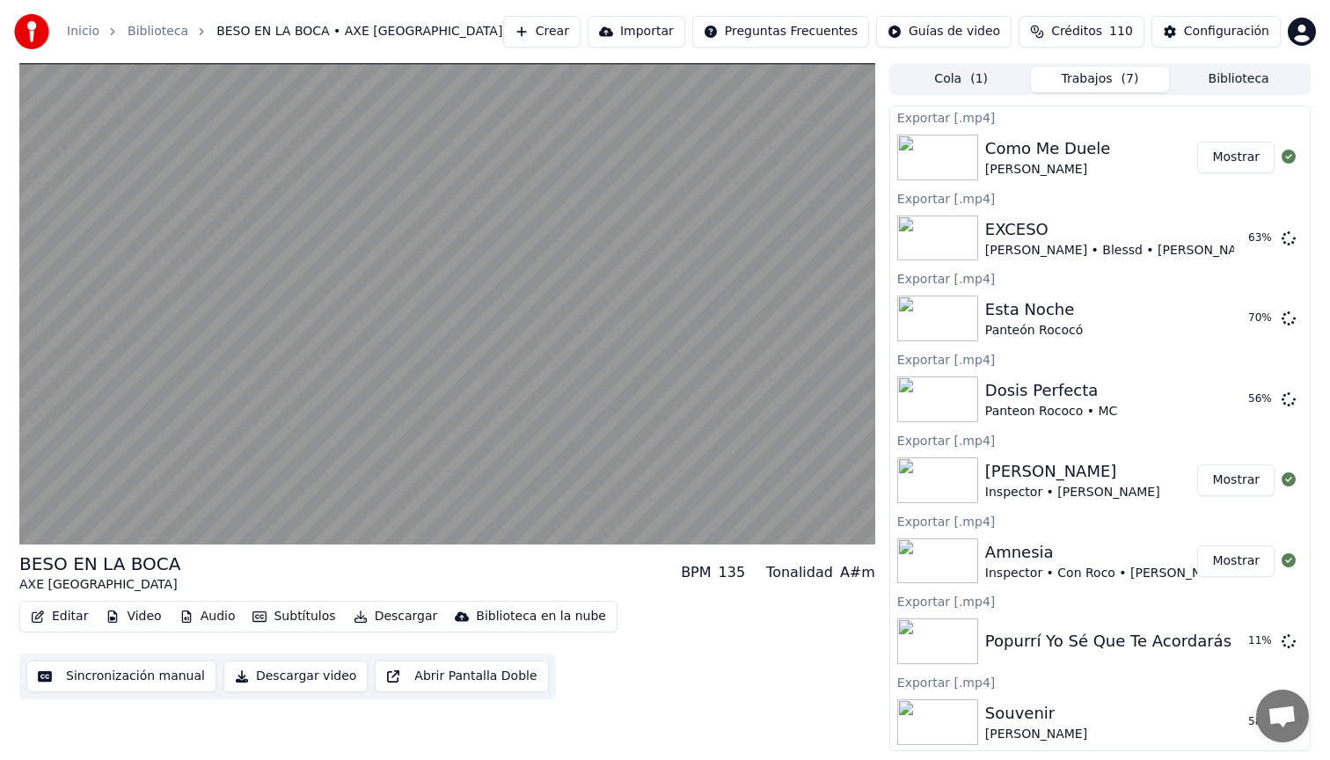
click at [1240, 82] on button "Biblioteca" at bounding box center [1238, 80] width 139 height 26
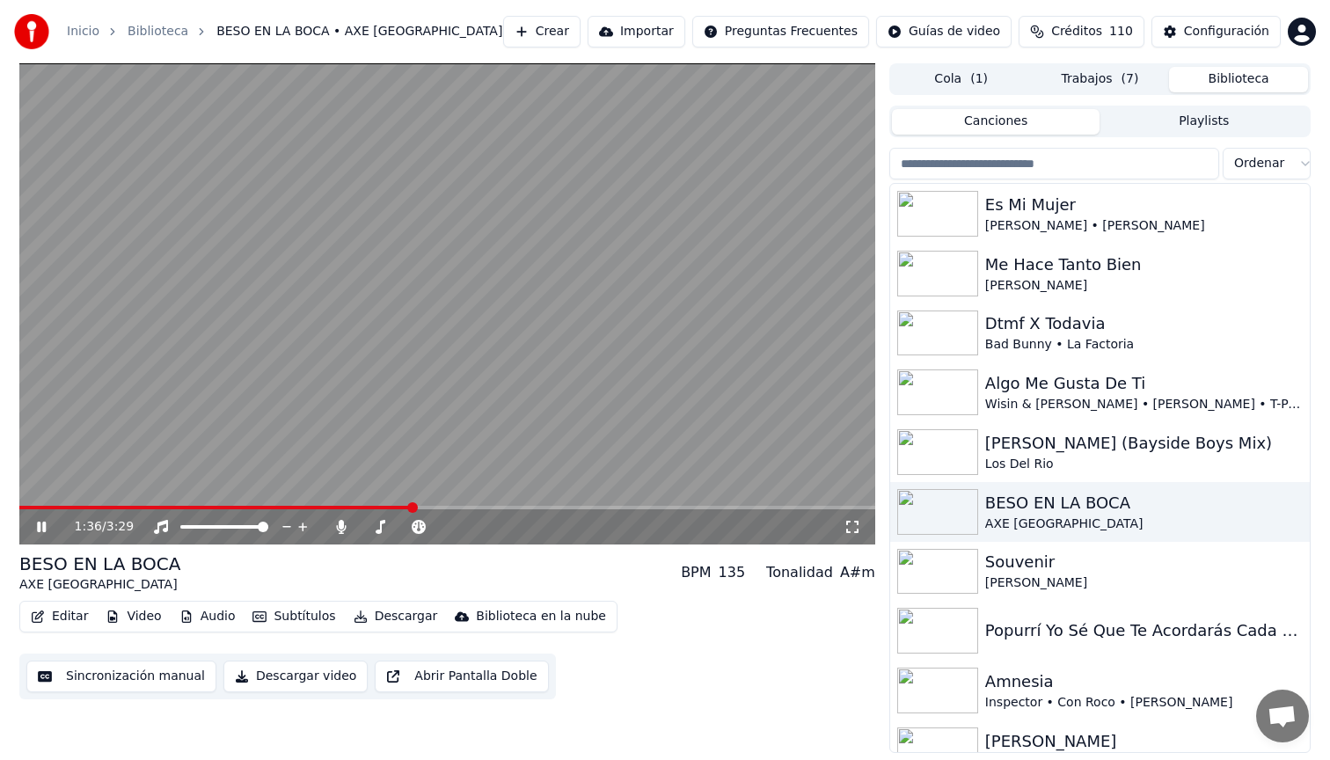
click at [327, 679] on button "Descargar video" at bounding box center [295, 677] width 144 height 32
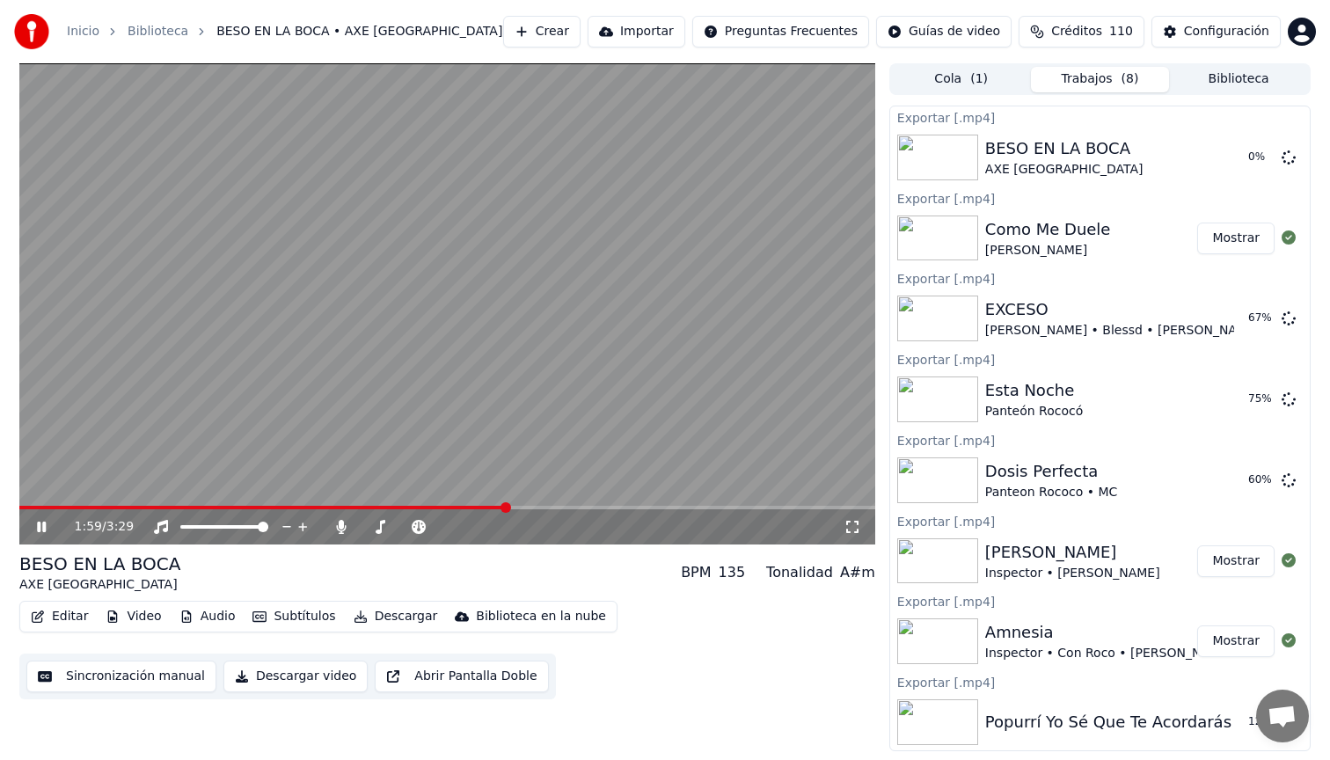
click at [1214, 80] on button "Biblioteca" at bounding box center [1238, 80] width 139 height 26
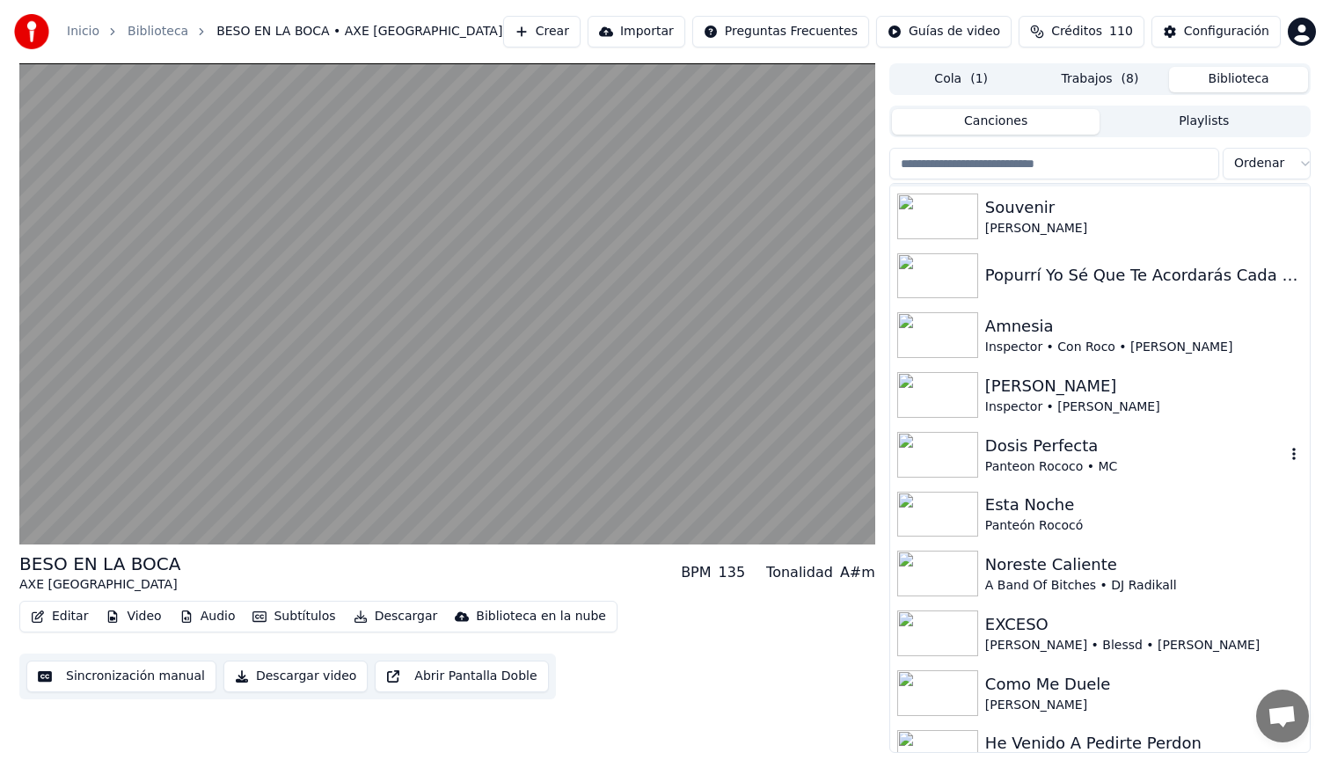
scroll to position [446, 0]
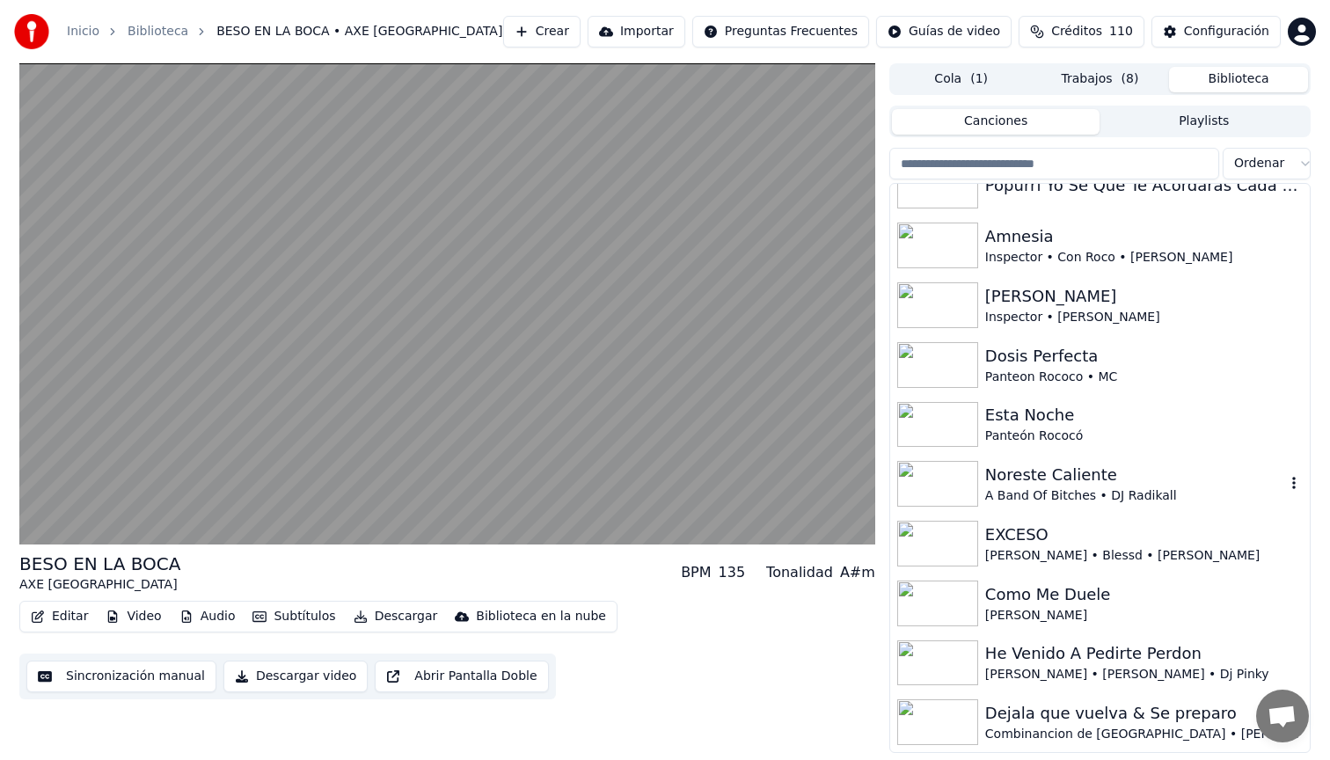
click at [1126, 473] on div "Noreste Caliente" at bounding box center [1135, 475] width 300 height 25
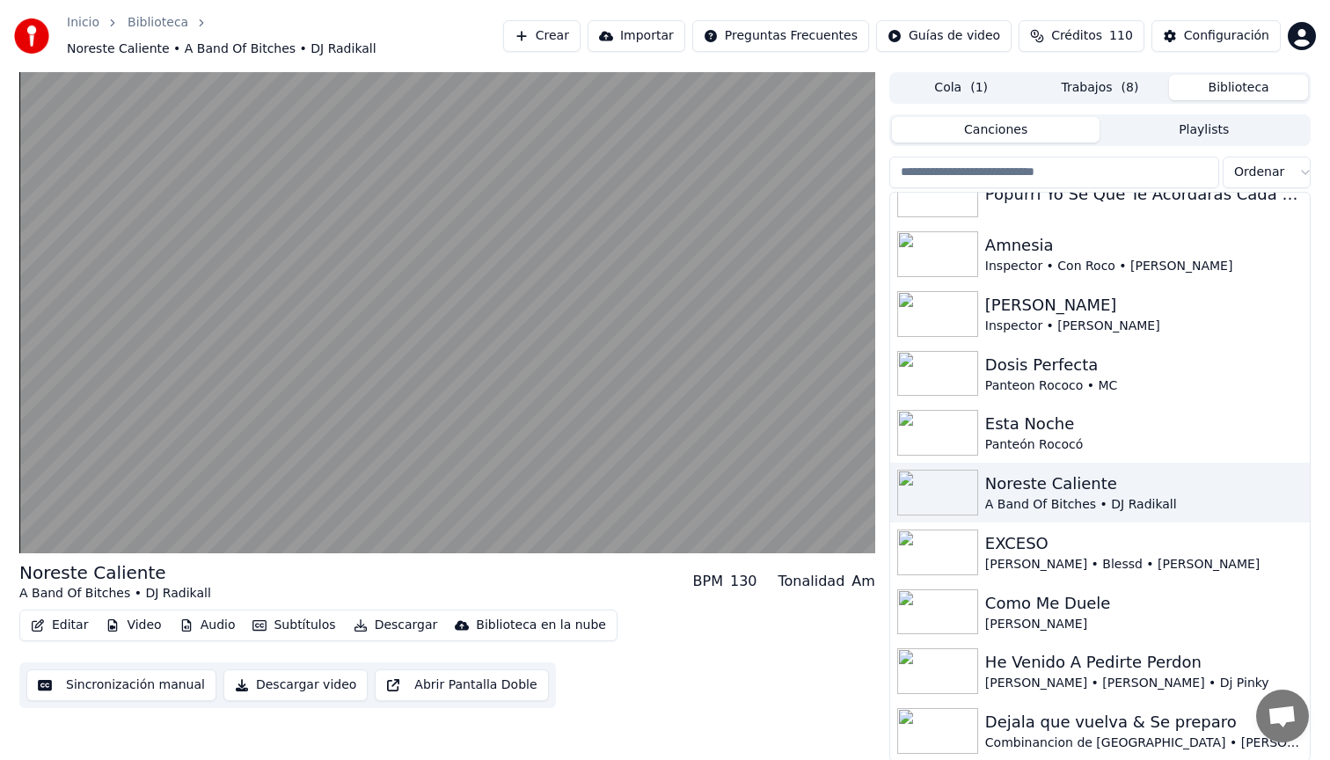
click at [308, 675] on button "Descargar video" at bounding box center [295, 685] width 144 height 32
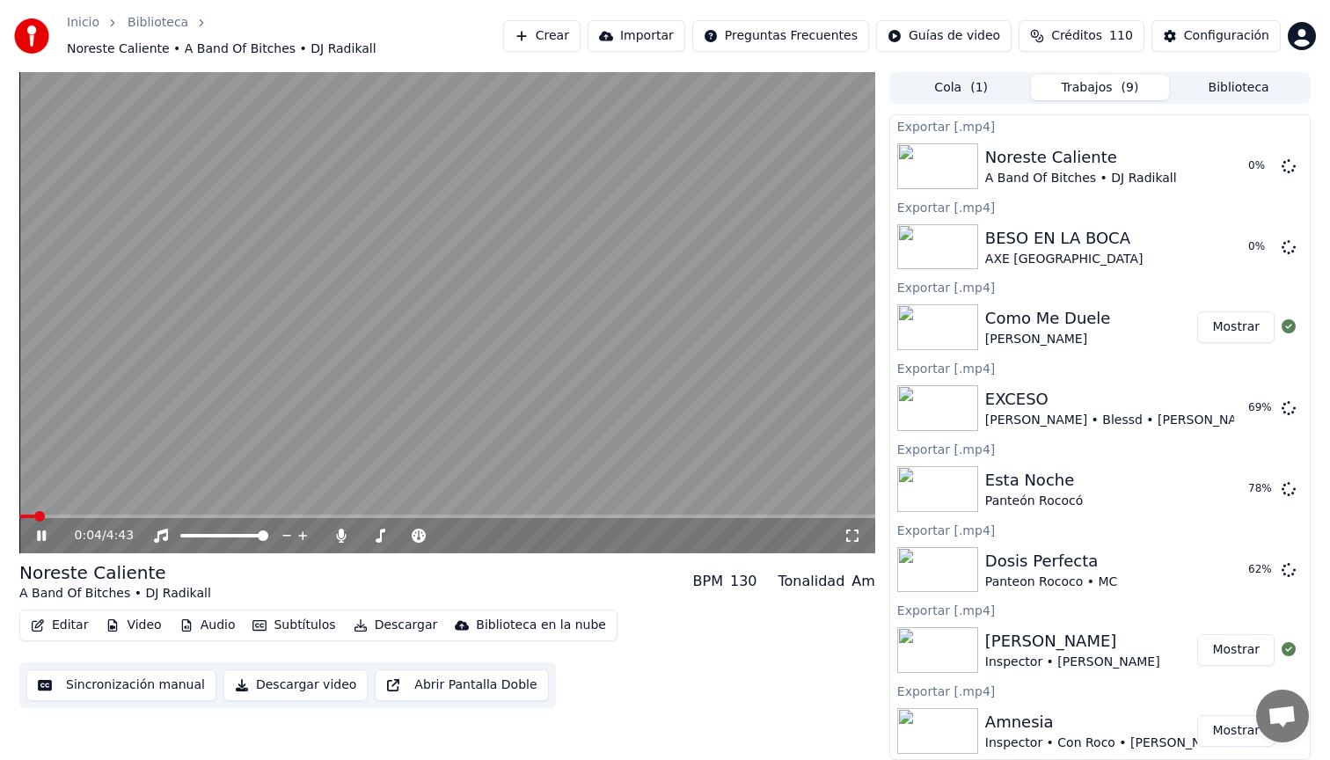
click at [122, 515] on span at bounding box center [447, 517] width 856 height 4
click at [418, 529] on icon at bounding box center [419, 536] width 18 height 14
click at [485, 530] on span at bounding box center [484, 535] width 11 height 11
click at [1102, 251] on div "AXE [GEOGRAPHIC_DATA]" at bounding box center [1064, 260] width 158 height 18
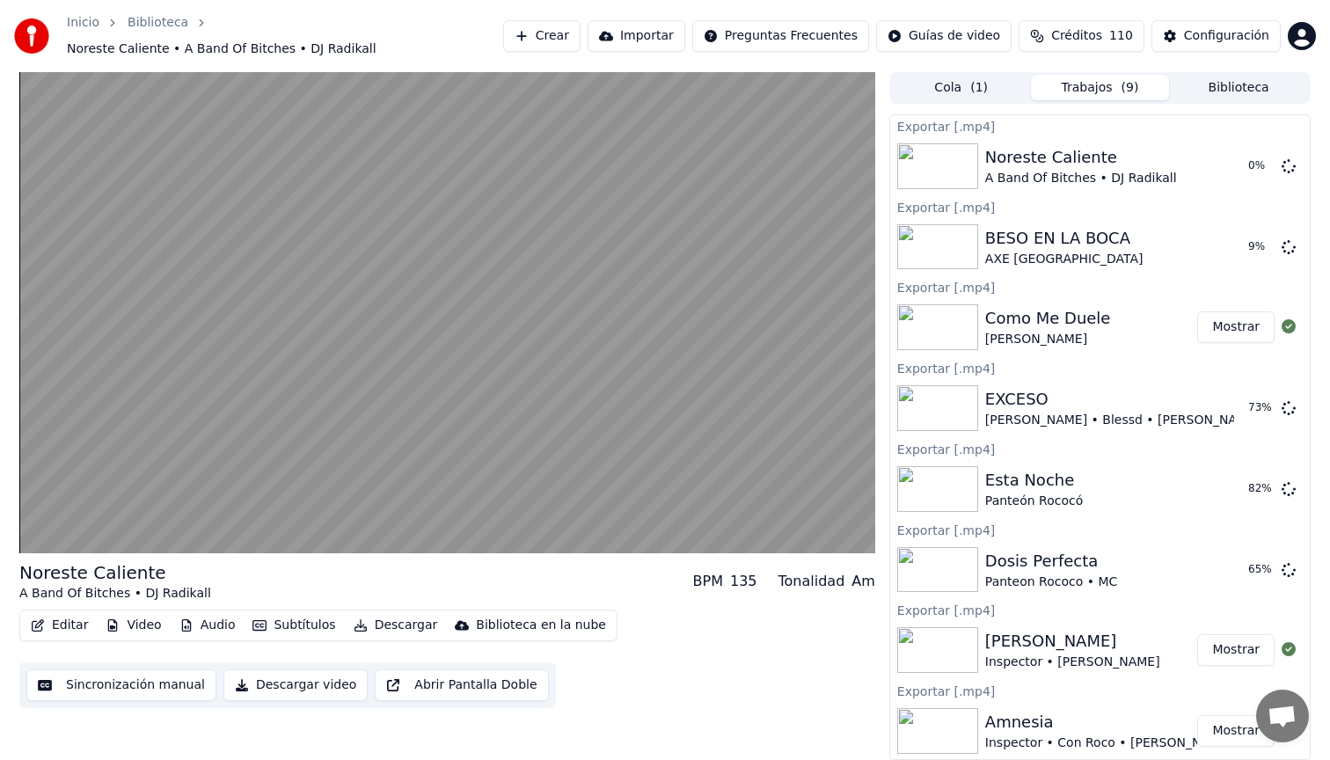
click at [1232, 77] on button "Biblioteca" at bounding box center [1238, 88] width 139 height 26
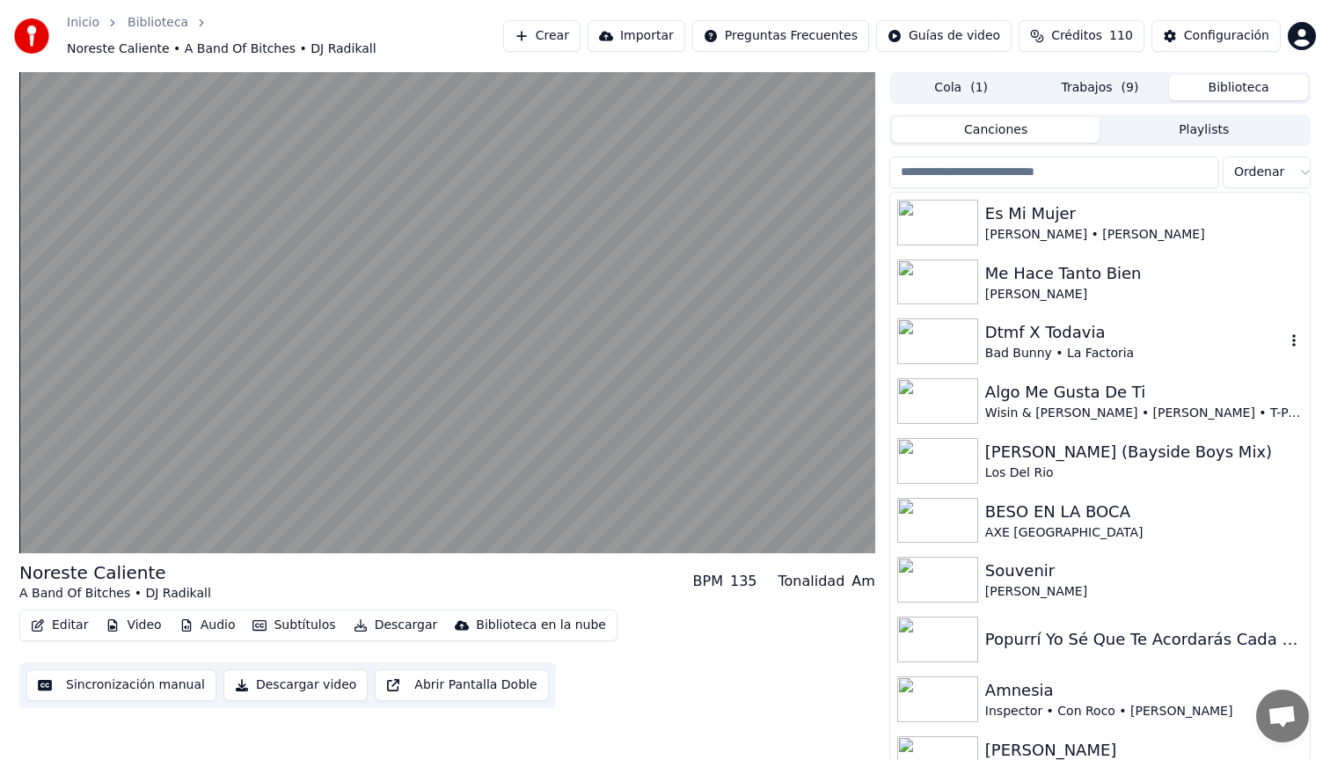
scroll to position [47, 0]
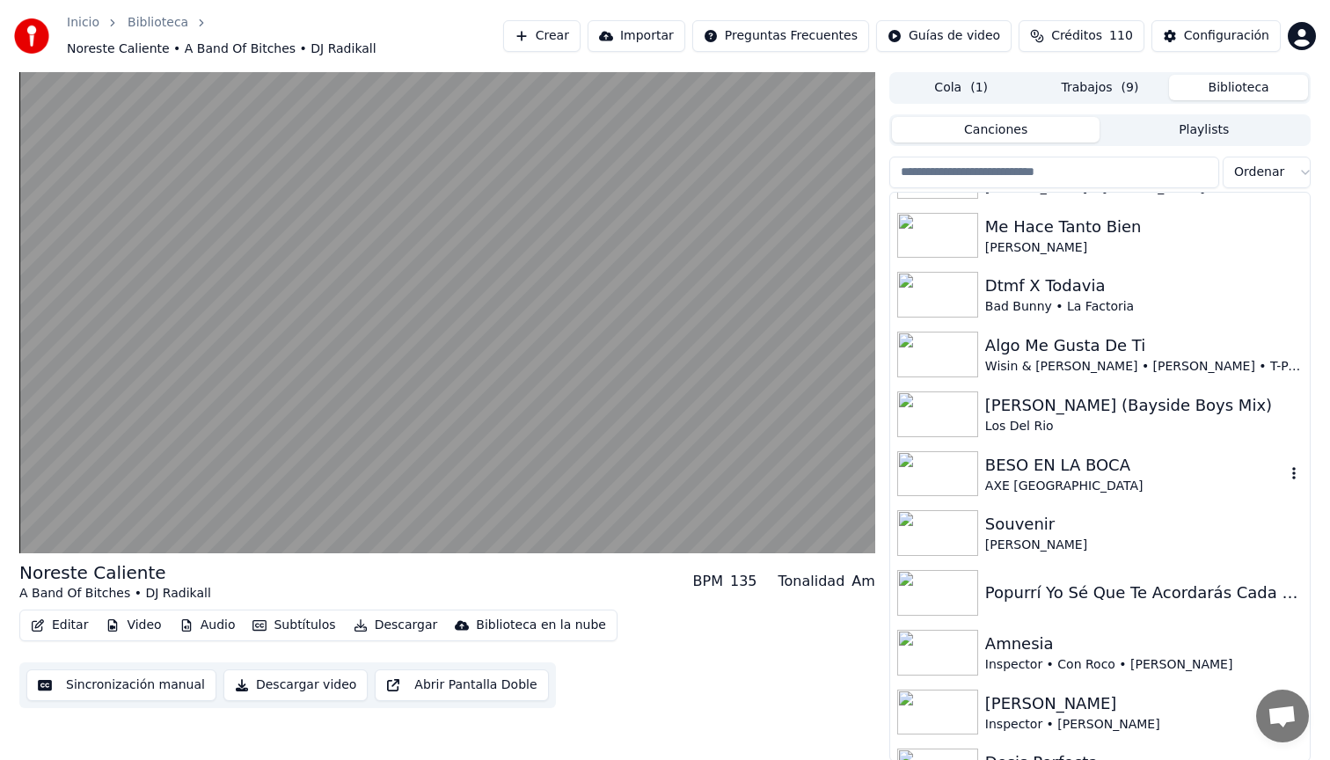
click at [1105, 478] on div "AXE [GEOGRAPHIC_DATA]" at bounding box center [1135, 487] width 300 height 18
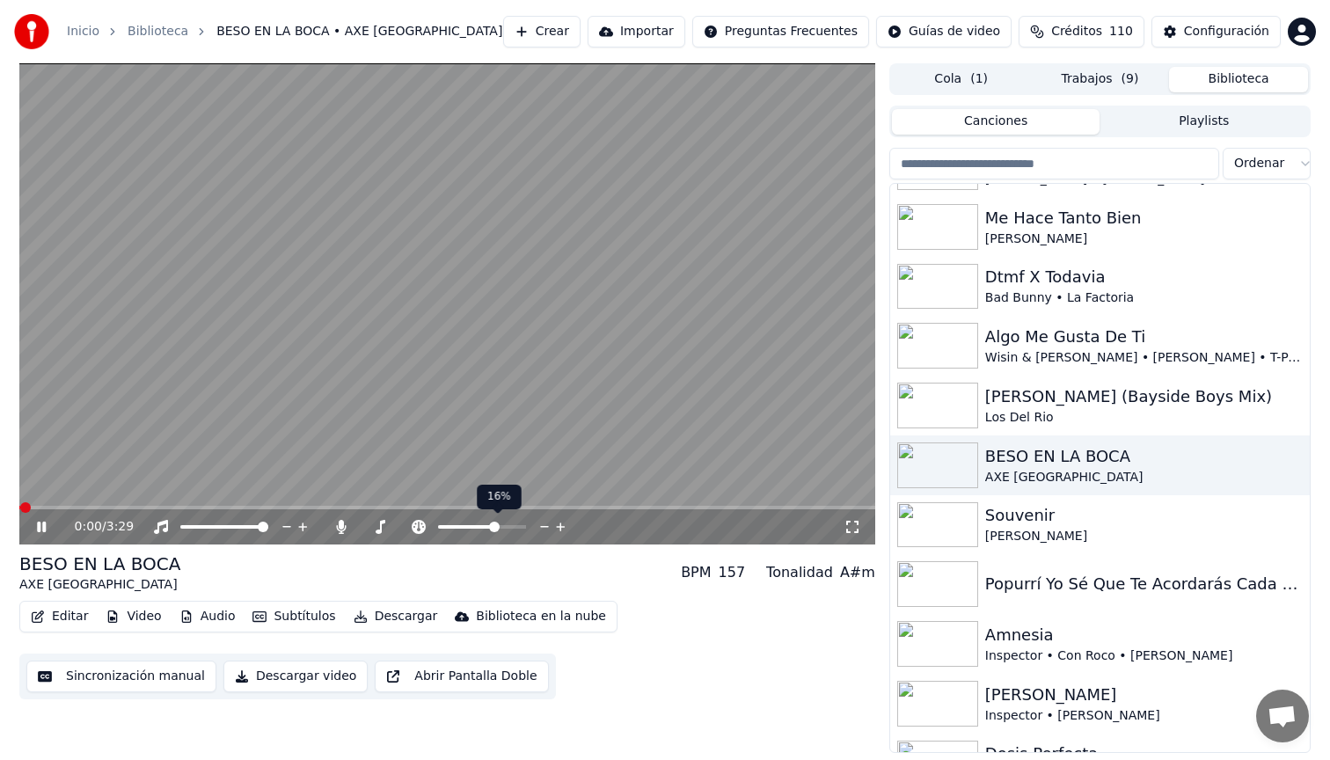
click at [495, 524] on span at bounding box center [494, 527] width 11 height 11
click at [486, 528] on span at bounding box center [485, 527] width 11 height 11
click at [483, 526] on span at bounding box center [483, 527] width 11 height 11
click at [482, 526] on span at bounding box center [483, 527] width 11 height 11
click at [481, 527] on span at bounding box center [482, 527] width 11 height 11
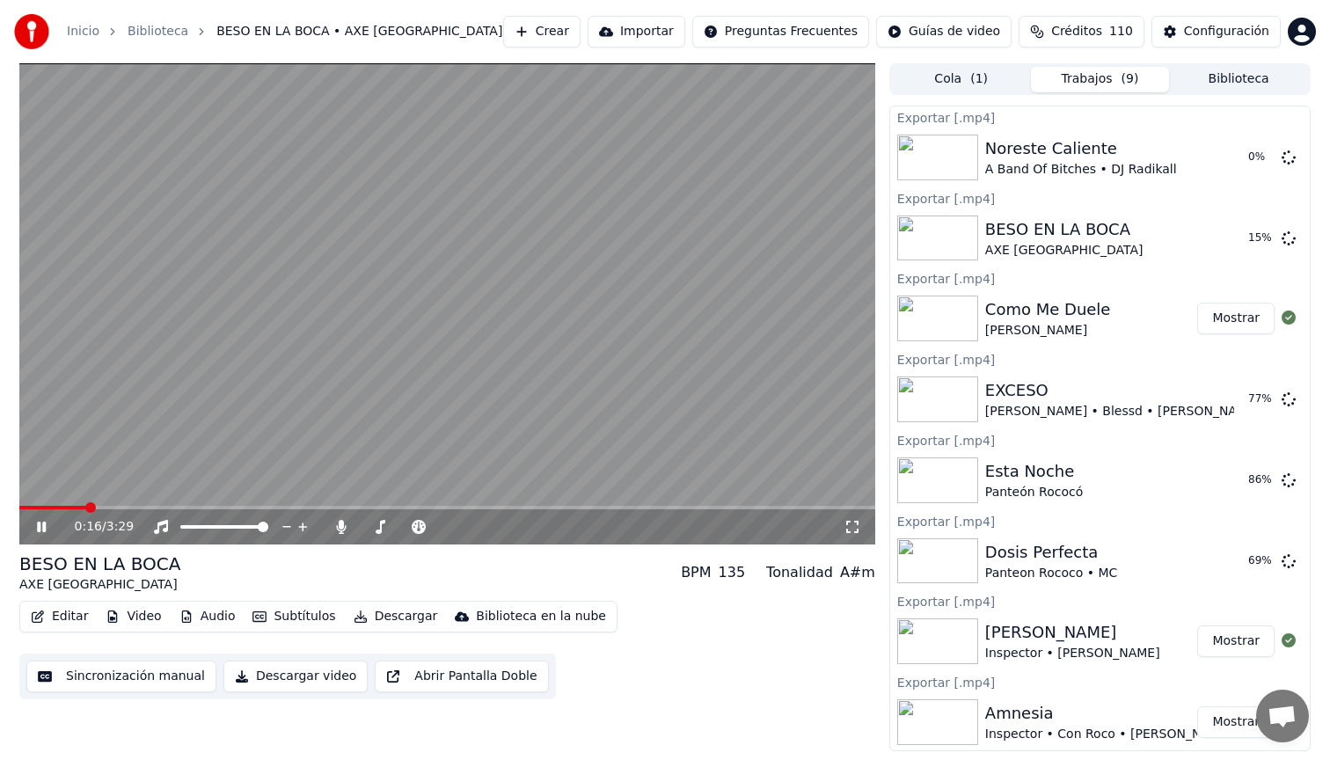
click at [1123, 81] on span "( 9 )" at bounding box center [1131, 79] width 18 height 18
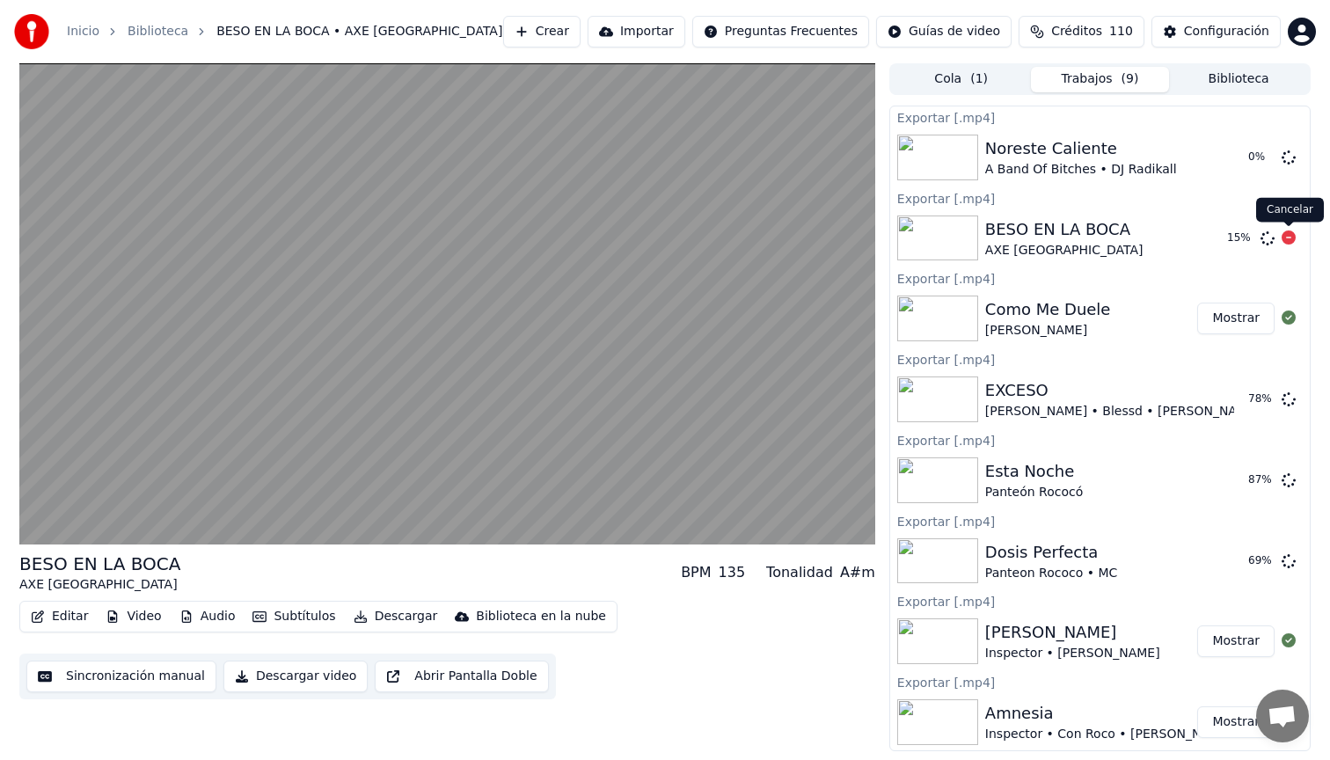
click at [1284, 213] on div "Cancelar Cancelar" at bounding box center [1290, 210] width 68 height 25
click at [1286, 232] on icon at bounding box center [1289, 237] width 14 height 14
click at [300, 675] on button "Descargar video" at bounding box center [295, 677] width 144 height 32
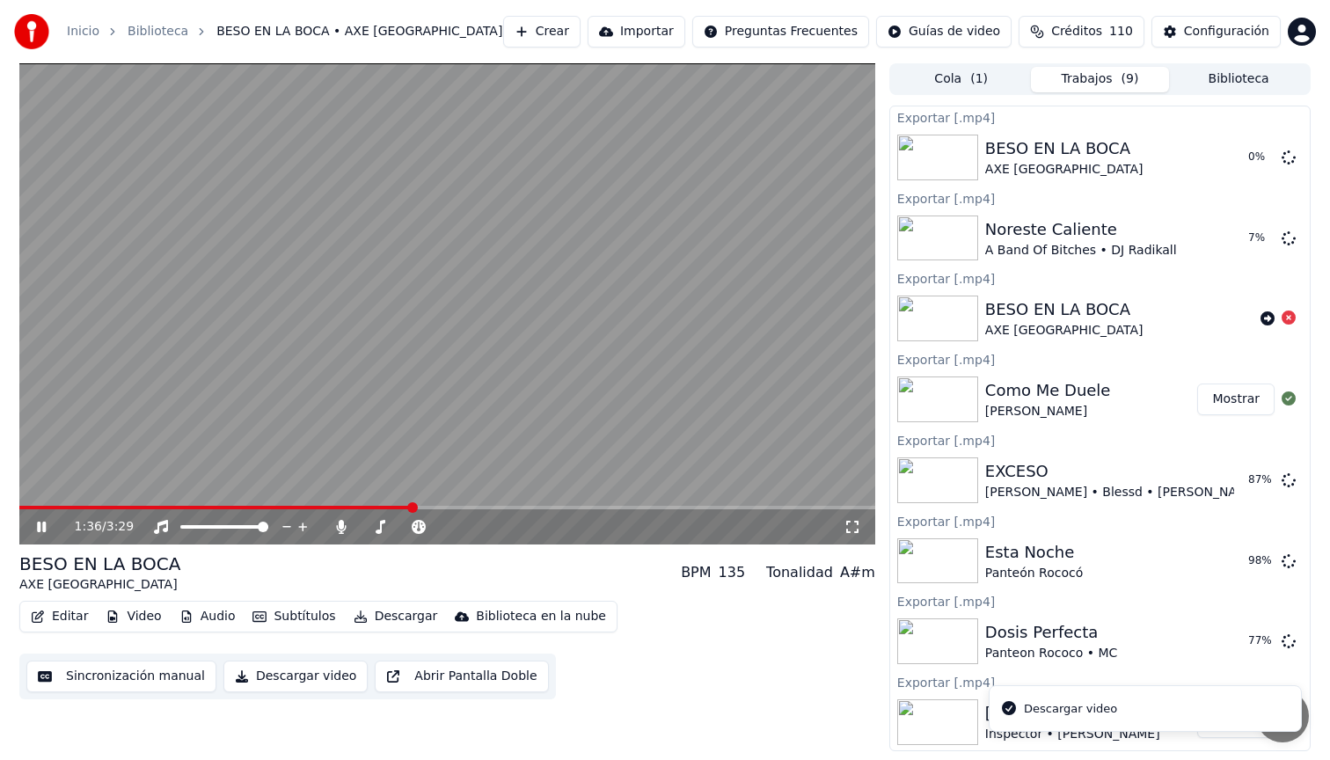
click at [46, 525] on icon at bounding box center [41, 527] width 9 height 11
click at [1225, 80] on button "Biblioteca" at bounding box center [1238, 80] width 139 height 26
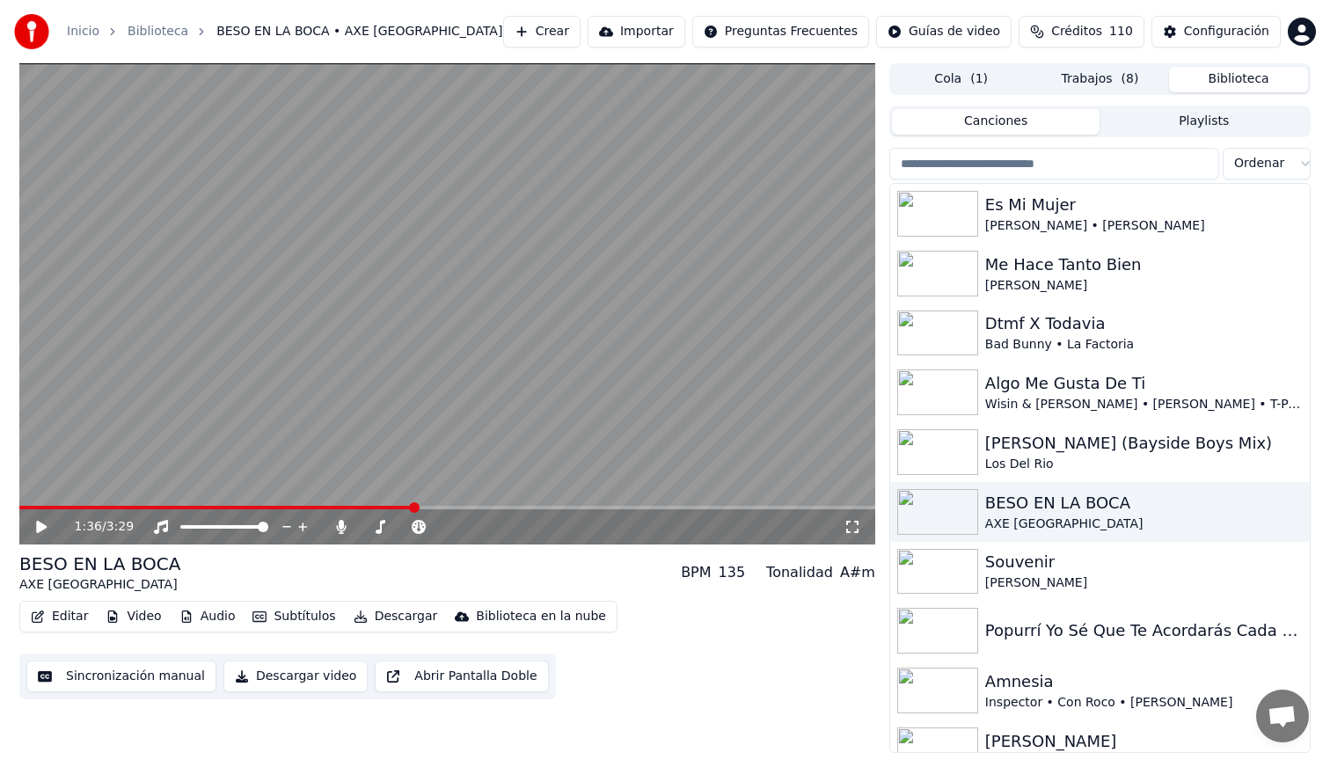
click at [1123, 77] on span "( 8 )" at bounding box center [1131, 79] width 18 height 18
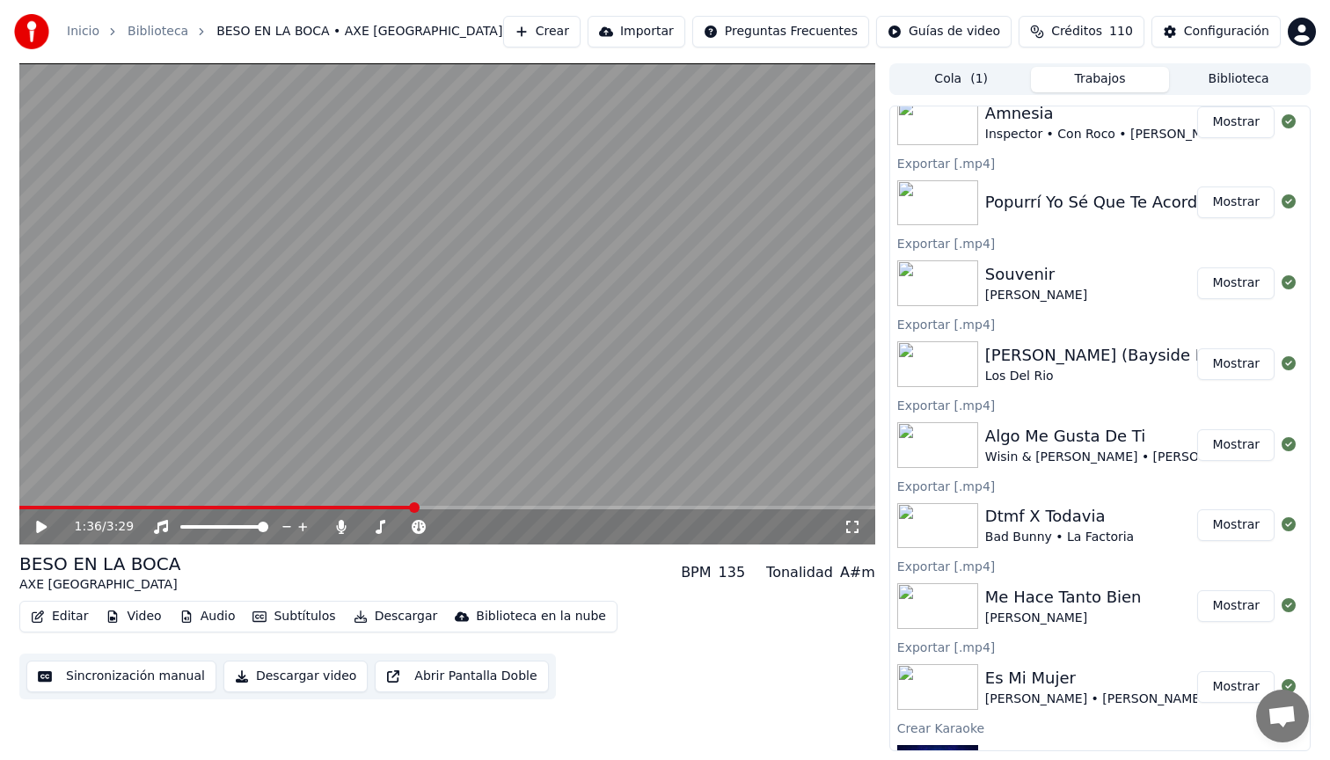
scroll to position [728, 0]
